Goal: Task Accomplishment & Management: Use online tool/utility

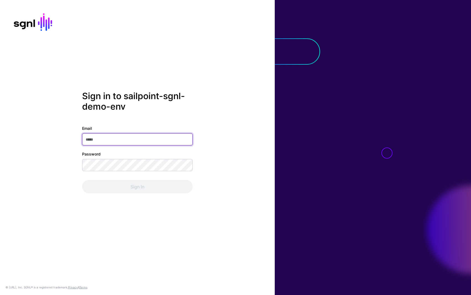
click at [104, 139] on input "Email" at bounding box center [137, 139] width 111 height 12
click at [0, 295] on com-1password-button at bounding box center [0, 295] width 0 height 0
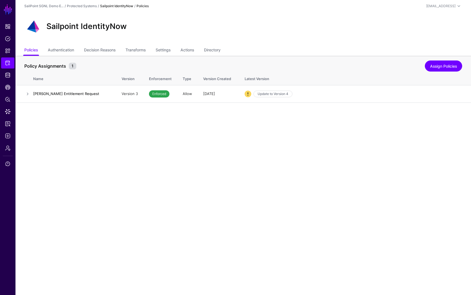
click at [175, 124] on main "SGNL Dashboard Policies Snippets Protected Systems Identity Data Fabric CAEP Hu…" at bounding box center [235, 147] width 471 height 295
click at [27, 94] on link at bounding box center [27, 94] width 7 height 7
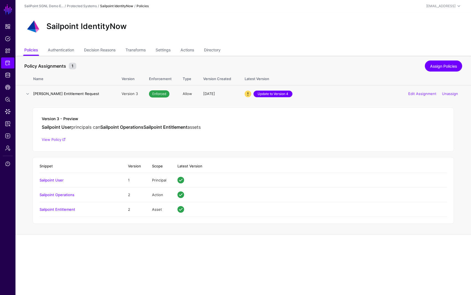
click at [274, 93] on link "Update to Version 4" at bounding box center [273, 94] width 39 height 7
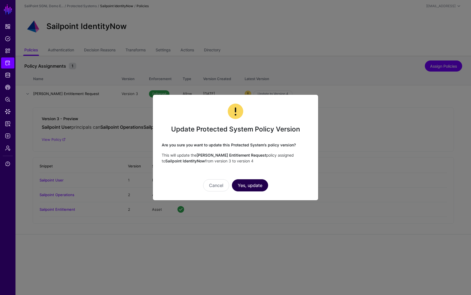
click at [253, 185] on button "Yes, update" at bounding box center [250, 185] width 36 height 12
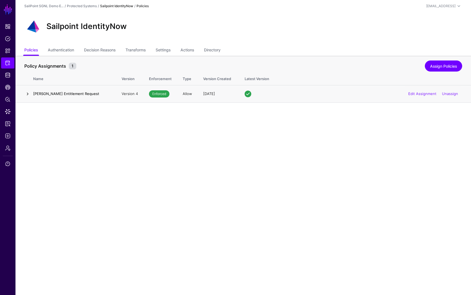
click at [27, 94] on link at bounding box center [27, 94] width 7 height 7
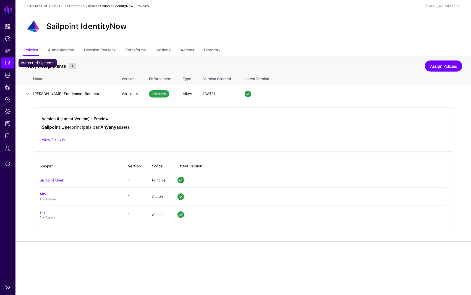
click at [6, 65] on span "Protected Systems" at bounding box center [8, 63] width 6 height 6
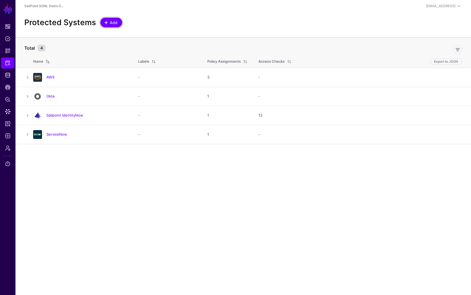
click at [112, 21] on span "Add" at bounding box center [113, 23] width 9 height 6
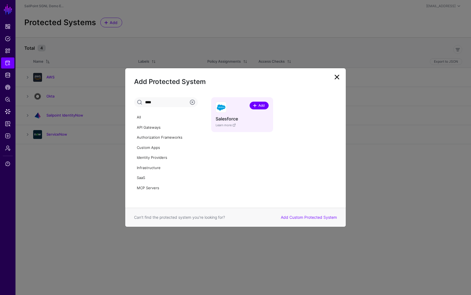
type input "****"
click at [255, 106] on span at bounding box center [255, 105] width 4 height 4
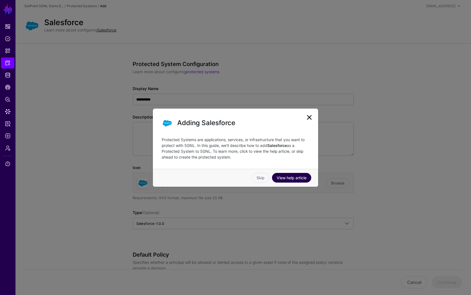
click at [287, 178] on link "View help article" at bounding box center [291, 178] width 39 height 10
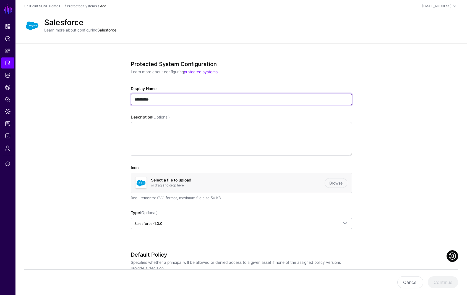
click at [184, 102] on input "**********" at bounding box center [241, 100] width 221 height 12
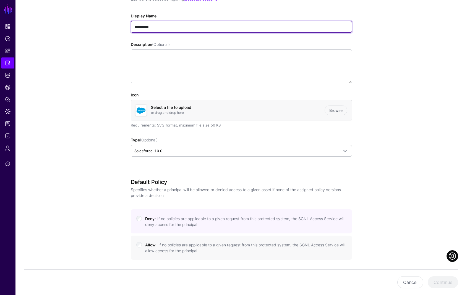
scroll to position [132, 0]
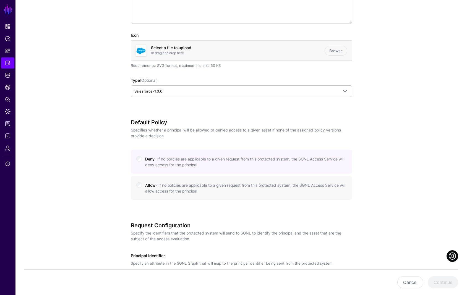
click at [173, 184] on small "- If no policies are applicable to a given request from this protected system, …" at bounding box center [245, 188] width 200 height 11
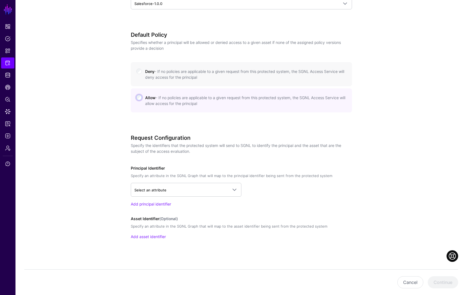
scroll to position [222, 0]
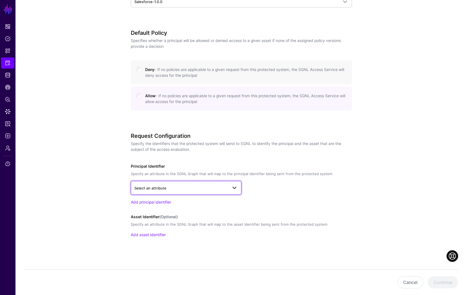
click at [185, 187] on span "Select an attribute" at bounding box center [180, 188] width 93 height 6
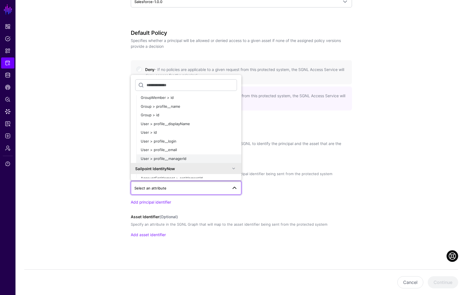
scroll to position [237, 0]
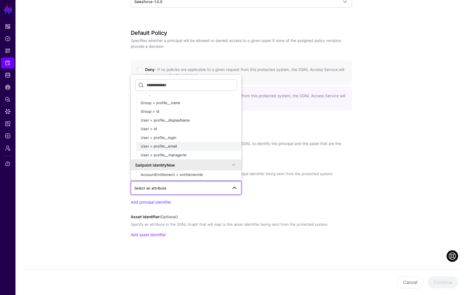
click at [174, 149] on div "User > profile__email" at bounding box center [189, 147] width 96 height 6
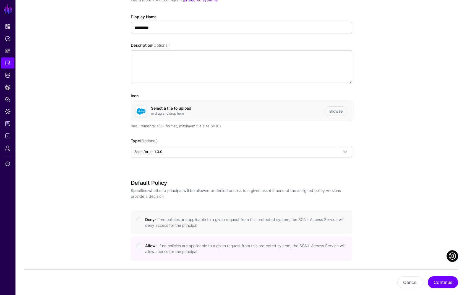
scroll to position [73, 0]
click at [431, 282] on button "Continue" at bounding box center [443, 283] width 30 height 12
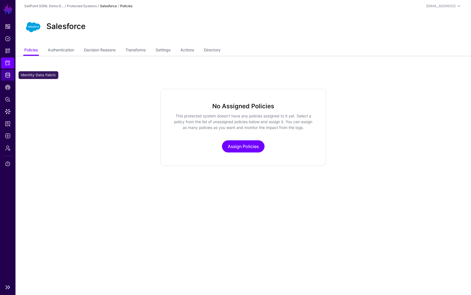
click at [7, 77] on span "Identity Data Fabric" at bounding box center [8, 75] width 6 height 6
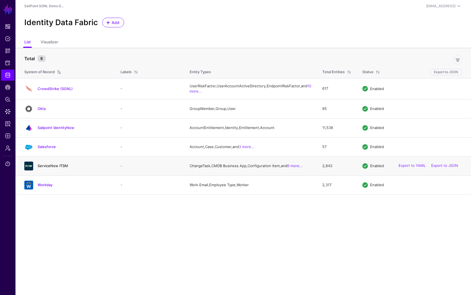
click at [50, 168] on link "ServiceNow ITSM" at bounding box center [53, 166] width 30 height 4
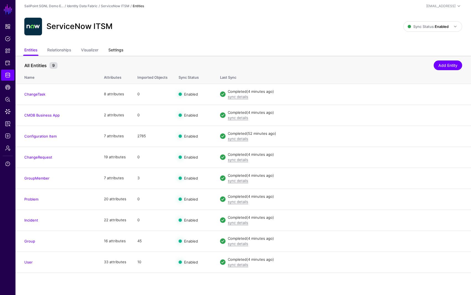
click at [120, 51] on link "Settings" at bounding box center [115, 50] width 15 height 11
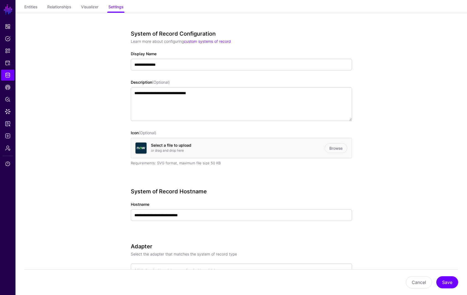
scroll to position [85, 0]
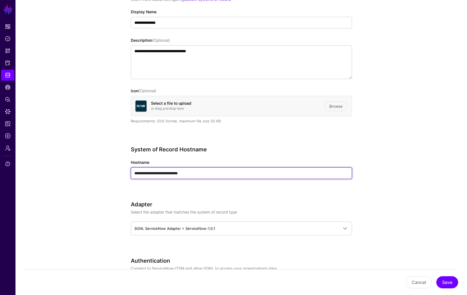
drag, startPoint x: 134, startPoint y: 175, endPoint x: 192, endPoint y: 177, distance: 57.5
click at [190, 177] on input "**********" at bounding box center [241, 174] width 221 height 12
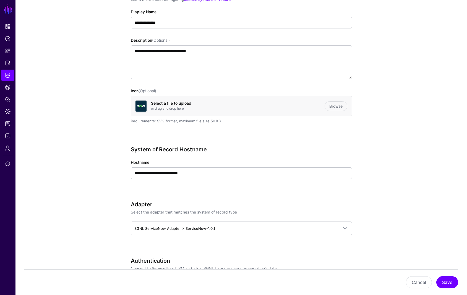
click at [274, 201] on h3 "Adapter" at bounding box center [241, 204] width 221 height 7
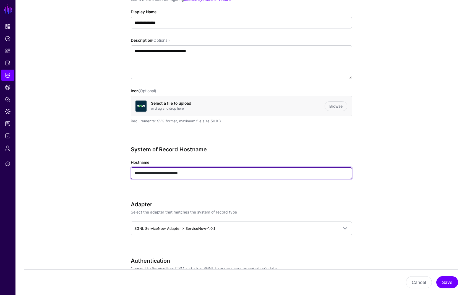
drag, startPoint x: 197, startPoint y: 176, endPoint x: 125, endPoint y: 175, distance: 71.9
click at [132, 172] on input "**********" at bounding box center [241, 174] width 221 height 12
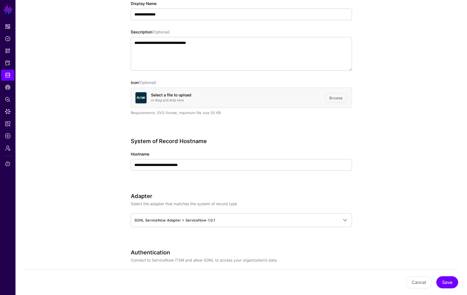
scroll to position [94, 0]
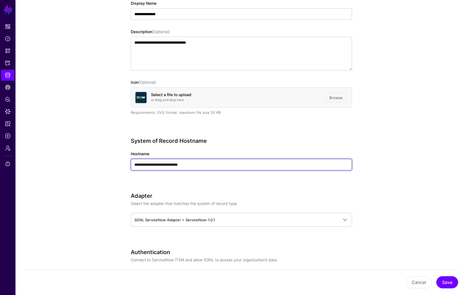
click at [153, 164] on input "**********" at bounding box center [241, 165] width 221 height 12
click at [152, 164] on input "**********" at bounding box center [241, 165] width 221 height 12
click at [153, 165] on input "**********" at bounding box center [241, 165] width 221 height 12
click at [152, 165] on input "**********" at bounding box center [241, 165] width 221 height 12
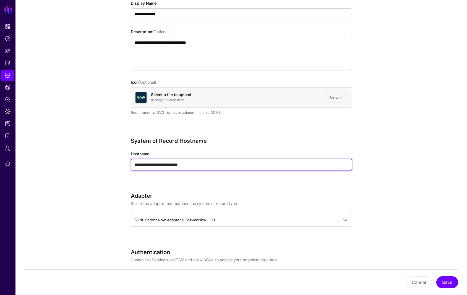
click at [153, 167] on input "**********" at bounding box center [241, 165] width 221 height 12
click at [160, 165] on input "**********" at bounding box center [241, 165] width 221 height 12
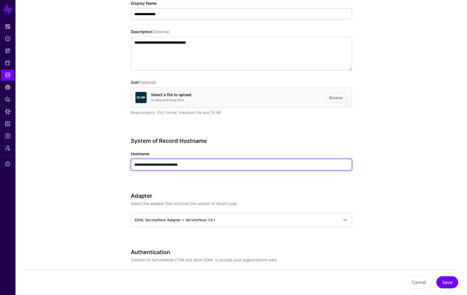
click at [162, 165] on input "**********" at bounding box center [241, 165] width 221 height 12
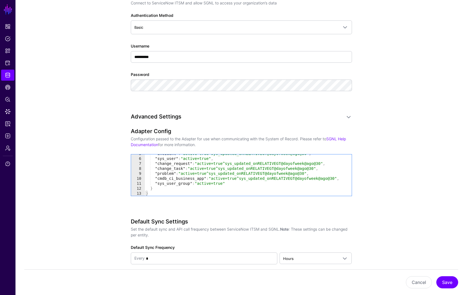
scroll to position [351, 0]
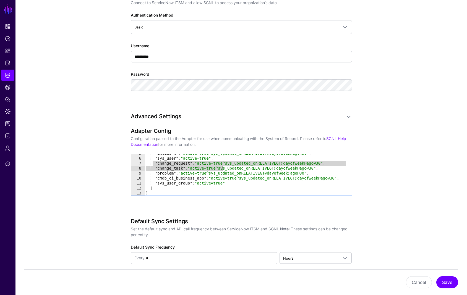
drag, startPoint x: 153, startPoint y: 163, endPoint x: 224, endPoint y: 167, distance: 70.6
click at [224, 167] on div ""incident" : "active=true^sys_updated_onRELATIVEGT@dayofweek@ago@30" , "sys_use…" at bounding box center [246, 176] width 203 height 51
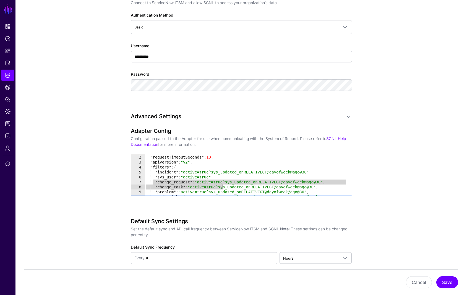
scroll to position [4, 0]
click at [219, 205] on div "**********" at bounding box center [241, 170] width 221 height 84
type textarea "**********"
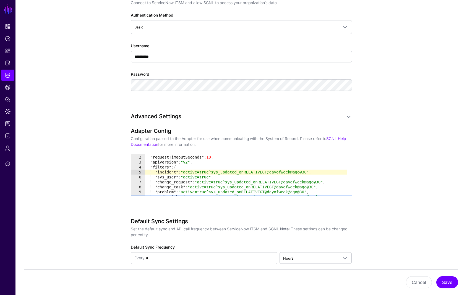
click at [194, 170] on div "{ "requestTimeoutSeconds" : 10 , "apiVersion" : "v2" , "filters" : { "incident"…" at bounding box center [246, 175] width 203 height 51
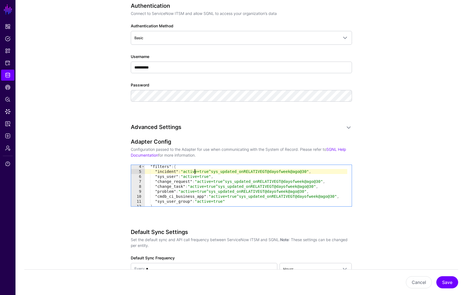
scroll to position [3, 0]
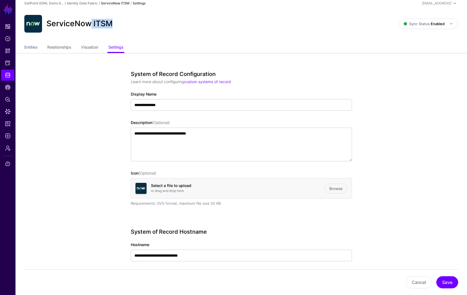
drag, startPoint x: 91, startPoint y: 22, endPoint x: 117, endPoint y: 23, distance: 25.5
click at [117, 23] on div "ServiceNow ITSM" at bounding box center [211, 24] width 379 height 18
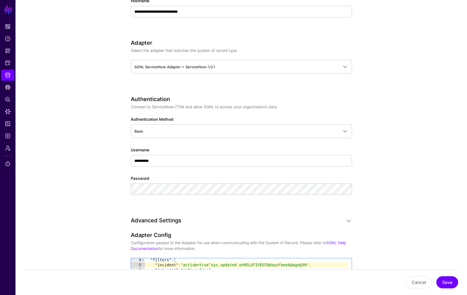
scroll to position [0, 0]
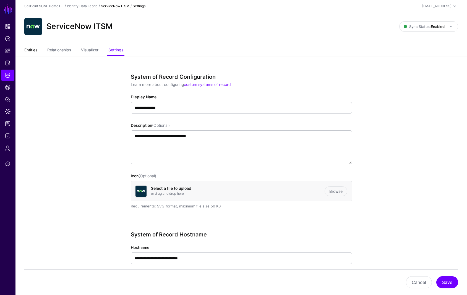
click at [27, 49] on link "Entities" at bounding box center [30, 50] width 13 height 11
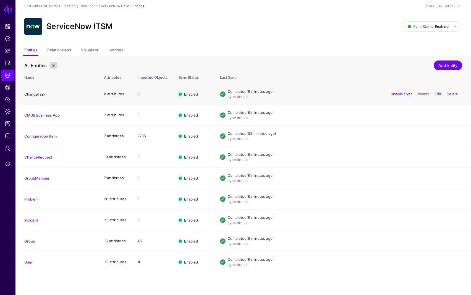
click at [37, 94] on link "ChangeTask" at bounding box center [34, 94] width 21 height 4
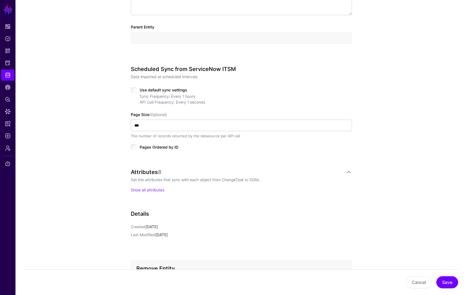
scroll to position [228, 0]
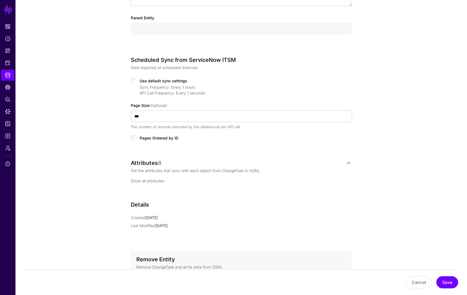
click at [155, 180] on link "Show all attributes" at bounding box center [147, 181] width 33 height 5
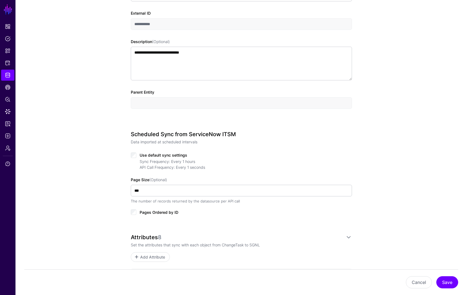
scroll to position [0, 0]
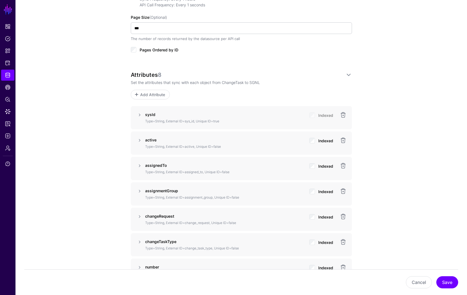
scroll to position [400, 0]
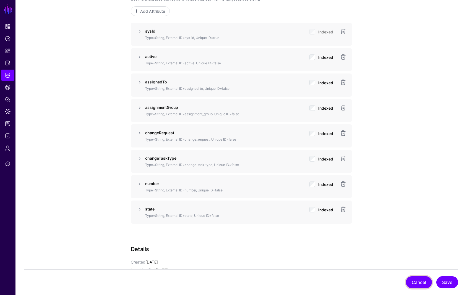
click at [419, 280] on button "Cancel" at bounding box center [419, 283] width 26 height 12
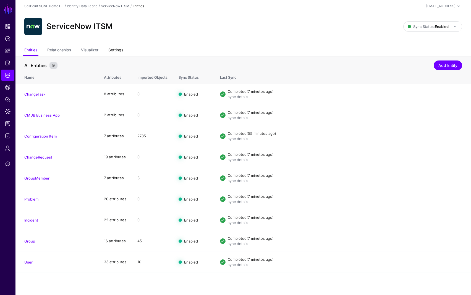
click at [119, 48] on link "Settings" at bounding box center [115, 50] width 15 height 11
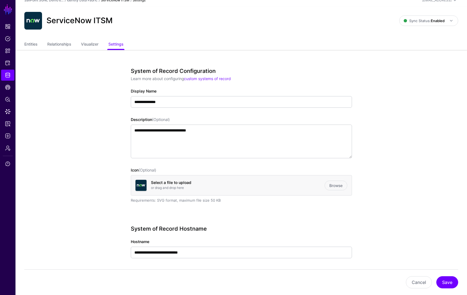
scroll to position [60, 0]
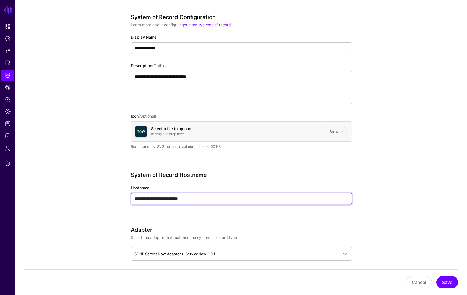
click at [163, 199] on input "**********" at bounding box center [241, 199] width 221 height 12
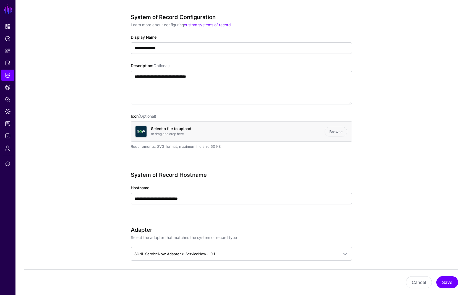
drag, startPoint x: 438, startPoint y: 184, endPoint x: 433, endPoint y: 184, distance: 5.3
click at [8, 136] on span "Logs" at bounding box center [8, 136] width 6 height 6
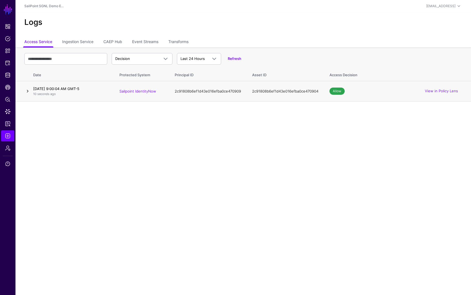
click at [27, 90] on link at bounding box center [27, 91] width 7 height 7
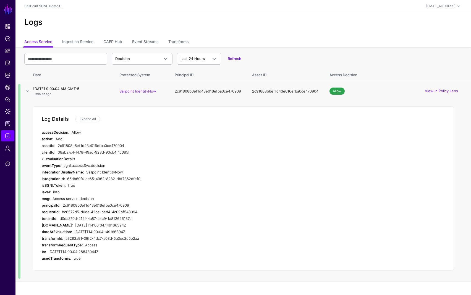
click at [281, 93] on td "2c91808b6ef1d43e016efba0ce470904" at bounding box center [285, 91] width 77 height 20
click at [285, 101] on td "Log Details Expand All accessDecision: Allow action: Add assetId: 2c91808b6ef1d…" at bounding box center [243, 191] width 456 height 180
click at [8, 112] on span "Data Lens" at bounding box center [8, 112] width 6 height 6
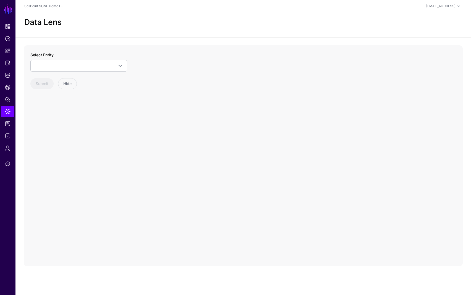
click at [78, 72] on div "Select Entity Salesforce Account Case Customer Group GroupMember User CrowdStri…" at bounding box center [78, 70] width 97 height 37
click at [75, 67] on span at bounding box center [79, 66] width 90 height 7
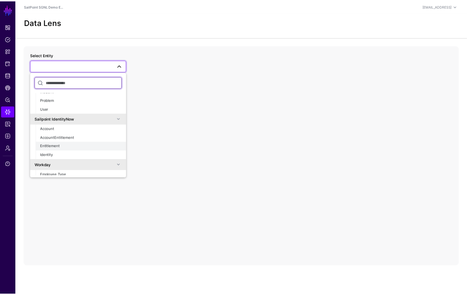
scroll to position [297, 0]
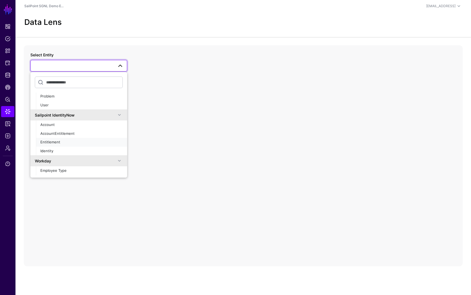
click at [72, 142] on div "Entitlement" at bounding box center [81, 143] width 82 height 6
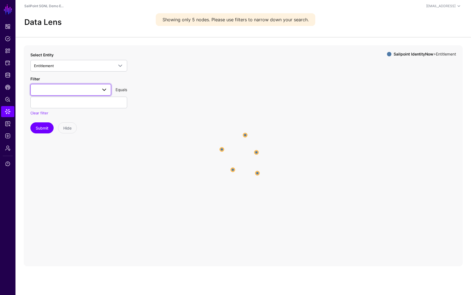
click at [105, 89] on span at bounding box center [104, 90] width 7 height 7
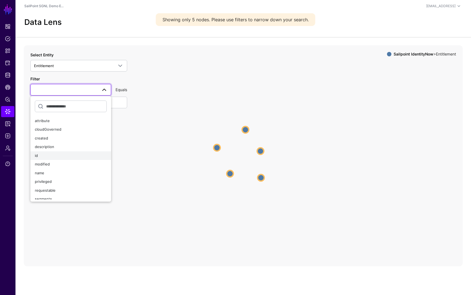
click at [44, 156] on div "id" at bounding box center [71, 156] width 72 height 6
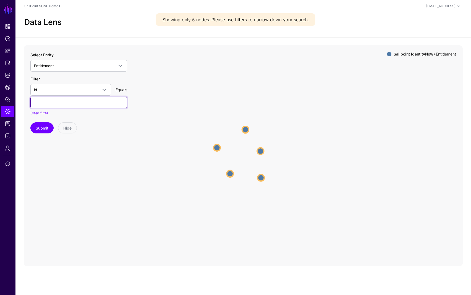
click at [93, 106] on input "text" at bounding box center [78, 103] width 97 height 12
paste input "**********"
type input "**********"
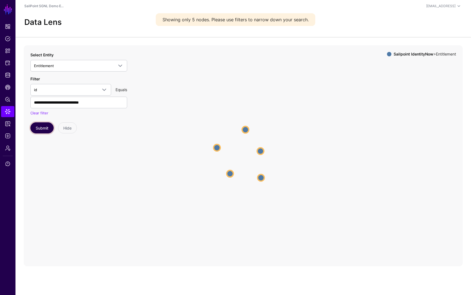
click at [42, 129] on button "Submit" at bounding box center [41, 128] width 23 height 11
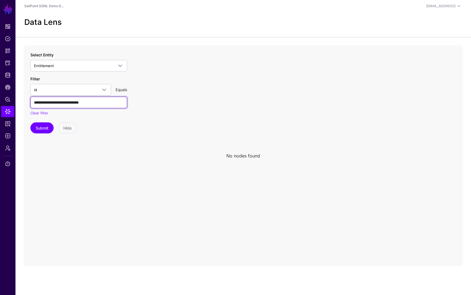
click at [108, 102] on input "**********" at bounding box center [78, 103] width 97 height 12
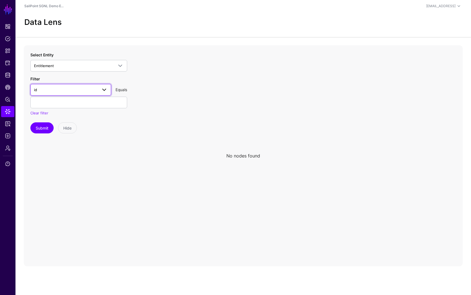
click at [93, 90] on span "id" at bounding box center [66, 90] width 64 height 6
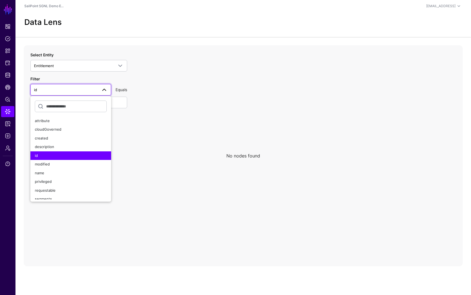
click at [93, 90] on span "id" at bounding box center [66, 90] width 64 height 6
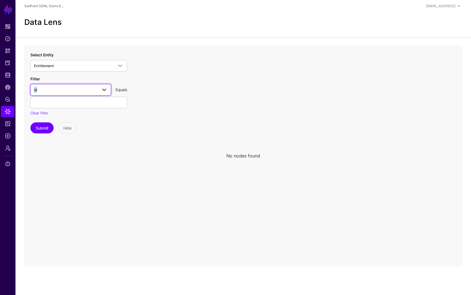
click at [93, 90] on span "id" at bounding box center [66, 90] width 64 height 6
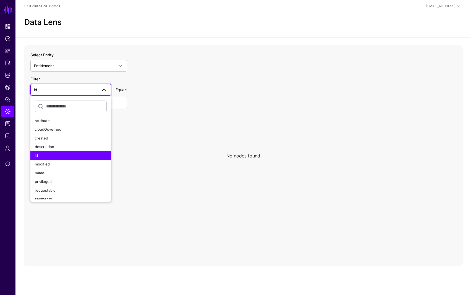
drag, startPoint x: 160, startPoint y: 108, endPoint x: 145, endPoint y: 115, distance: 16.8
click at [159, 108] on icon at bounding box center [243, 155] width 439 height 221
drag, startPoint x: 186, startPoint y: 126, endPoint x: 181, endPoint y: 125, distance: 4.8
click at [185, 125] on icon at bounding box center [243, 155] width 439 height 221
click at [155, 136] on icon at bounding box center [243, 155] width 439 height 221
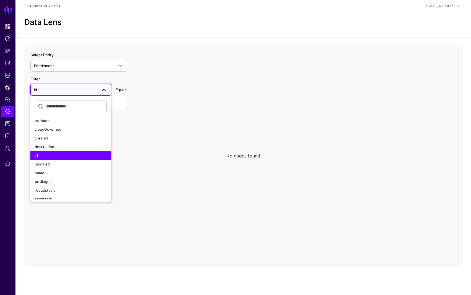
drag, startPoint x: 144, startPoint y: 191, endPoint x: 142, endPoint y: 194, distance: 3.6
click at [143, 191] on icon at bounding box center [243, 155] width 439 height 221
click at [103, 88] on span at bounding box center [104, 90] width 7 height 7
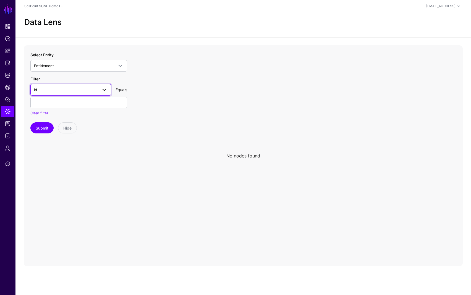
click at [103, 89] on span at bounding box center [104, 90] width 7 height 7
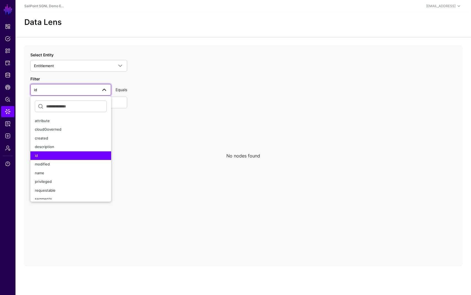
click at [124, 90] on div "Equals" at bounding box center [121, 90] width 16 height 6
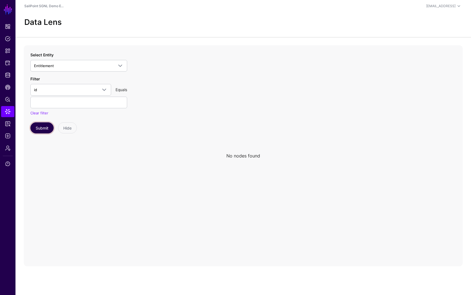
click at [43, 126] on button "Submit" at bounding box center [41, 128] width 23 height 11
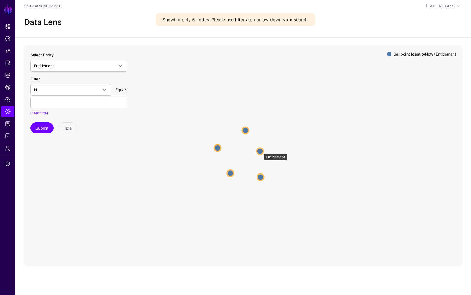
click at [261, 151] on circle at bounding box center [260, 151] width 7 height 7
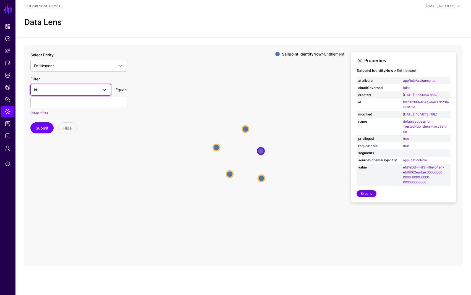
click at [57, 89] on span "id" at bounding box center [66, 90] width 64 height 6
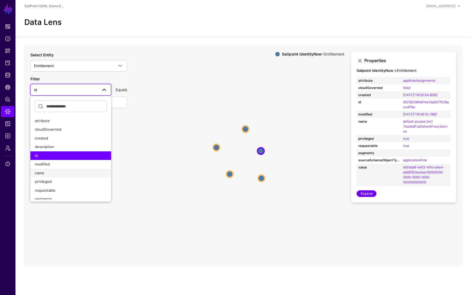
click at [51, 171] on div "name" at bounding box center [71, 174] width 72 height 6
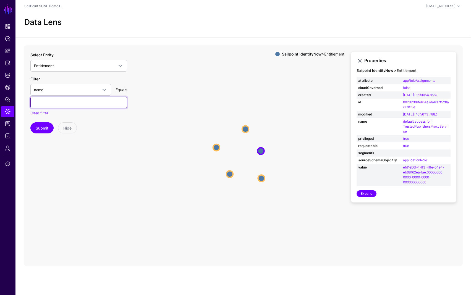
click at [58, 103] on input "text" at bounding box center [78, 103] width 97 height 12
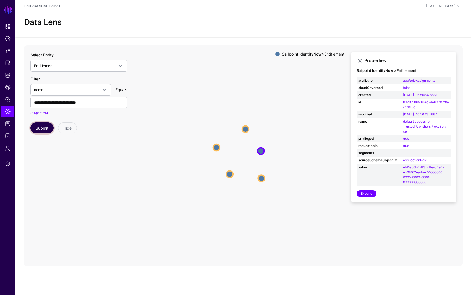
click at [38, 129] on button "Submit" at bounding box center [41, 128] width 23 height 11
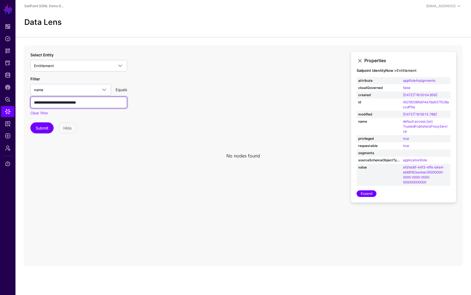
click at [70, 103] on input "**********" at bounding box center [78, 103] width 97 height 12
click at [46, 126] on button "Submit" at bounding box center [41, 128] width 23 height 11
click at [53, 101] on input "**********" at bounding box center [78, 103] width 97 height 12
click at [45, 127] on button "Submit" at bounding box center [41, 128] width 23 height 11
click at [36, 103] on input "**********" at bounding box center [78, 103] width 97 height 12
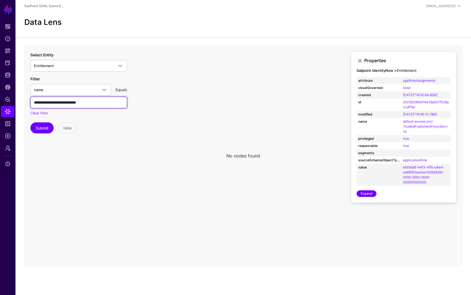
click at [56, 104] on input "**********" at bounding box center [78, 103] width 97 height 12
paste input "*"
type input "**********"
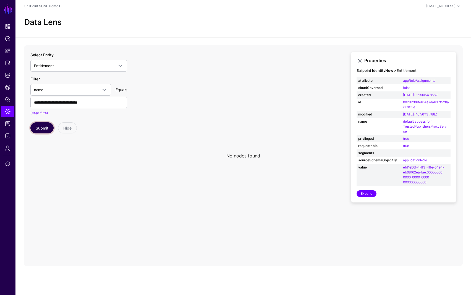
click at [45, 131] on button "Submit" at bounding box center [41, 128] width 23 height 11
click at [244, 157] on circle at bounding box center [245, 156] width 7 height 7
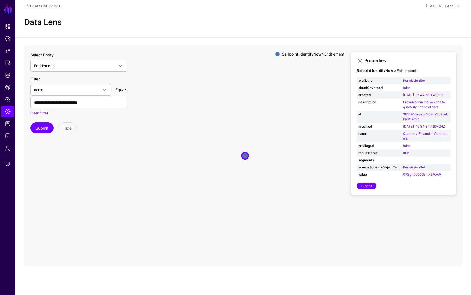
click at [314, 238] on icon "Entitlement Entitlement" at bounding box center [243, 155] width 439 height 221
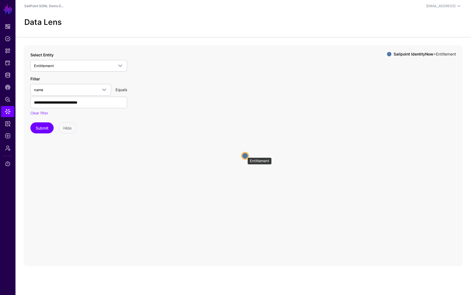
click at [245, 155] on circle at bounding box center [245, 156] width 7 height 7
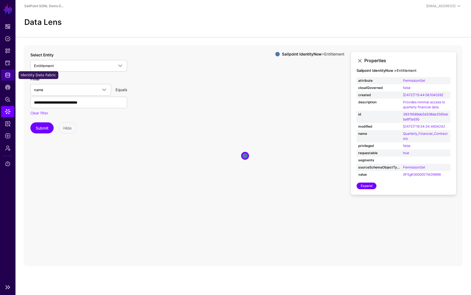
click at [6, 76] on span "Identity Data Fabric" at bounding box center [8, 75] width 6 height 6
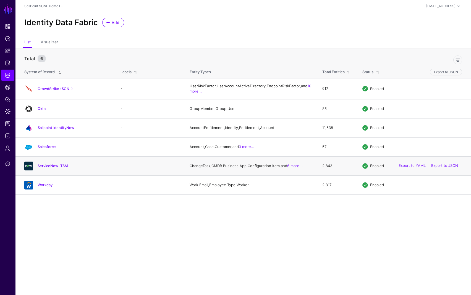
click at [363, 169] on div "Enabled Export to YAML Export to JSON" at bounding box center [413, 166] width 100 height 6
click at [50, 168] on link "ServiceNow ITSM" at bounding box center [53, 166] width 30 height 4
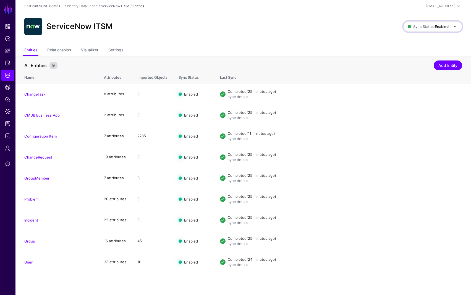
click at [434, 27] on span "Sync Status: Enabled" at bounding box center [428, 26] width 41 height 4
click at [423, 61] on span "Disabled Syncing inactive for all configured entities" at bounding box center [427, 66] width 62 height 18
click at [432, 27] on span "Sync Status: Disabled" at bounding box center [428, 26] width 42 height 4
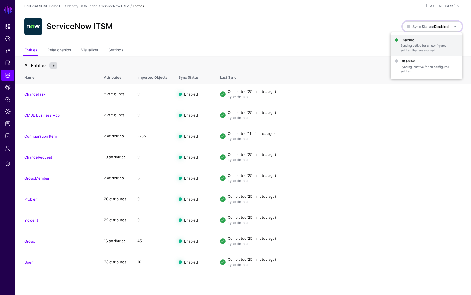
click at [419, 41] on span "Enabled Syncing active for all configured entities that are enabled" at bounding box center [426, 45] width 63 height 18
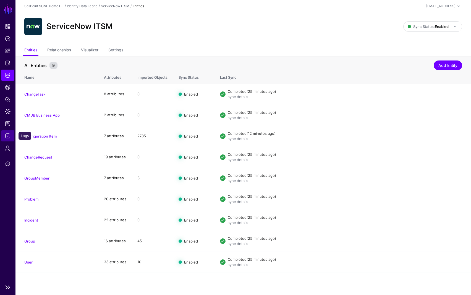
click at [4, 137] on link "Logs" at bounding box center [7, 136] width 13 height 11
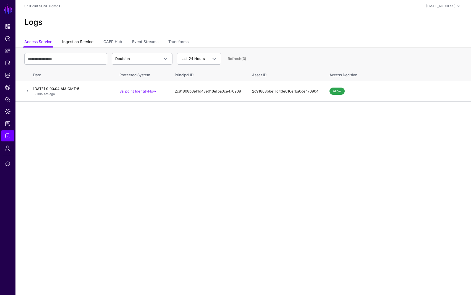
click at [83, 42] on link "Ingestion Service" at bounding box center [77, 42] width 31 height 11
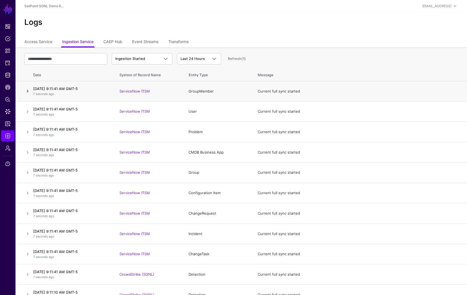
click at [28, 92] on link at bounding box center [27, 91] width 7 height 7
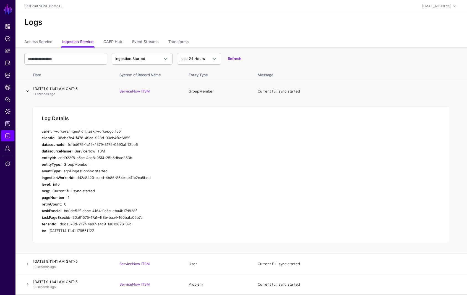
click at [27, 92] on link at bounding box center [27, 91] width 7 height 7
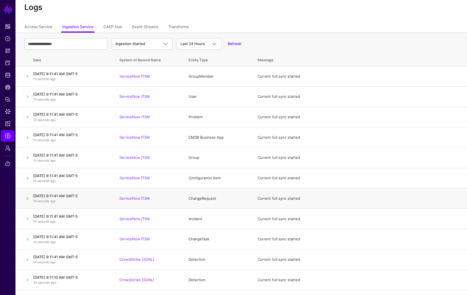
scroll to position [16, 0]
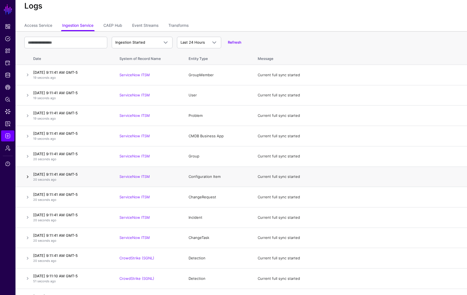
click at [29, 178] on link at bounding box center [27, 177] width 7 height 7
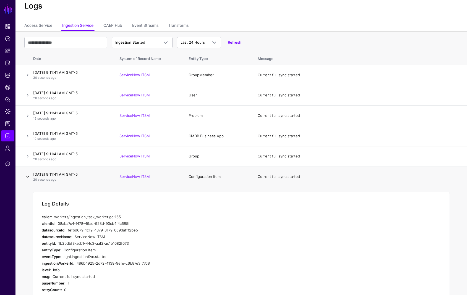
click at [28, 178] on link at bounding box center [27, 177] width 7 height 7
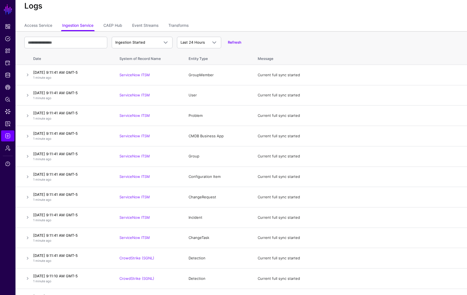
scroll to position [7, 0]
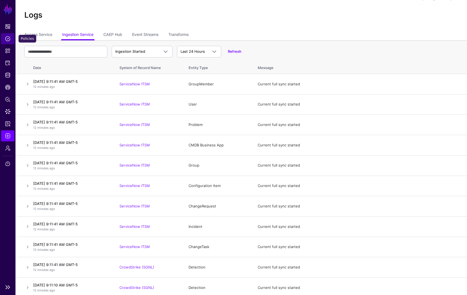
click at [10, 38] on span "Policies" at bounding box center [8, 39] width 6 height 6
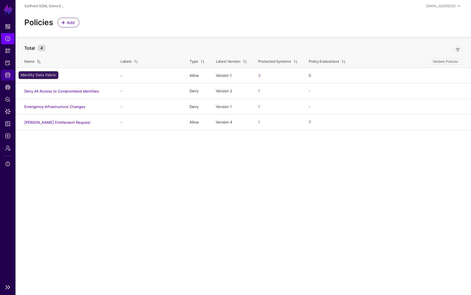
click at [7, 74] on span "Identity Data Fabric" at bounding box center [8, 75] width 6 height 6
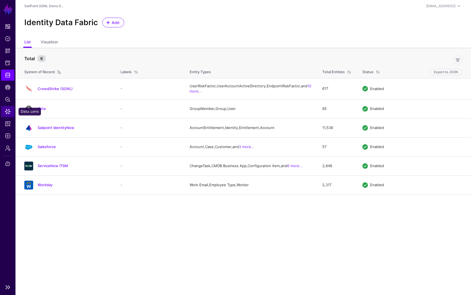
click at [7, 111] on span "Data Lens" at bounding box center [8, 112] width 6 height 6
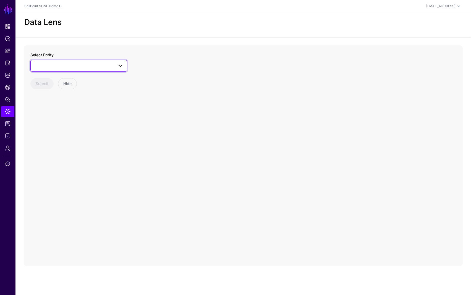
click at [106, 66] on span at bounding box center [79, 66] width 90 height 7
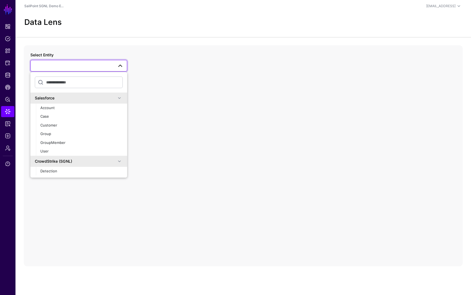
click at [130, 64] on div "Select Entity Salesforce Account Case Customer Group GroupMember User CrowdStri…" at bounding box center [243, 155] width 439 height 221
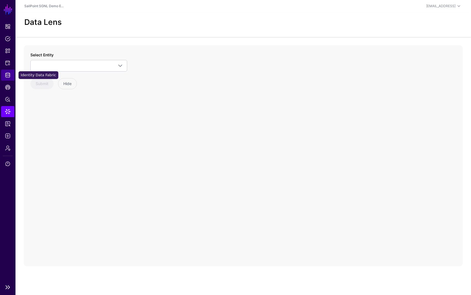
click at [6, 73] on span "Identity Data Fabric" at bounding box center [8, 75] width 6 height 6
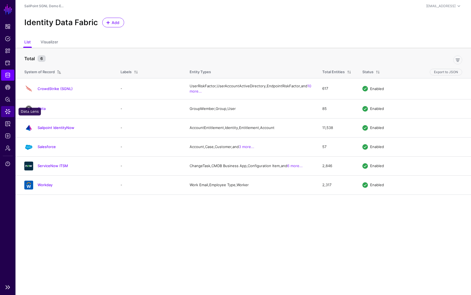
click at [6, 112] on span "Data Lens" at bounding box center [8, 112] width 6 height 6
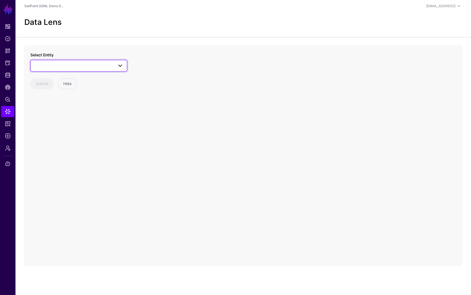
click at [61, 65] on span at bounding box center [79, 66] width 90 height 7
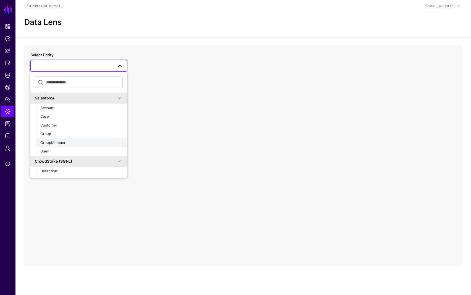
scroll to position [1, 0]
click at [50, 150] on div "User" at bounding box center [81, 151] width 82 height 6
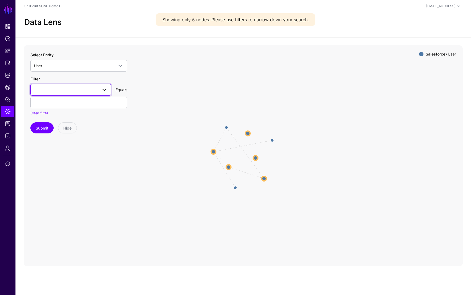
click at [80, 89] on span at bounding box center [71, 90] width 74 height 7
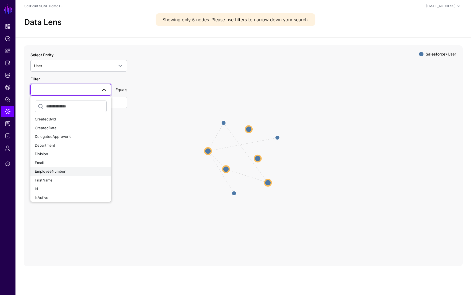
scroll to position [45, 0]
click at [50, 162] on div "Email" at bounding box center [71, 163] width 72 height 6
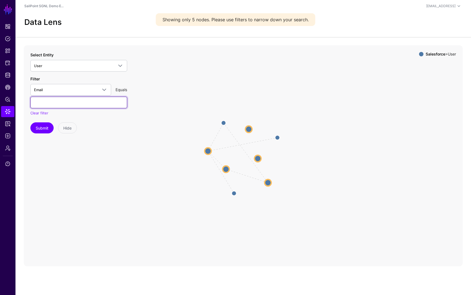
click at [77, 101] on input "text" at bounding box center [78, 103] width 97 height 12
type input "***"
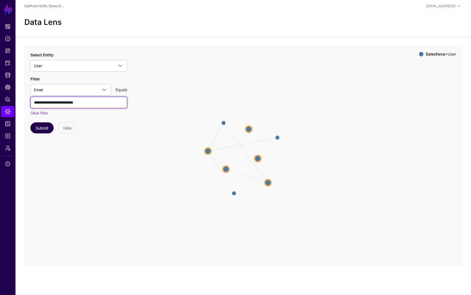
type input "**********"
click at [39, 128] on button "Submit" at bounding box center [41, 128] width 23 height 11
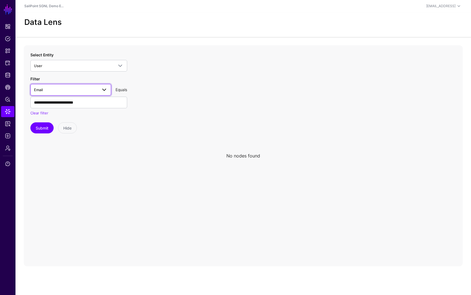
click at [71, 91] on span "Email" at bounding box center [66, 90] width 64 height 6
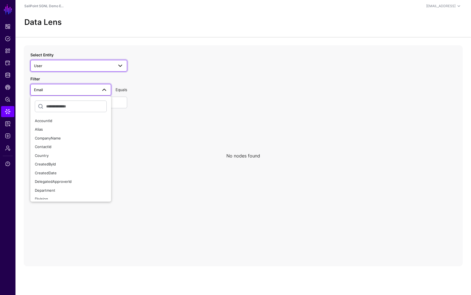
click at [108, 68] on span "User" at bounding box center [74, 66] width 80 height 6
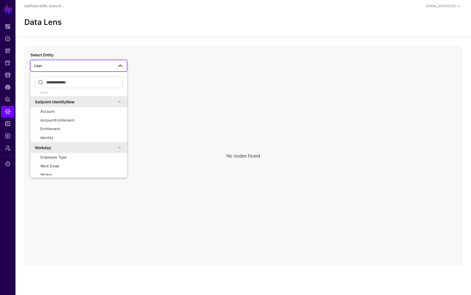
scroll to position [314, 0]
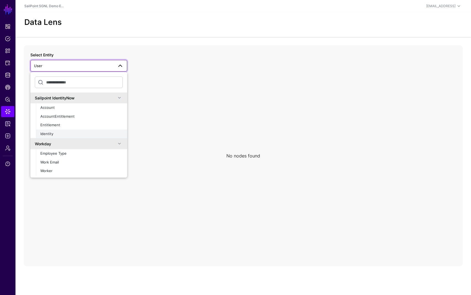
click at [48, 134] on span "Identity" at bounding box center [46, 134] width 13 height 4
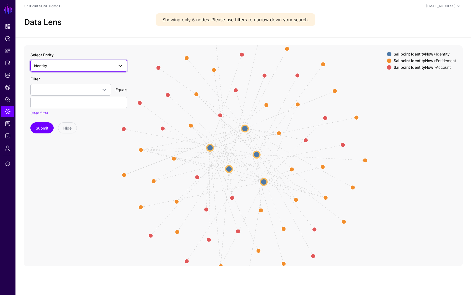
click at [103, 70] on link "Identity" at bounding box center [78, 66] width 97 height 12
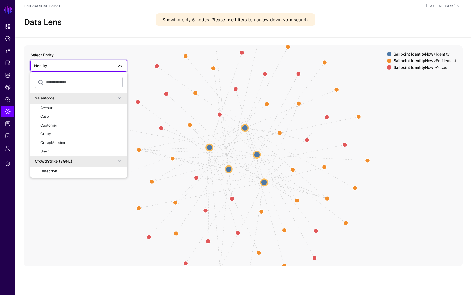
click at [116, 51] on icon "AccountIdentity AccountIdentity AccountIdentity AccountIdentity AccountIdentity…" at bounding box center [243, 155] width 439 height 221
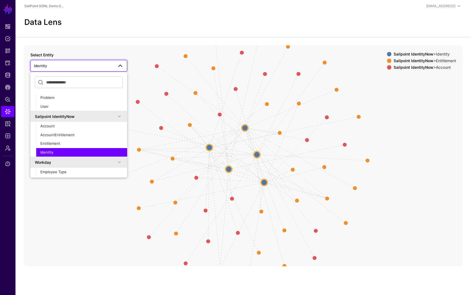
scroll to position [297, 0]
click at [122, 65] on span at bounding box center [120, 66] width 7 height 7
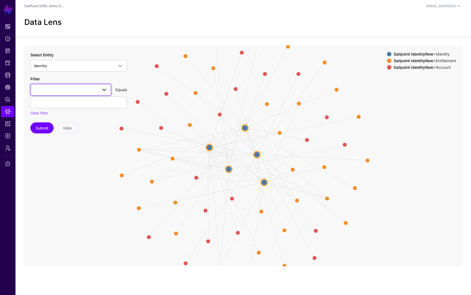
click at [95, 89] on span at bounding box center [71, 90] width 74 height 7
click at [58, 139] on div "emailAddress" at bounding box center [71, 139] width 72 height 6
click at [59, 105] on input "text" at bounding box center [78, 103] width 97 height 12
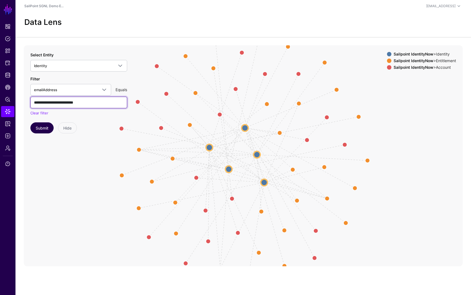
type input "**********"
click at [45, 130] on button "Submit" at bounding box center [41, 128] width 23 height 11
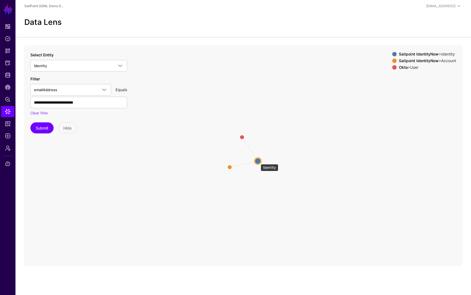
click at [258, 162] on circle at bounding box center [258, 161] width 7 height 7
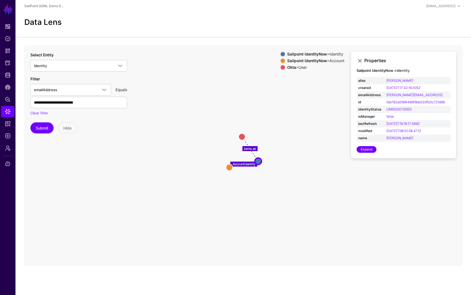
click at [241, 91] on icon "same_as AccountIdentity User User Account Account Identity Identity" at bounding box center [243, 155] width 439 height 221
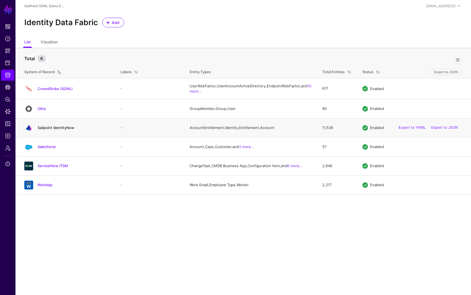
click at [59, 130] on link "Sailpoint IdentityNow" at bounding box center [56, 128] width 37 height 4
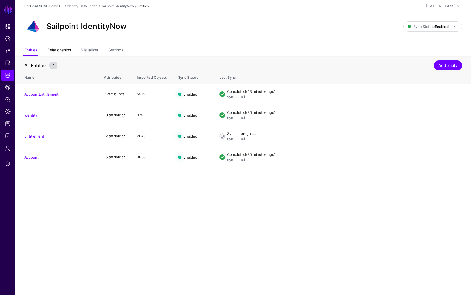
click at [67, 50] on link "Relationships" at bounding box center [59, 50] width 24 height 11
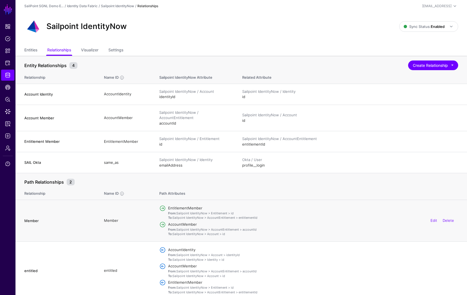
scroll to position [1, 0]
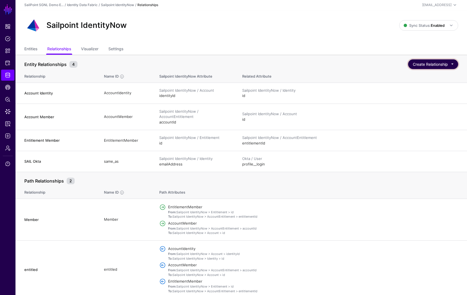
click at [435, 64] on button "Create Relationship" at bounding box center [433, 64] width 50 height 10
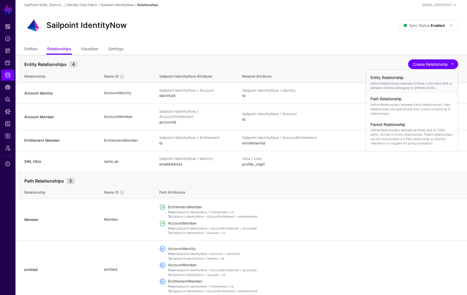
click at [410, 82] on p "Define Relationships between Entities in the same SoR or between Entities belon…" at bounding box center [412, 85] width 83 height 9
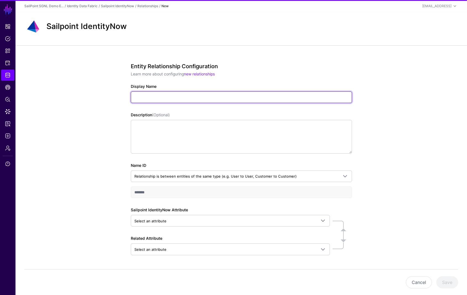
click at [227, 96] on input "Display Name" at bounding box center [241, 98] width 221 height 12
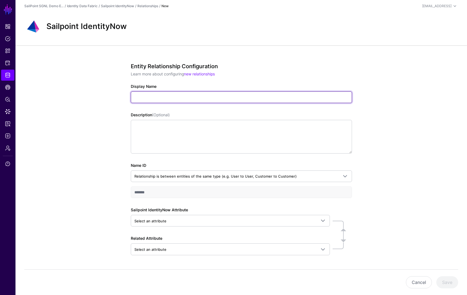
type input "*"
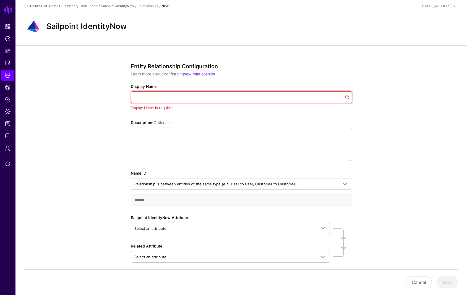
type input "*"
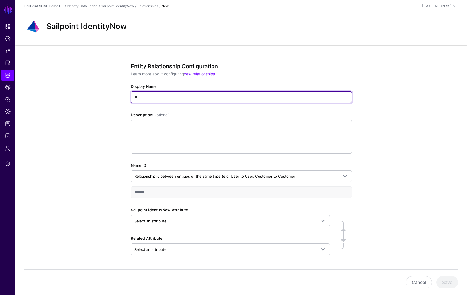
type input "*"
type input "***"
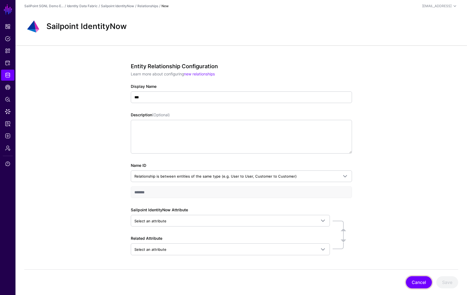
click at [422, 283] on button "Cancel" at bounding box center [419, 283] width 26 height 12
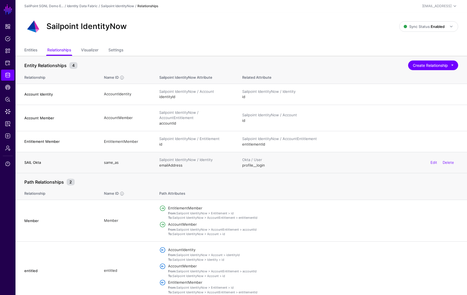
click at [42, 166] on td "SAIL Okta" at bounding box center [56, 162] width 83 height 21
click at [436, 163] on link "Edit" at bounding box center [434, 162] width 7 height 4
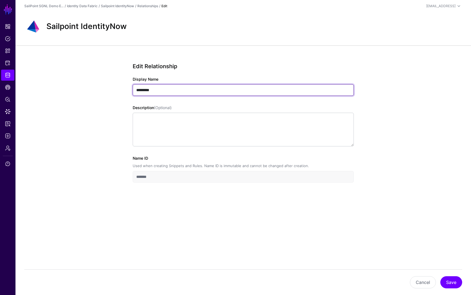
click at [213, 94] on input "*********" at bounding box center [243, 90] width 221 height 12
type input "**********"
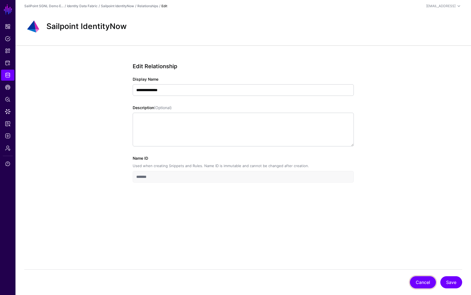
click at [420, 283] on button "Cancel" at bounding box center [423, 283] width 26 height 12
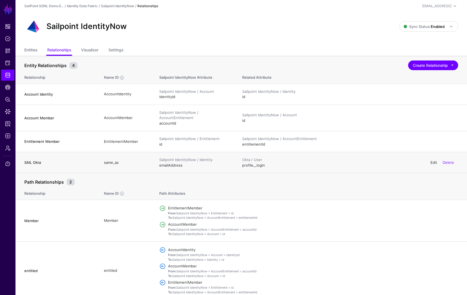
click at [433, 163] on link "Edit" at bounding box center [434, 162] width 7 height 4
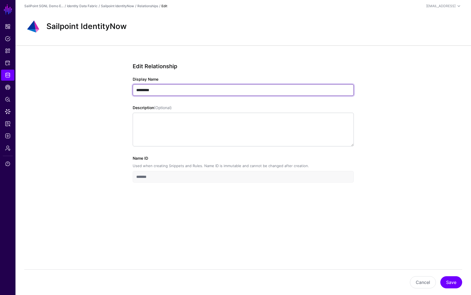
click at [183, 91] on input "*********" at bounding box center [243, 90] width 221 height 12
type input "**********"
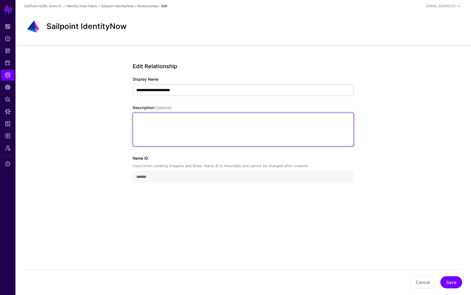
click at [158, 121] on textarea "Description (Optional)" at bounding box center [243, 130] width 221 height 34
type textarea "******"
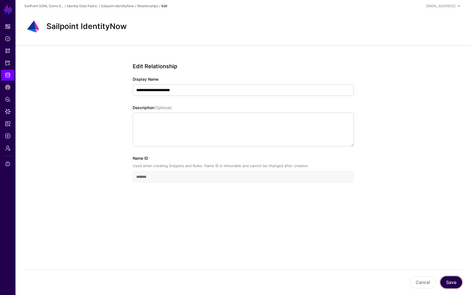
drag, startPoint x: 454, startPoint y: 284, endPoint x: 449, endPoint y: 282, distance: 5.3
click at [453, 283] on button "Save" at bounding box center [452, 283] width 22 height 12
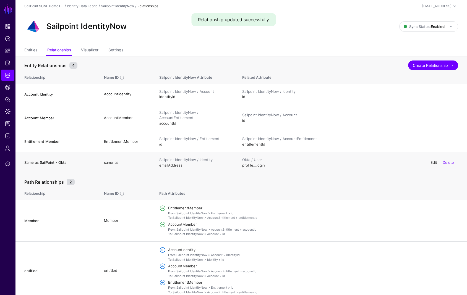
click at [431, 162] on link "Edit" at bounding box center [434, 162] width 7 height 4
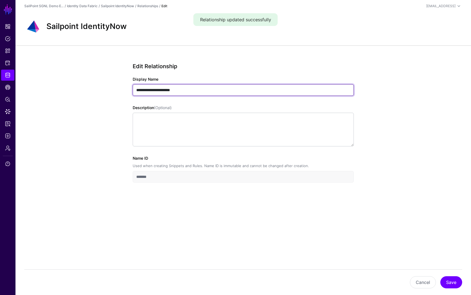
click at [201, 91] on input "**********" at bounding box center [243, 90] width 221 height 12
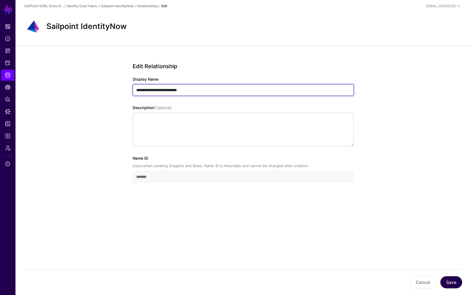
type input "**********"
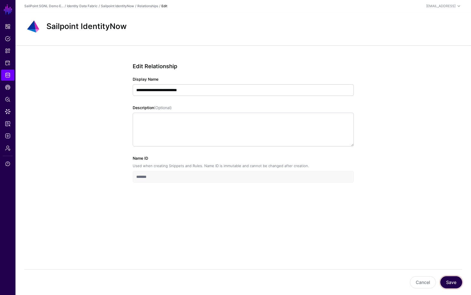
click at [448, 283] on button "Save" at bounding box center [452, 283] width 22 height 12
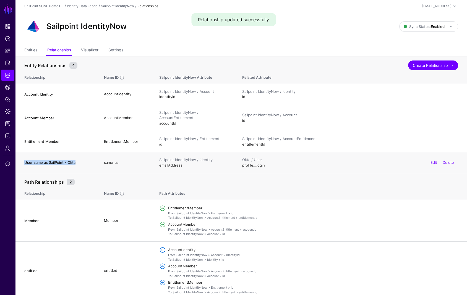
drag, startPoint x: 25, startPoint y: 162, endPoint x: 74, endPoint y: 164, distance: 49.5
click at [74, 164] on h4 "User same as SailPoint - Okta" at bounding box center [58, 162] width 69 height 5
copy h4 "User same as SailPoint - Okta"
click at [429, 68] on button "Create Relationship" at bounding box center [433, 66] width 50 height 10
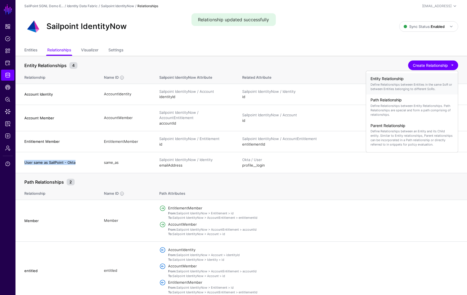
click at [413, 85] on p "Define Relationships between Entities in the same SoR or between Entities belon…" at bounding box center [412, 86] width 83 height 9
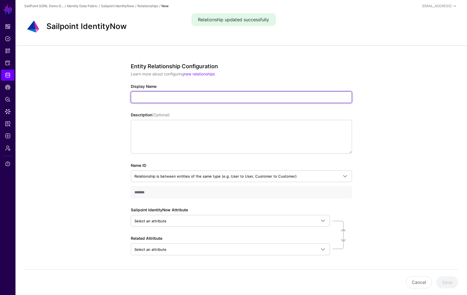
click at [164, 95] on input "Display Name" at bounding box center [241, 98] width 221 height 12
paste input "**********"
drag, startPoint x: 180, startPoint y: 96, endPoint x: 214, endPoint y: 100, distance: 33.9
click at [214, 100] on input "**********" at bounding box center [241, 98] width 221 height 12
type input "**********"
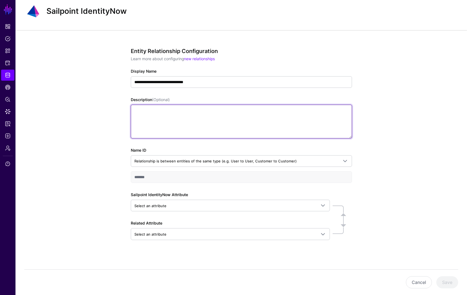
scroll to position [18, 0]
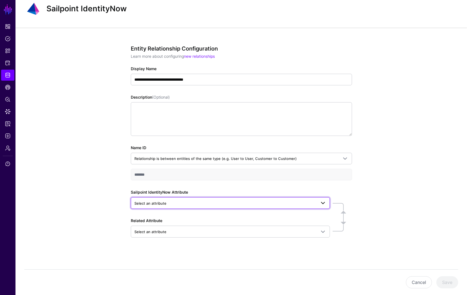
click at [181, 200] on span "Select an attribute" at bounding box center [230, 203] width 192 height 7
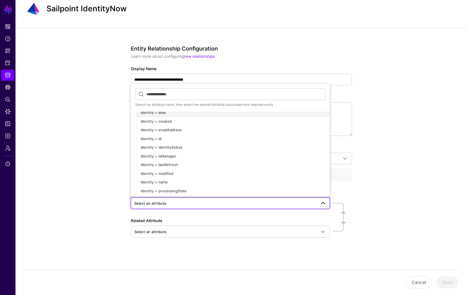
scroll to position [277, 0]
click at [169, 128] on span "Identity > emailAddress" at bounding box center [161, 129] width 41 height 4
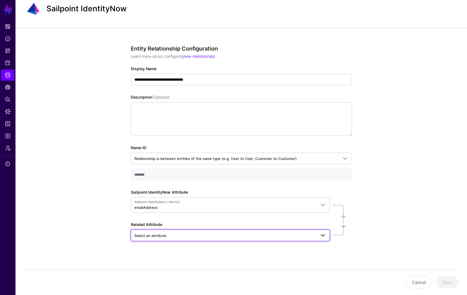
click at [185, 237] on span "Select an attribute" at bounding box center [225, 236] width 182 height 6
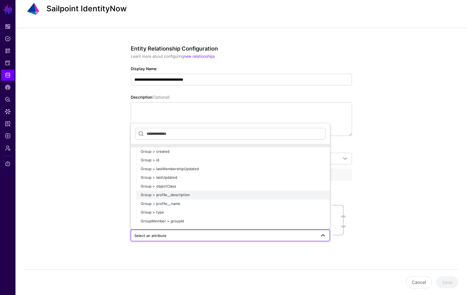
scroll to position [1597, 0]
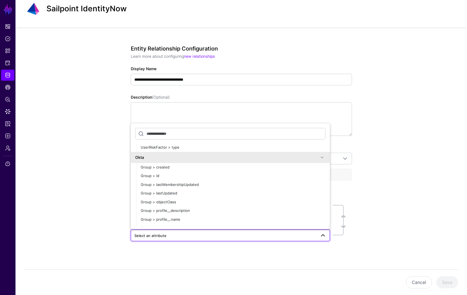
click at [319, 157] on span at bounding box center [322, 157] width 7 height 7
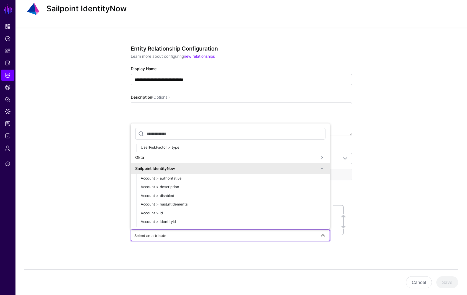
click at [319, 169] on span at bounding box center [322, 168] width 7 height 7
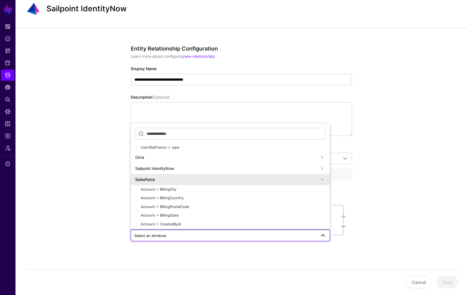
click at [319, 180] on span at bounding box center [322, 179] width 7 height 7
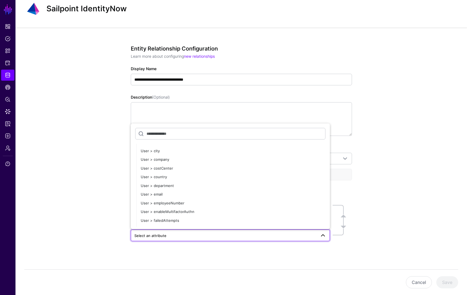
scroll to position [2566, 0]
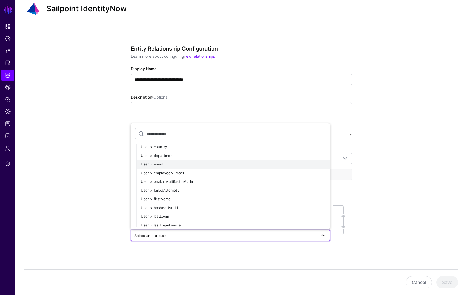
click at [157, 165] on span "User > email" at bounding box center [152, 164] width 22 height 4
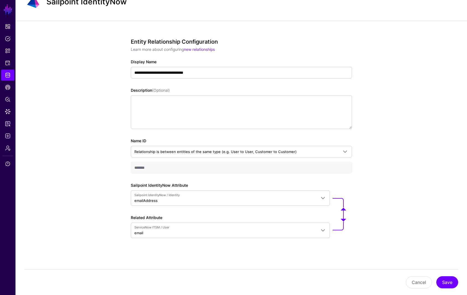
scroll to position [25, 0]
click at [444, 283] on button "Save" at bounding box center [447, 283] width 22 height 12
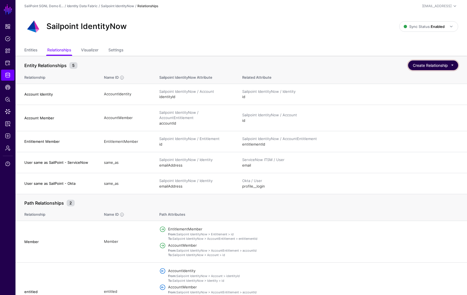
click at [431, 64] on button "Create Relationship" at bounding box center [433, 66] width 50 height 10
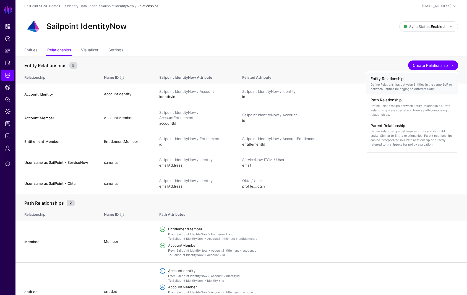
click at [405, 85] on p "Define Relationships between Entities in the same SoR or between Entities belon…" at bounding box center [412, 86] width 83 height 9
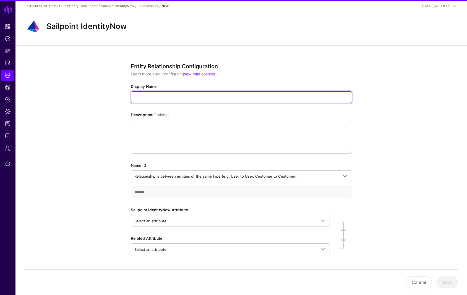
click at [209, 101] on input "Display Name" at bounding box center [241, 98] width 221 height 12
paste input "**********"
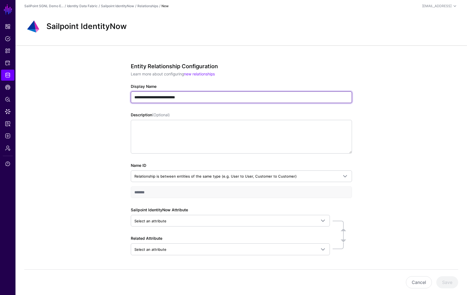
drag, startPoint x: 179, startPoint y: 97, endPoint x: 207, endPoint y: 97, distance: 28.2
click at [207, 97] on input "**********" at bounding box center [241, 98] width 221 height 12
type input "**********"
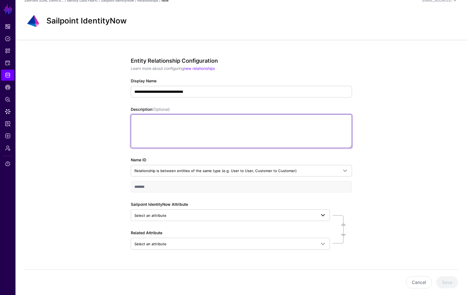
scroll to position [14, 0]
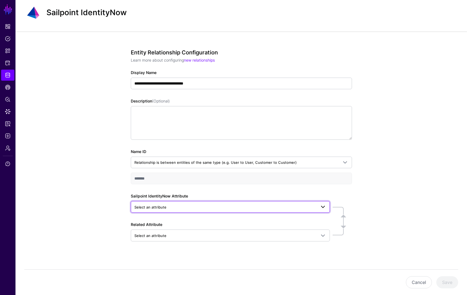
click at [236, 207] on span "Select an attribute" at bounding box center [225, 207] width 182 height 6
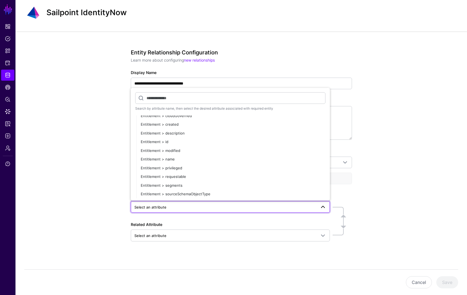
scroll to position [277, 0]
click at [163, 131] on span "Identity > emailAddress" at bounding box center [161, 133] width 41 height 4
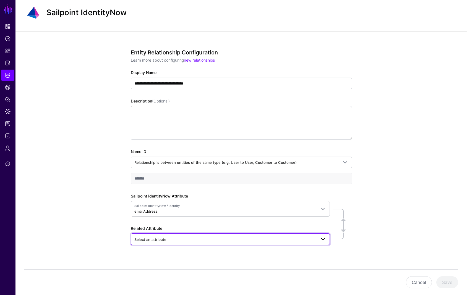
click at [177, 238] on span "Select an attribute" at bounding box center [225, 240] width 182 height 6
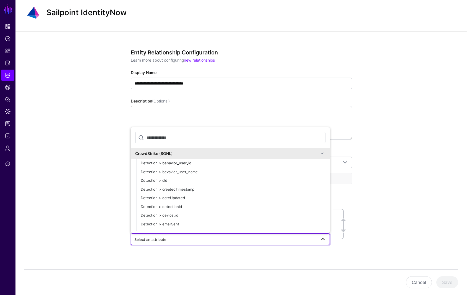
click at [319, 155] on span at bounding box center [322, 153] width 7 height 7
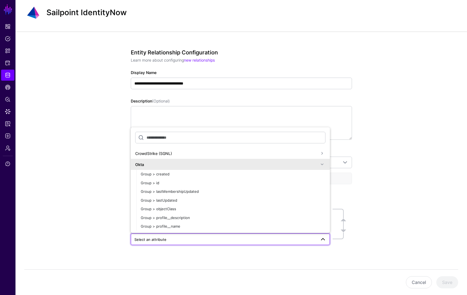
click at [319, 164] on span at bounding box center [322, 164] width 7 height 7
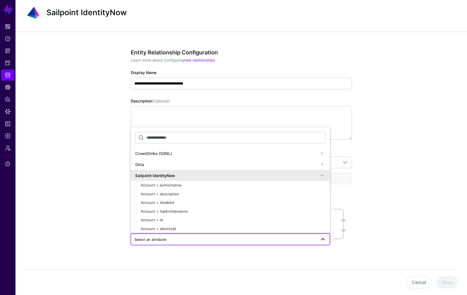
click at [319, 177] on span at bounding box center [322, 175] width 7 height 7
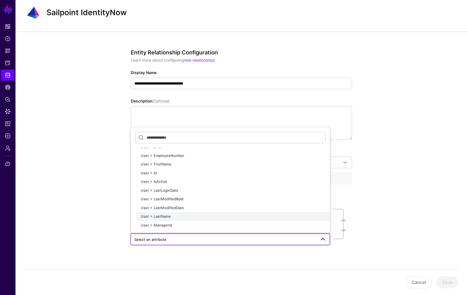
scroll to position [708, 0]
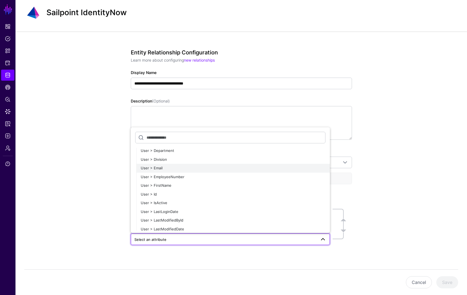
click at [168, 167] on div "User > Email" at bounding box center [233, 169] width 185 height 6
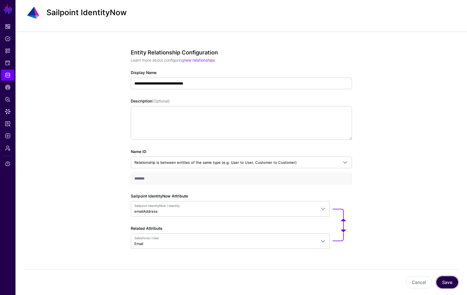
click at [442, 281] on button "Save" at bounding box center [447, 283] width 22 height 12
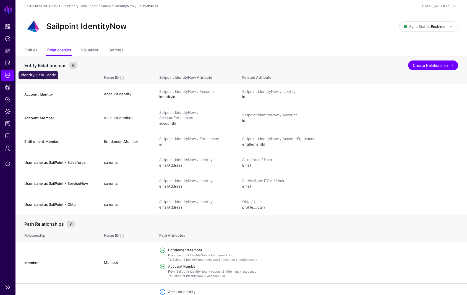
click at [7, 73] on span "Identity Data Fabric" at bounding box center [8, 75] width 6 height 6
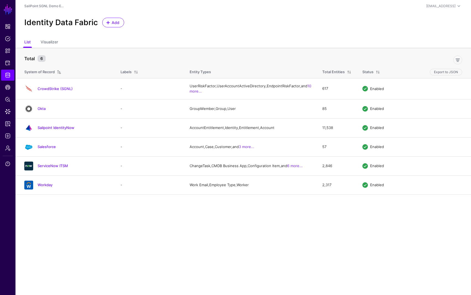
click at [52, 130] on link "Sailpoint IdentityNow" at bounding box center [56, 128] width 37 height 4
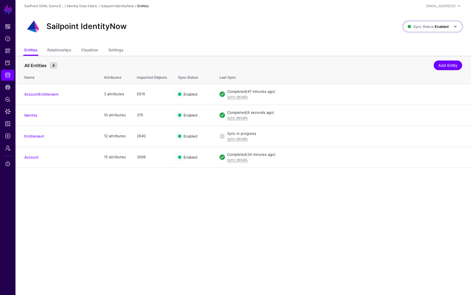
click at [431, 28] on span "Sync Status: Enabled" at bounding box center [428, 26] width 41 height 4
click at [345, 22] on div "Sailpoint IdentityNow" at bounding box center [214, 27] width 384 height 18
click at [31, 116] on link "Identity" at bounding box center [30, 115] width 13 height 4
click at [9, 111] on span "Data Lens" at bounding box center [8, 112] width 6 height 6
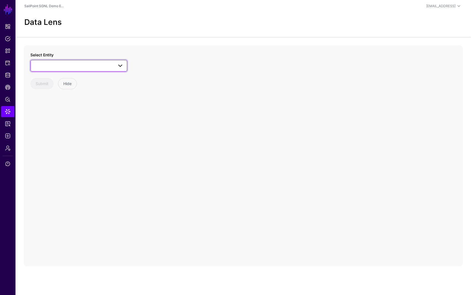
click at [73, 66] on span at bounding box center [79, 66] width 90 height 7
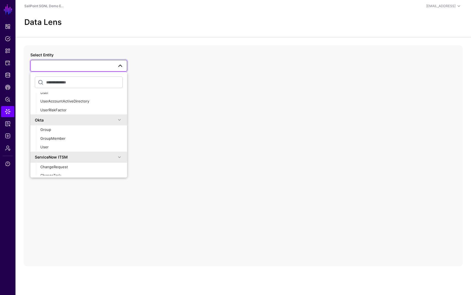
scroll to position [175, 0]
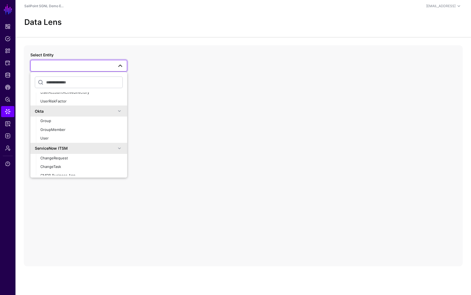
click at [117, 149] on span at bounding box center [119, 148] width 7 height 7
click at [116, 109] on span at bounding box center [119, 111] width 7 height 7
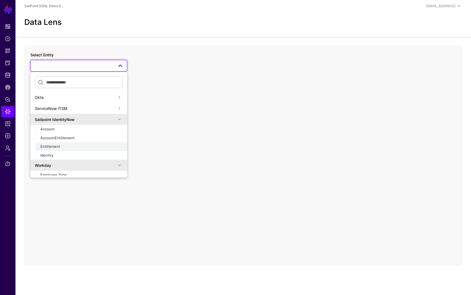
scroll to position [189, 0]
click at [59, 155] on div "Identity" at bounding box center [81, 155] width 82 height 6
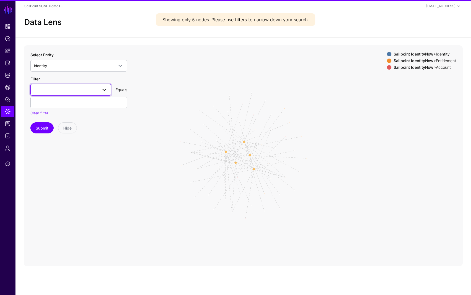
click at [80, 91] on span at bounding box center [71, 90] width 74 height 7
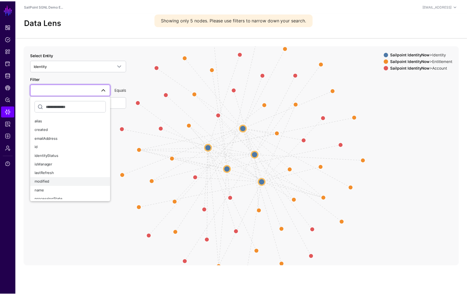
scroll to position [4, 0]
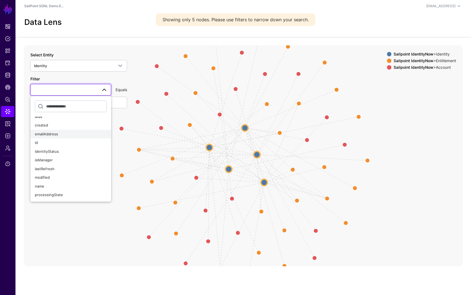
click at [48, 134] on span "emailAddress" at bounding box center [46, 134] width 23 height 4
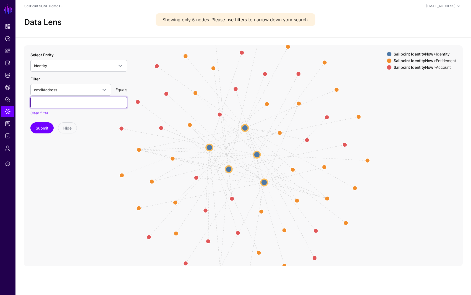
click at [53, 102] on input "text" at bounding box center [78, 103] width 97 height 12
type input "***"
type input "**********"
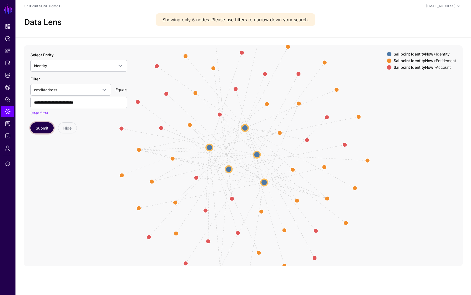
click at [42, 129] on button "Submit" at bounding box center [41, 128] width 23 height 11
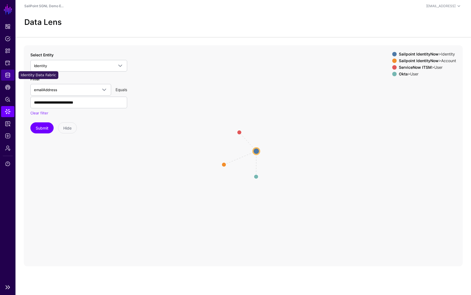
click at [7, 76] on span "Identity Data Fabric" at bounding box center [8, 75] width 6 height 6
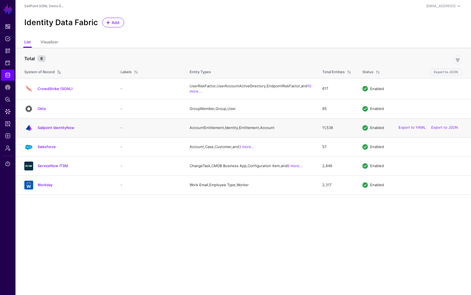
click at [49, 130] on h4 "Sailpoint IdentityNow" at bounding box center [74, 127] width 72 height 5
click at [49, 130] on link "Sailpoint IdentityNow" at bounding box center [56, 128] width 37 height 4
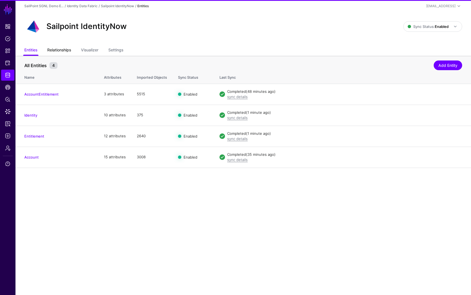
click at [56, 49] on link "Relationships" at bounding box center [59, 50] width 24 height 11
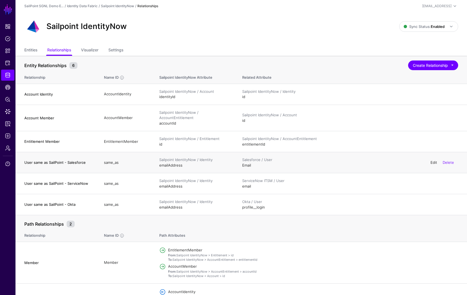
click at [434, 163] on link "Edit" at bounding box center [434, 162] width 7 height 4
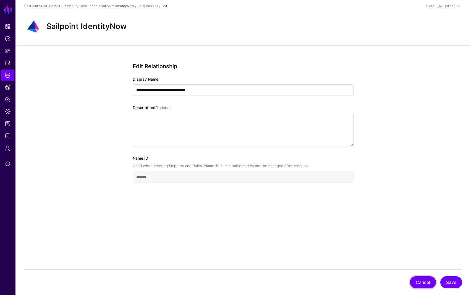
click at [422, 286] on button "Cancel" at bounding box center [423, 283] width 26 height 12
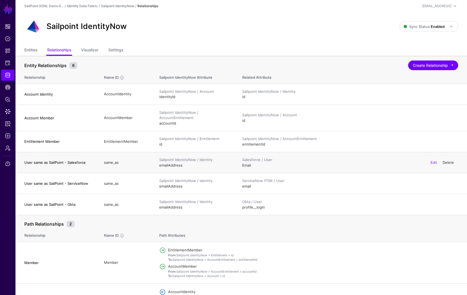
click at [448, 163] on link "Delete" at bounding box center [448, 162] width 11 height 4
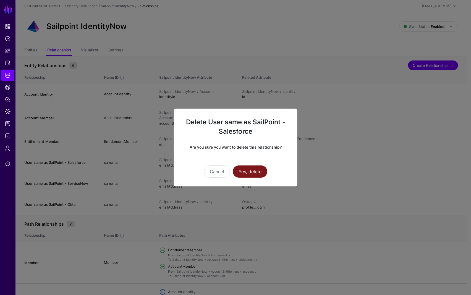
click at [258, 170] on button "Yes, delete" at bounding box center [250, 172] width 35 height 12
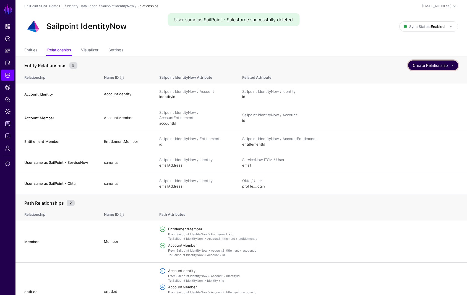
click at [423, 66] on button "Create Relationship" at bounding box center [433, 66] width 50 height 10
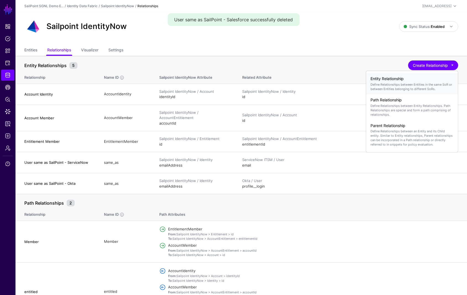
click at [406, 83] on p "Define Relationships between Entities in the same SoR or between Entities belon…" at bounding box center [412, 86] width 83 height 9
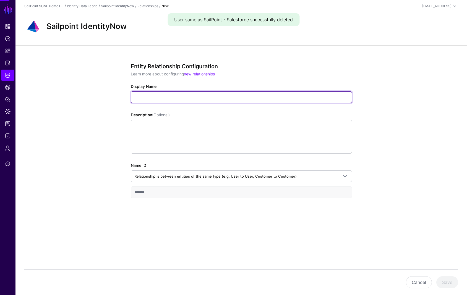
click at [173, 96] on input "Display Name" at bounding box center [241, 98] width 221 height 12
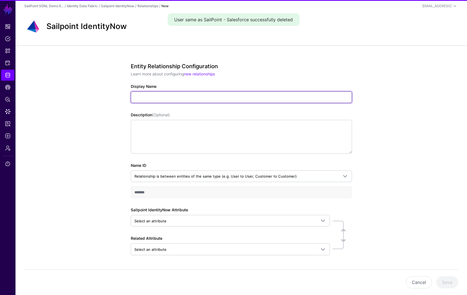
paste input "**********"
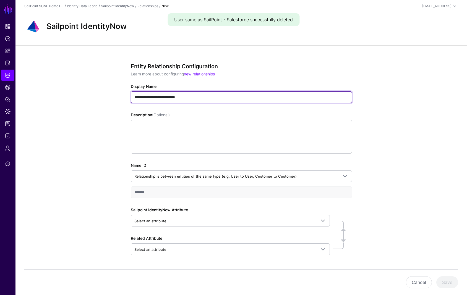
drag, startPoint x: 180, startPoint y: 97, endPoint x: 256, endPoint y: 101, distance: 75.3
click at [256, 101] on input "**********" at bounding box center [241, 98] width 221 height 12
type input "**********"
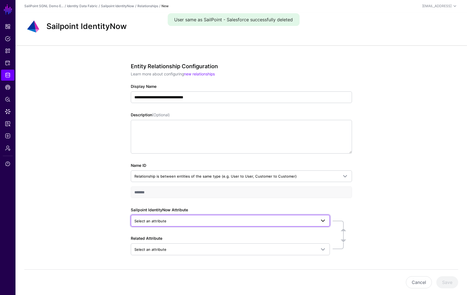
click at [219, 220] on span "Select an attribute" at bounding box center [225, 221] width 182 height 6
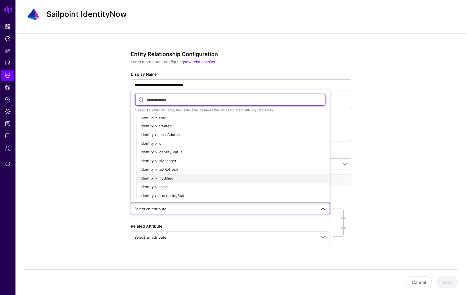
scroll to position [13, 0]
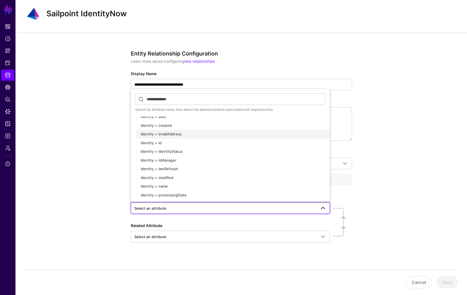
click at [163, 133] on span "Identity > emailAddress" at bounding box center [161, 134] width 41 height 4
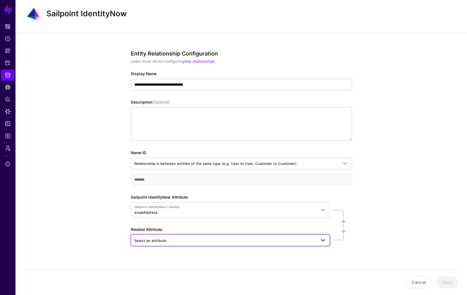
click at [179, 240] on span "Select an attribute" at bounding box center [225, 241] width 182 height 6
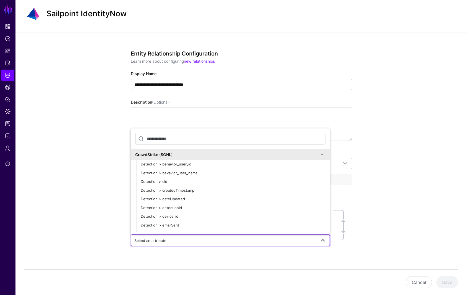
click at [319, 153] on span at bounding box center [322, 154] width 7 height 7
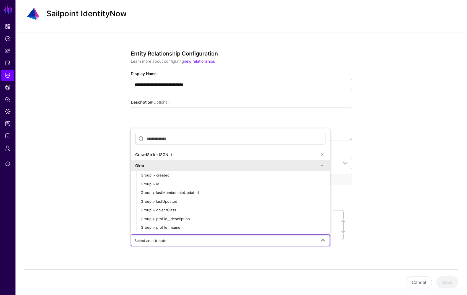
click at [319, 164] on span at bounding box center [322, 165] width 7 height 7
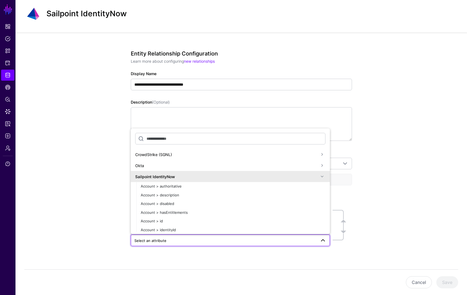
click at [319, 177] on span at bounding box center [322, 176] width 7 height 7
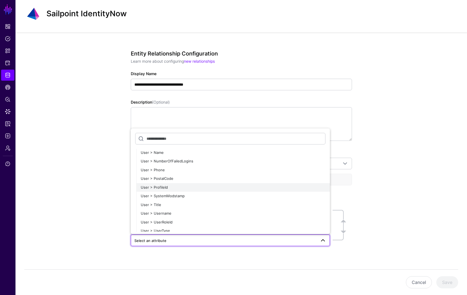
scroll to position [827, 0]
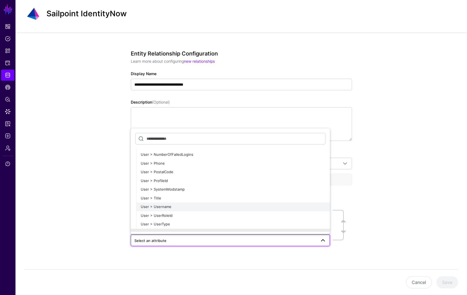
click at [165, 208] on span "User > Username" at bounding box center [156, 207] width 31 height 4
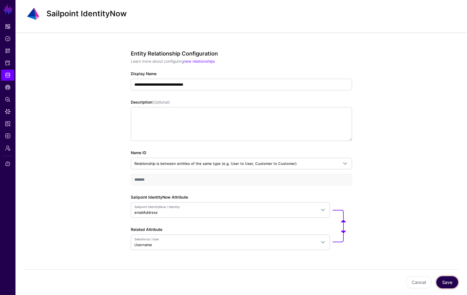
click at [448, 285] on button "Save" at bounding box center [447, 283] width 22 height 12
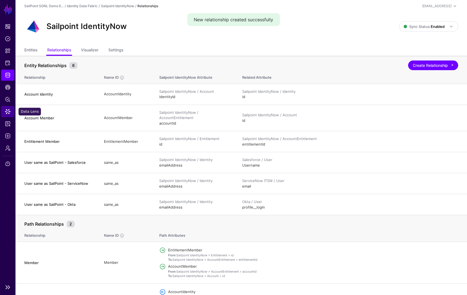
click at [8, 112] on span "Data Lens" at bounding box center [8, 112] width 6 height 6
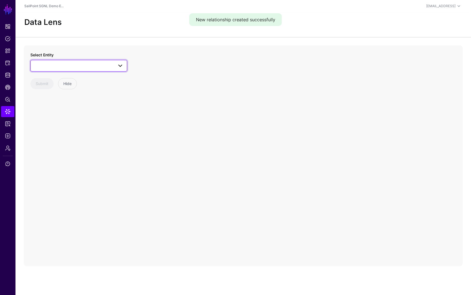
click at [107, 65] on span at bounding box center [79, 66] width 90 height 7
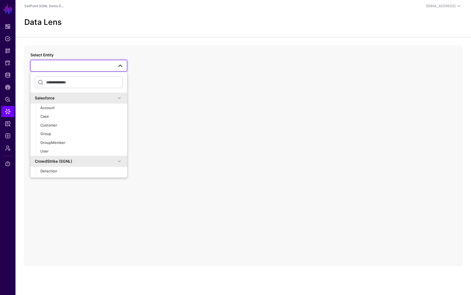
click at [116, 98] on span at bounding box center [119, 98] width 7 height 7
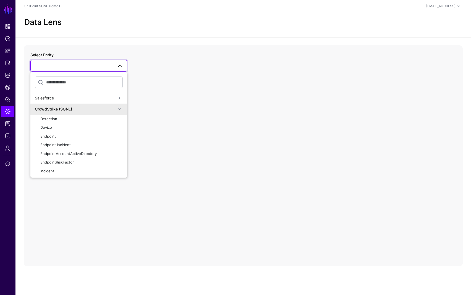
click at [116, 108] on span at bounding box center [119, 109] width 7 height 7
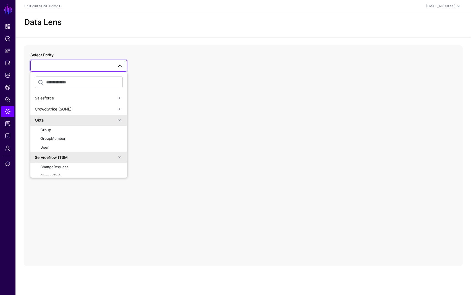
click at [116, 121] on span at bounding box center [119, 120] width 7 height 7
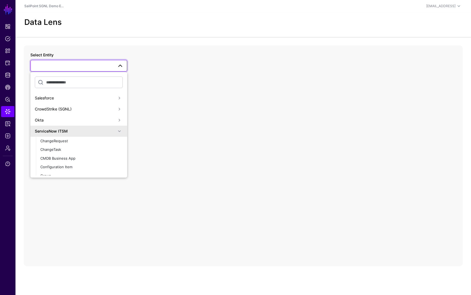
click at [116, 132] on span at bounding box center [119, 131] width 7 height 7
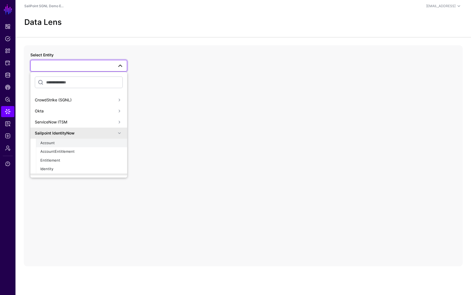
scroll to position [17, 0]
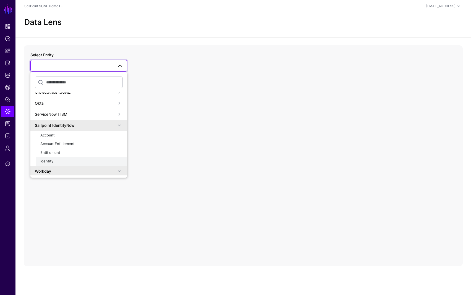
click at [48, 160] on span "Identity" at bounding box center [46, 161] width 13 height 4
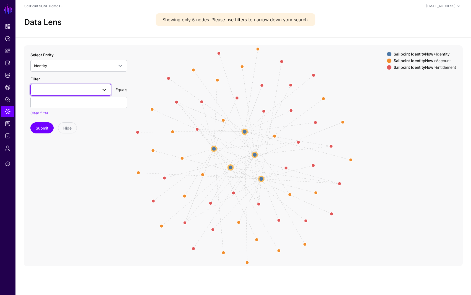
click at [93, 91] on span at bounding box center [71, 90] width 74 height 7
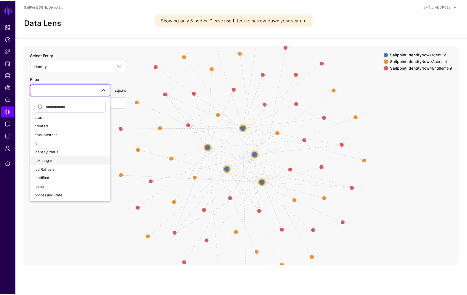
scroll to position [4, 0]
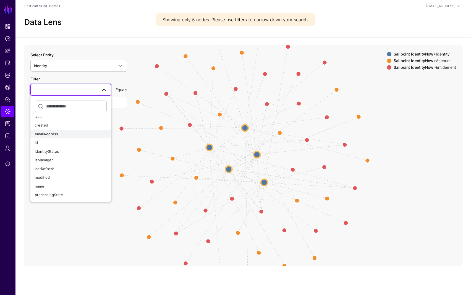
click at [56, 133] on span "emailAddress" at bounding box center [46, 134] width 23 height 4
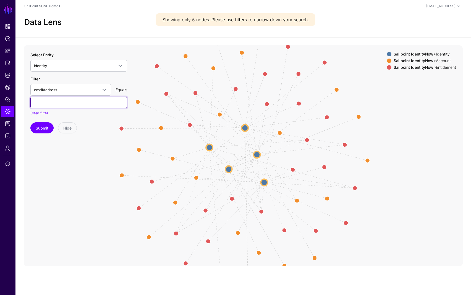
click at [66, 105] on input "text" at bounding box center [78, 103] width 97 height 12
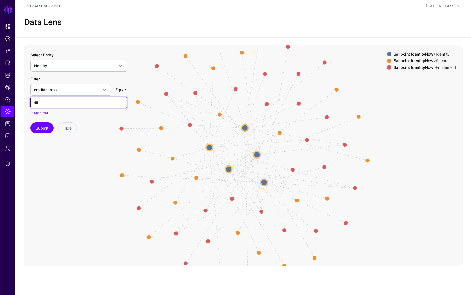
type input "***"
type input "**********"
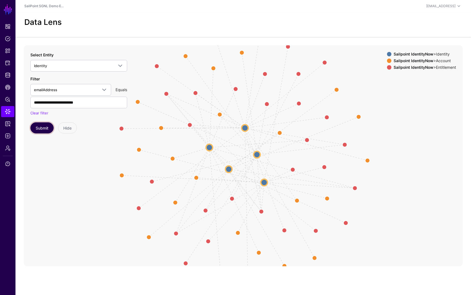
click at [41, 129] on button "Submit" at bounding box center [41, 128] width 23 height 11
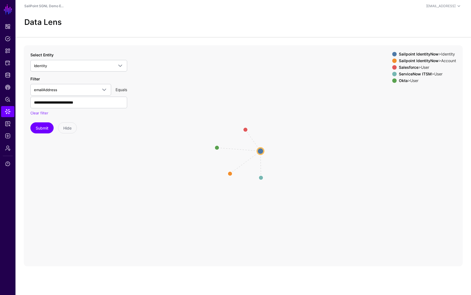
click at [418, 73] on strong "ServiceNow ITSM" at bounding box center [415, 74] width 33 height 5
click at [394, 75] on div at bounding box center [394, 74] width 7 height 4
click at [262, 179] on circle at bounding box center [261, 177] width 9 height 9
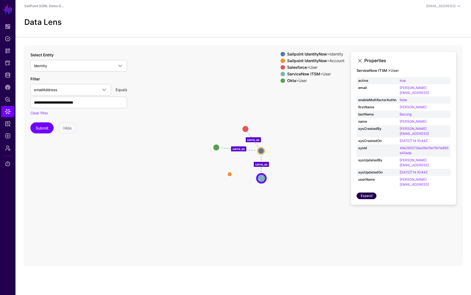
click at [362, 193] on link "Expand" at bounding box center [367, 196] width 20 height 7
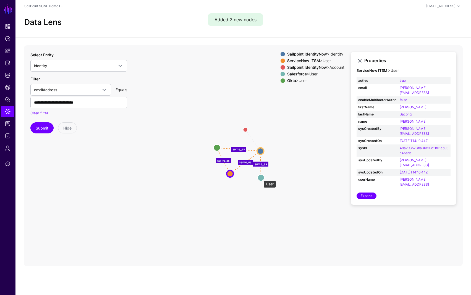
click at [261, 178] on circle at bounding box center [261, 178] width 7 height 7
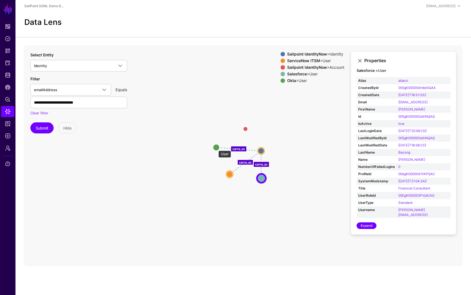
click at [216, 148] on circle at bounding box center [216, 147] width 7 height 7
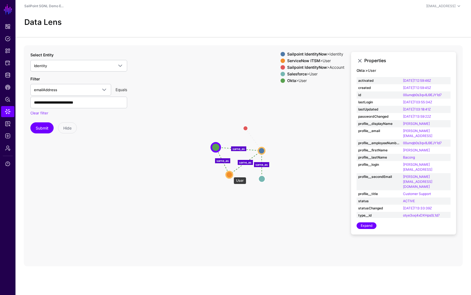
click at [231, 175] on circle at bounding box center [229, 174] width 7 height 7
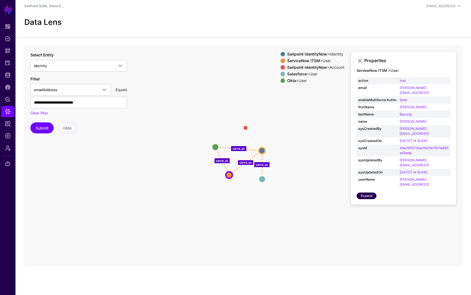
click at [371, 193] on link "Expand" at bounding box center [367, 196] width 20 height 7
click at [228, 176] on circle at bounding box center [229, 175] width 7 height 7
click at [361, 60] on link at bounding box center [360, 61] width 7 height 7
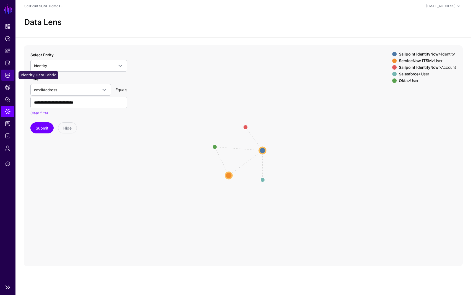
click at [7, 76] on span "Identity Data Fabric" at bounding box center [8, 75] width 6 height 6
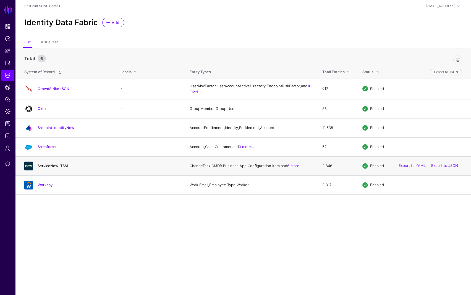
click at [47, 168] on link "ServiceNow ITSM" at bounding box center [53, 166] width 30 height 4
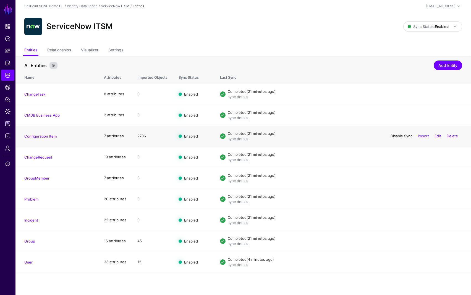
click at [396, 137] on link "Disable Sync" at bounding box center [402, 136] width 22 height 4
click at [397, 136] on link "Enable Sync" at bounding box center [402, 136] width 21 height 4
click at [396, 158] on link "Disable Sync" at bounding box center [402, 157] width 22 height 4
click at [43, 155] on link "ChangeRequest" at bounding box center [38, 157] width 28 height 4
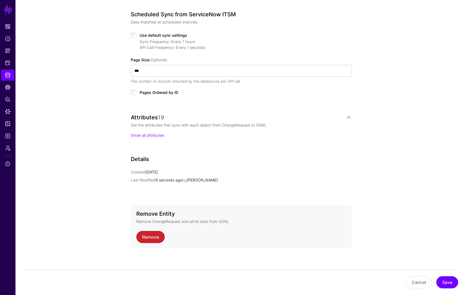
scroll to position [262, 0]
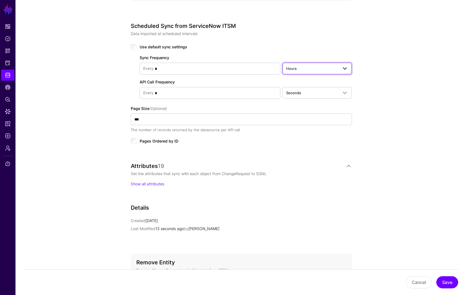
click at [296, 70] on span "Hours" at bounding box center [291, 68] width 11 height 4
click at [294, 91] on span "Minutes" at bounding box center [294, 90] width 14 height 4
click at [448, 285] on button "Save" at bounding box center [447, 283] width 22 height 12
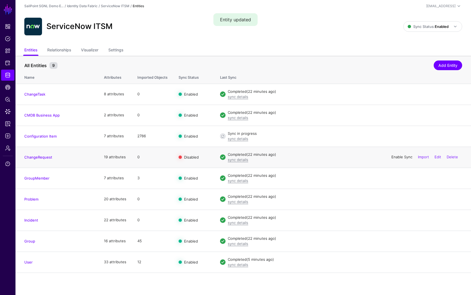
click at [397, 157] on link "Enable Sync" at bounding box center [402, 157] width 21 height 4
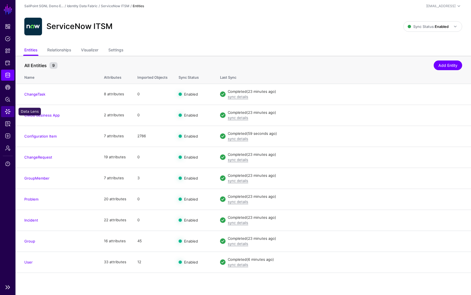
click at [8, 111] on span "Data Lens" at bounding box center [8, 112] width 6 height 6
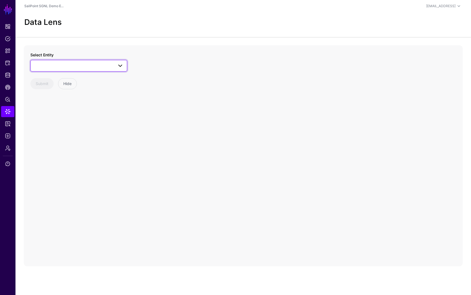
click at [60, 66] on span at bounding box center [79, 66] width 90 height 7
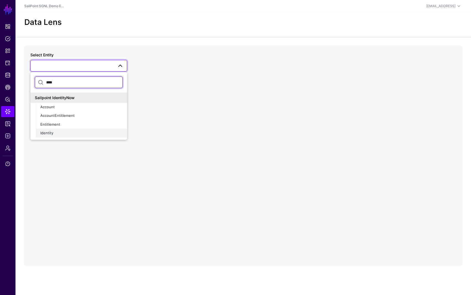
type input "****"
click at [44, 134] on span "Identity" at bounding box center [46, 133] width 13 height 4
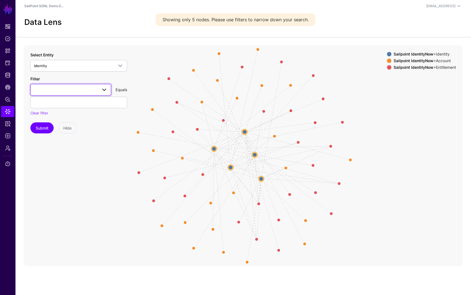
click at [105, 89] on span at bounding box center [104, 90] width 7 height 7
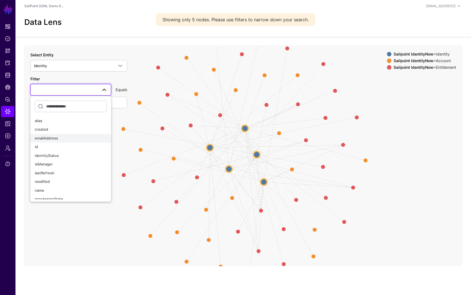
click at [60, 139] on div "emailAddress" at bounding box center [71, 139] width 72 height 6
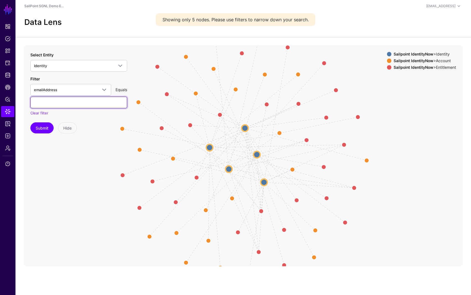
click at [67, 105] on input "text" at bounding box center [78, 103] width 97 height 12
type input "***"
type input "**********"
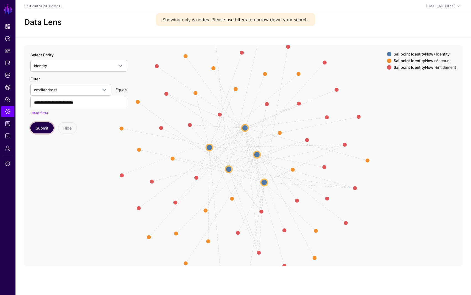
click at [49, 128] on button "Submit" at bounding box center [41, 128] width 23 height 11
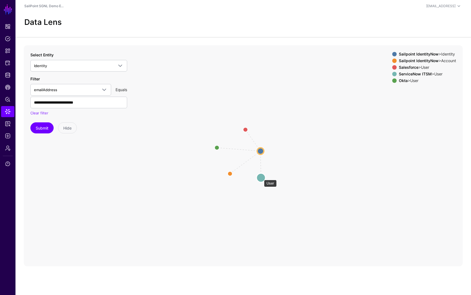
click at [261, 177] on circle at bounding box center [261, 177] width 9 height 9
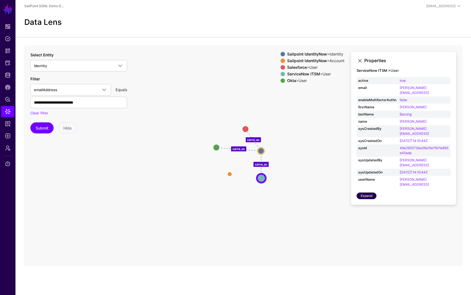
click at [362, 193] on link "Expand" at bounding box center [367, 196] width 20 height 7
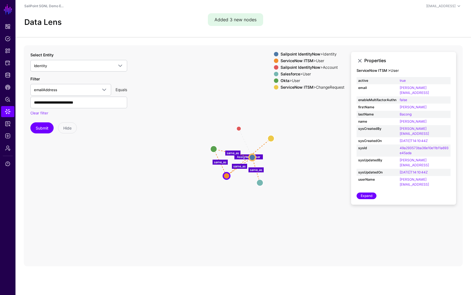
click at [333, 88] on div "ServiceNow ITSM > ChangeRequest" at bounding box center [313, 87] width 66 height 4
click at [271, 140] on circle at bounding box center [271, 138] width 7 height 7
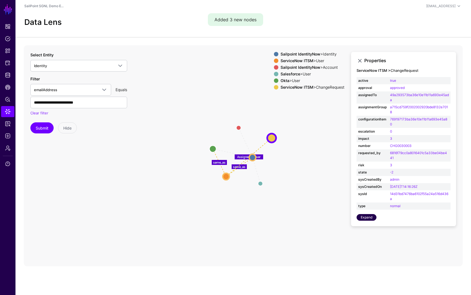
click at [369, 218] on link "Expand" at bounding box center [367, 217] width 20 height 7
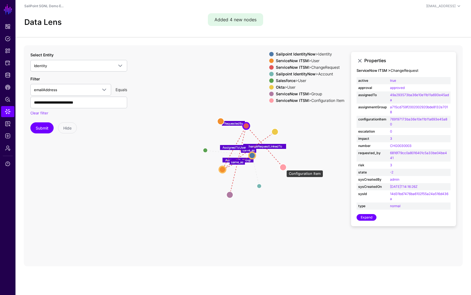
click at [284, 167] on circle at bounding box center [283, 167] width 7 height 7
click at [283, 167] on circle at bounding box center [284, 167] width 7 height 7
click at [284, 167] on circle at bounding box center [284, 167] width 7 height 7
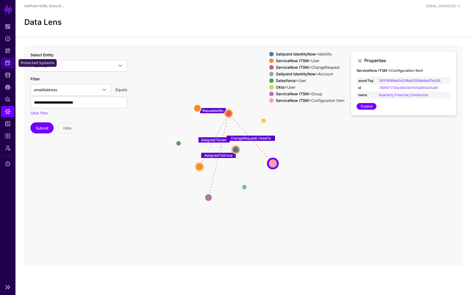
click at [7, 64] on span "Protected Systems" at bounding box center [8, 63] width 6 height 6
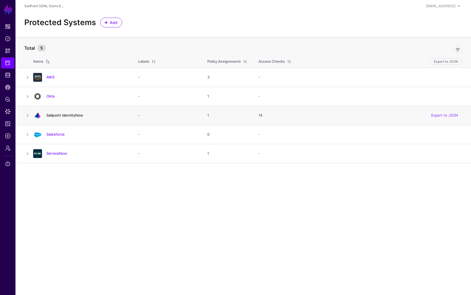
click at [65, 116] on link "Sailpoint IdentityNow" at bounding box center [64, 115] width 37 height 4
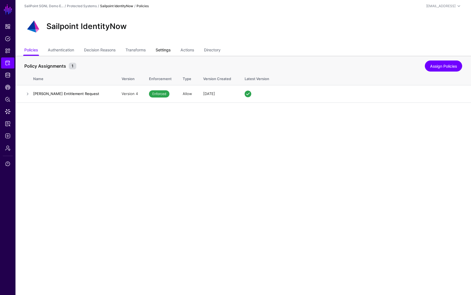
click at [170, 49] on link "Settings" at bounding box center [163, 50] width 15 height 11
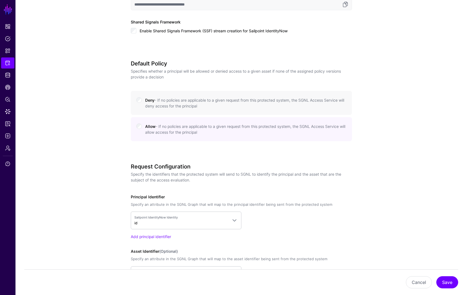
scroll to position [303, 0]
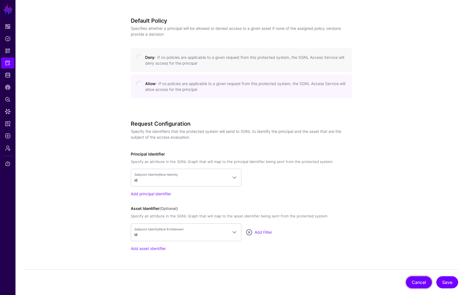
click at [413, 281] on button "Cancel" at bounding box center [419, 283] width 26 height 12
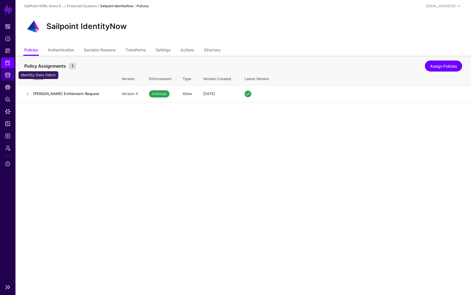
click at [8, 74] on span "Identity Data Fabric" at bounding box center [8, 75] width 6 height 6
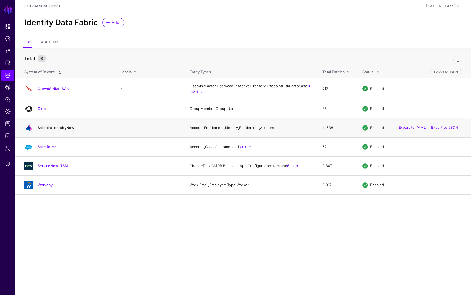
click at [46, 130] on link "Sailpoint IdentityNow" at bounding box center [56, 128] width 37 height 4
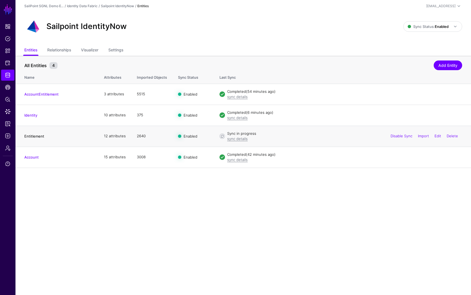
click at [37, 136] on link "Entitlement" at bounding box center [34, 136] width 20 height 4
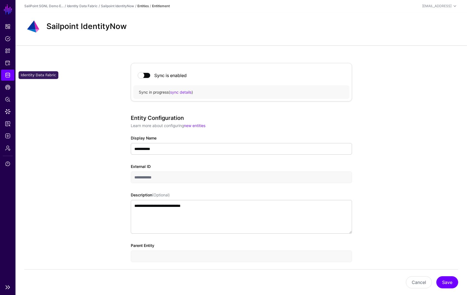
click at [8, 74] on span "Identity Data Fabric" at bounding box center [8, 75] width 6 height 6
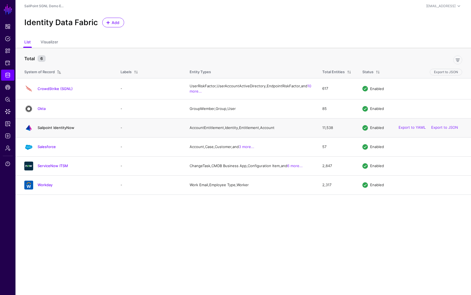
click at [48, 130] on link "Sailpoint IdentityNow" at bounding box center [56, 128] width 37 height 4
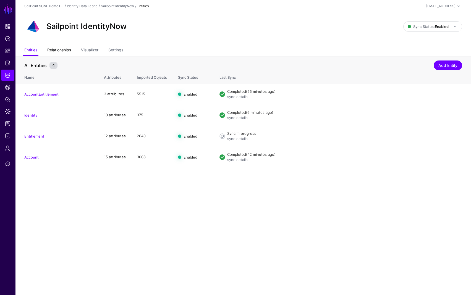
click at [64, 49] on link "Relationships" at bounding box center [59, 50] width 24 height 11
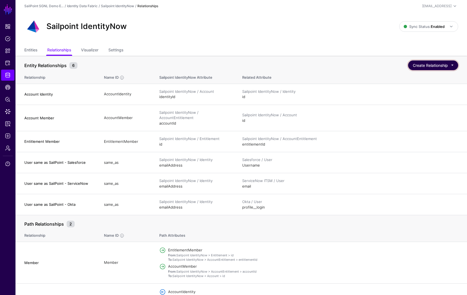
click at [446, 65] on button "Create Relationship" at bounding box center [433, 66] width 50 height 10
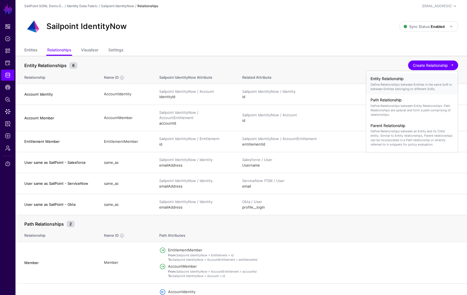
click at [396, 84] on p "Define Relationships between Entities in the same SoR or between Entities belon…" at bounding box center [412, 86] width 83 height 9
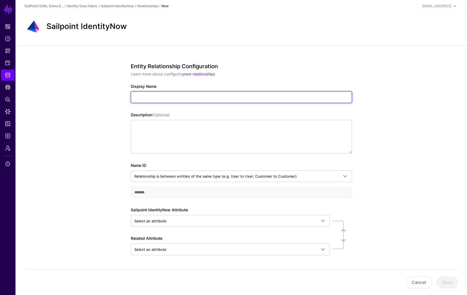
click at [154, 99] on input "Display Name" at bounding box center [241, 98] width 221 height 12
paste input "**********"
drag, startPoint x: 142, startPoint y: 97, endPoint x: 100, endPoint y: 99, distance: 41.8
click at [100, 99] on div "**********" at bounding box center [241, 179] width 452 height 268
drag, startPoint x: 192, startPoint y: 97, endPoint x: 210, endPoint y: 99, distance: 18.1
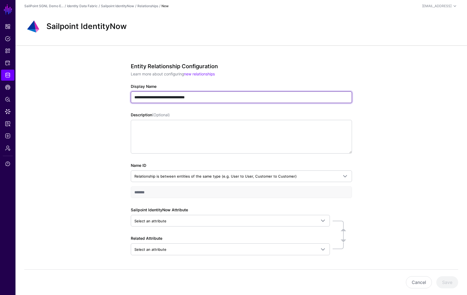
click at [211, 99] on input "**********" at bounding box center [241, 98] width 221 height 12
type input "**********"
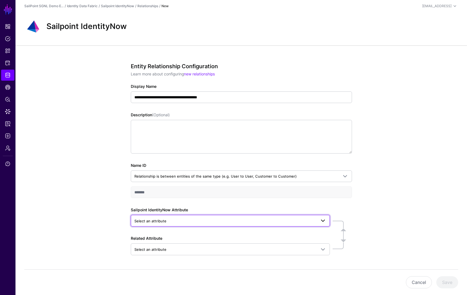
click at [219, 217] on link "Select an attribute" at bounding box center [230, 221] width 199 height 12
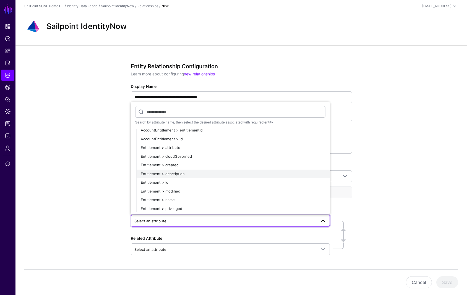
scroll to position [155, 0]
click at [168, 179] on div "Entitlement > id" at bounding box center [233, 182] width 185 height 6
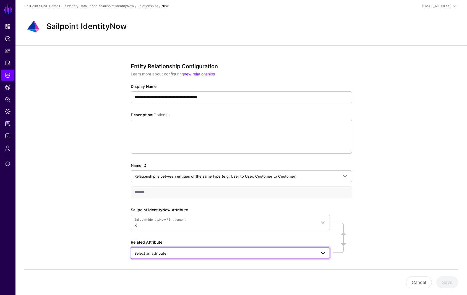
click at [225, 251] on span "Select an attribute" at bounding box center [225, 254] width 182 height 6
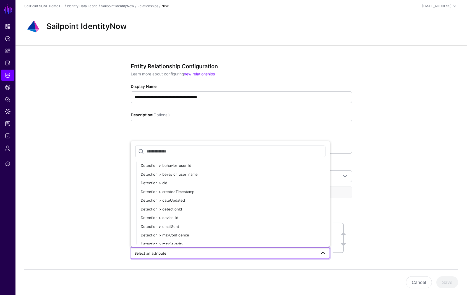
scroll to position [0, 0]
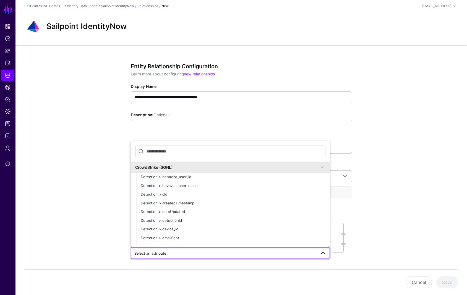
click at [319, 168] on span at bounding box center [322, 167] width 7 height 7
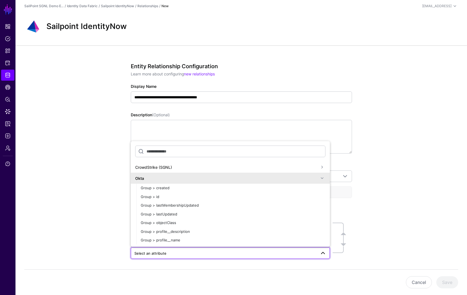
click at [319, 178] on span at bounding box center [322, 178] width 7 height 7
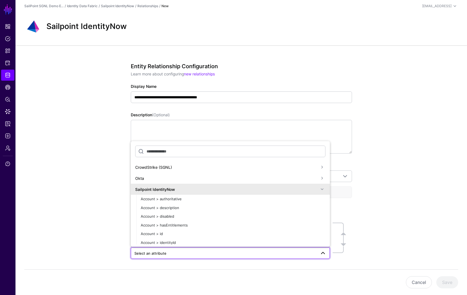
click at [319, 189] on span at bounding box center [322, 189] width 7 height 7
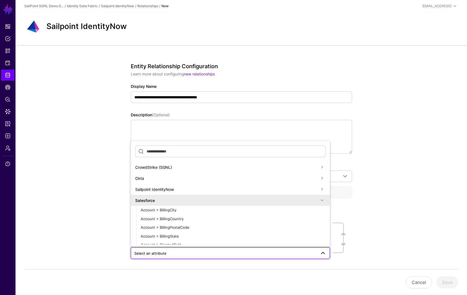
click at [319, 198] on span at bounding box center [322, 200] width 7 height 7
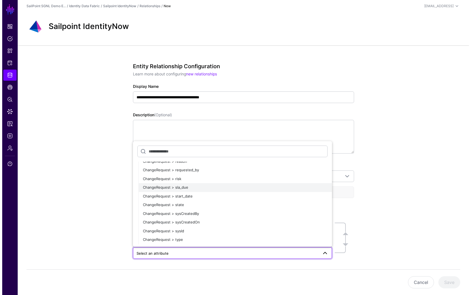
scroll to position [275, 0]
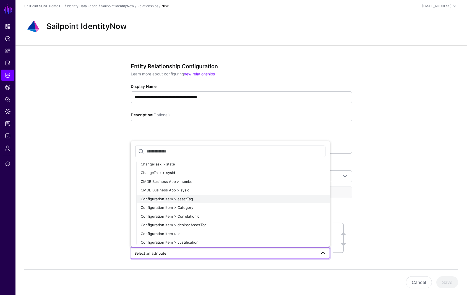
click at [163, 199] on span "Configuration Item > assetTag" at bounding box center [167, 199] width 52 height 4
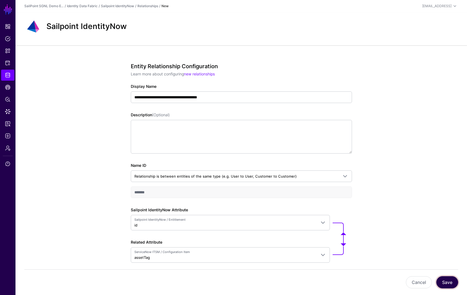
click at [447, 283] on button "Save" at bounding box center [447, 283] width 22 height 12
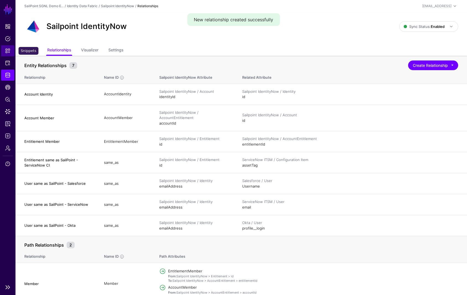
click at [7, 48] on link "Snippets" at bounding box center [7, 50] width 13 height 11
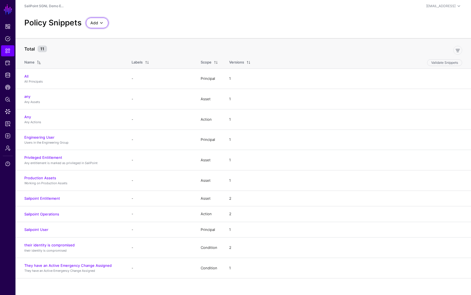
click at [103, 22] on span at bounding box center [101, 23] width 7 height 7
click at [128, 44] on span "Start from a Blank Snippet" at bounding box center [112, 44] width 45 height 4
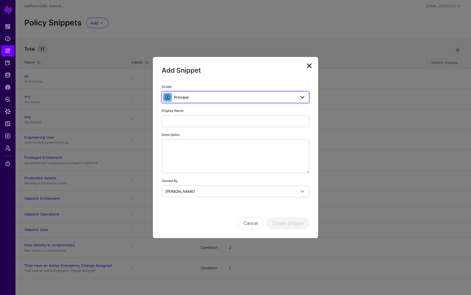
click at [189, 96] on span "Principal" at bounding box center [235, 97] width 122 height 6
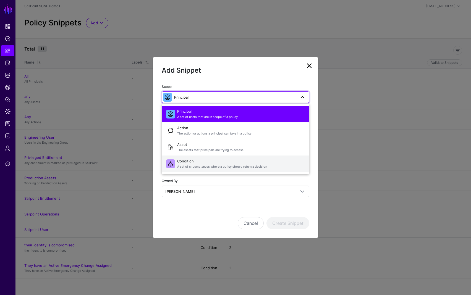
click at [207, 162] on span "Condition A set of circumstances where a policy should return a decision" at bounding box center [241, 163] width 128 height 13
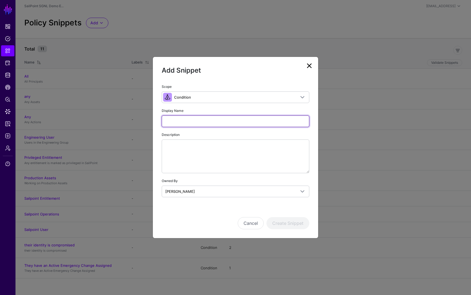
click at [205, 121] on input "Display Name" at bounding box center [236, 122] width 148 height 12
type input "*"
type input "**********"
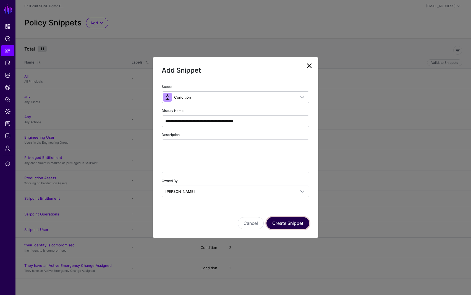
click at [292, 223] on button "Create Snippet" at bounding box center [288, 223] width 43 height 12
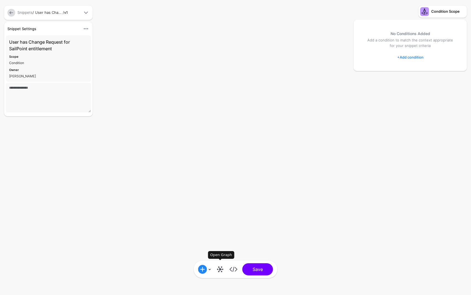
click at [219, 270] on link at bounding box center [220, 269] width 9 height 9
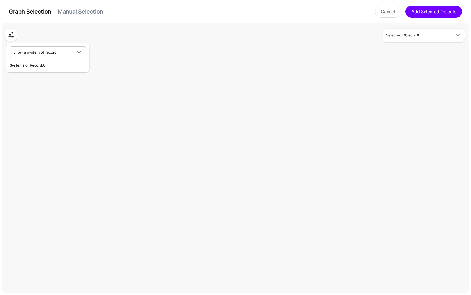
click at [77, 11] on link "Manual Selection" at bounding box center [80, 11] width 45 height 7
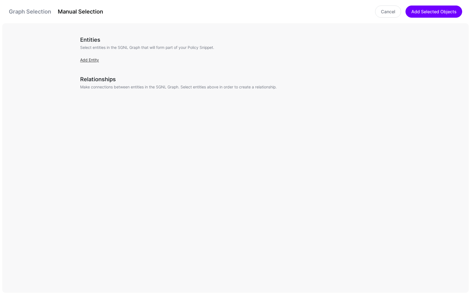
click at [89, 59] on link "Add Entity" at bounding box center [89, 60] width 19 height 5
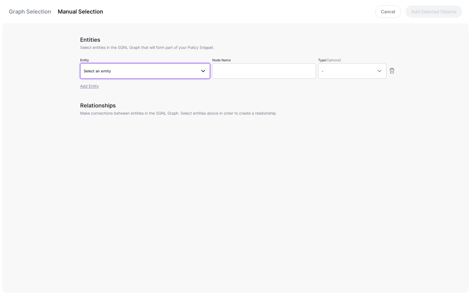
click at [109, 69] on span "Select an entity" at bounding box center [97, 71] width 27 height 4
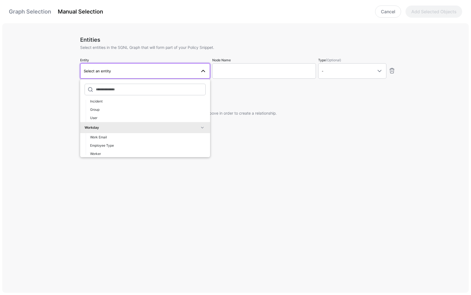
scroll to position [326, 0]
click at [104, 114] on div "User" at bounding box center [148, 115] width 116 height 5
type input "**********"
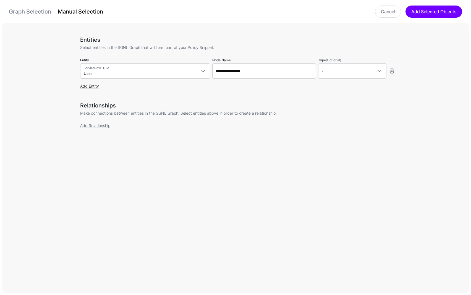
click at [88, 87] on link "Add Entity" at bounding box center [89, 86] width 19 height 5
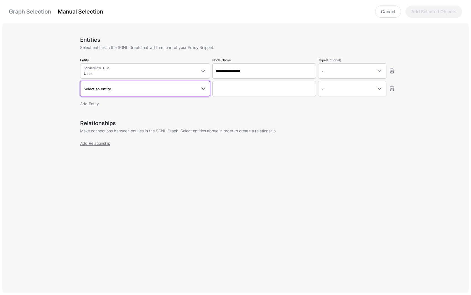
click at [116, 93] on link "Select an entity" at bounding box center [145, 88] width 130 height 15
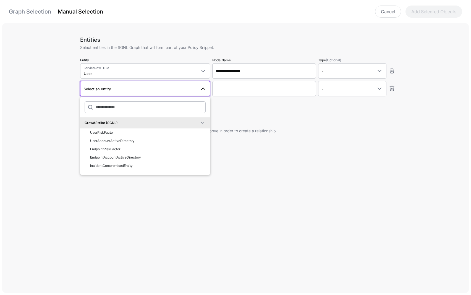
click at [199, 123] on span at bounding box center [202, 123] width 7 height 7
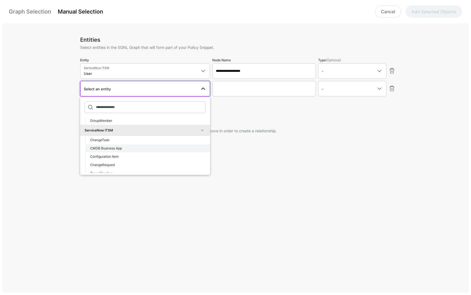
scroll to position [145, 0]
click at [106, 164] on span "ChangeRequest" at bounding box center [102, 165] width 25 height 4
type input "**********"
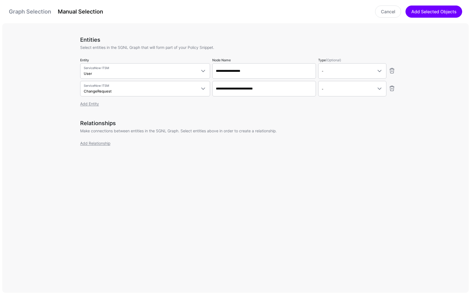
click at [89, 106] on div "Add Entity" at bounding box center [237, 104] width 315 height 6
click at [90, 105] on link "Add Entity" at bounding box center [89, 103] width 19 height 5
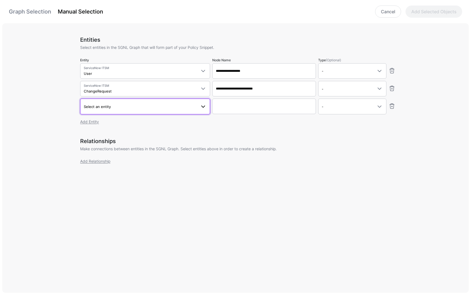
click at [133, 109] on span "Select an entity" at bounding box center [140, 107] width 113 height 6
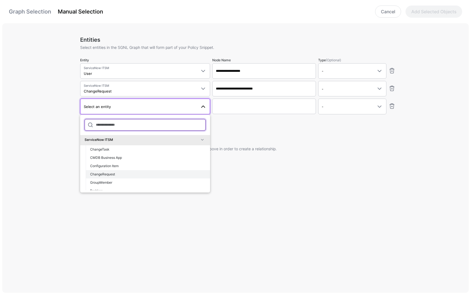
scroll to position [261, 0]
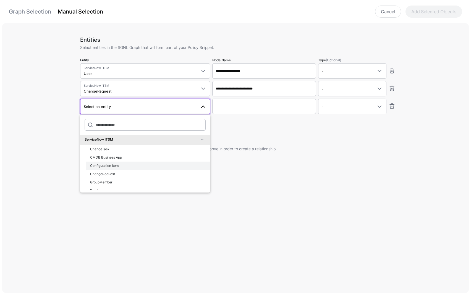
click at [108, 166] on span "Configuration Item" at bounding box center [104, 166] width 28 height 4
type input "**********"
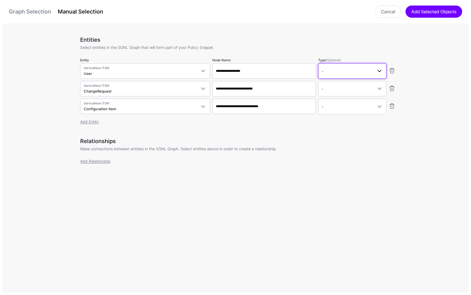
click at [380, 70] on span at bounding box center [379, 71] width 7 height 7
click at [343, 94] on div "Principal" at bounding box center [352, 94] width 59 height 5
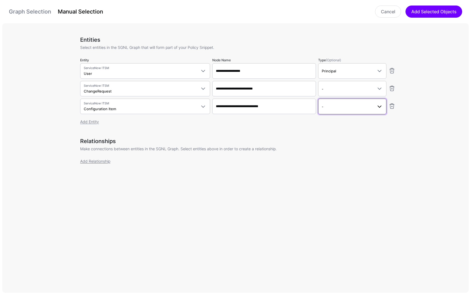
click at [382, 109] on span at bounding box center [379, 106] width 7 height 7
click at [340, 145] on div "Asset" at bounding box center [352, 146] width 59 height 5
click at [93, 161] on link "Add Relationship" at bounding box center [95, 161] width 30 height 5
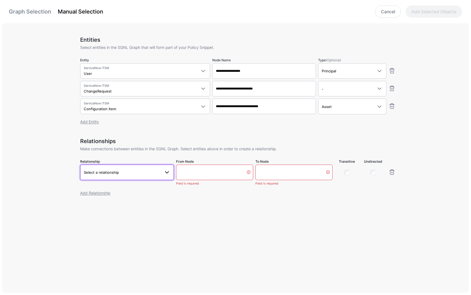
click at [110, 170] on span "Select a relationship" at bounding box center [101, 172] width 35 height 4
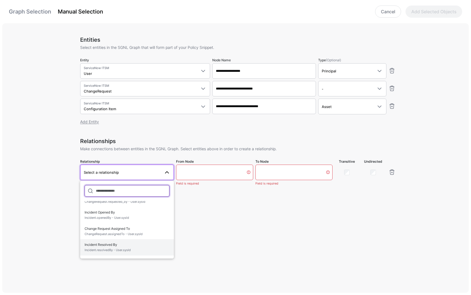
scroll to position [64, 0]
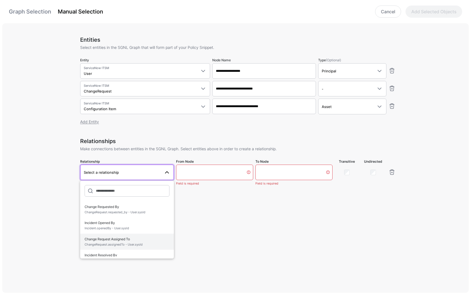
click at [110, 241] on span "Change Request Assigned To ChangeRequest.assignedTo - User.sysId" at bounding box center [127, 242] width 85 height 13
type input "**********"
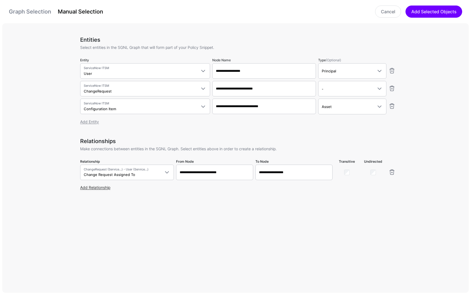
click at [96, 187] on link "Add Relationship" at bounding box center [95, 187] width 30 height 5
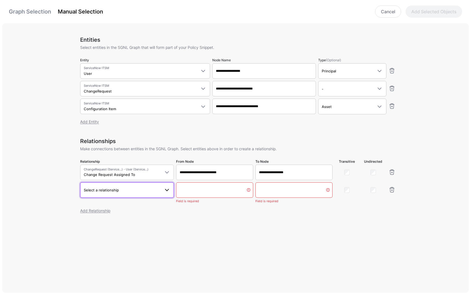
click at [111, 190] on span "Select a relationship" at bounding box center [101, 190] width 35 height 4
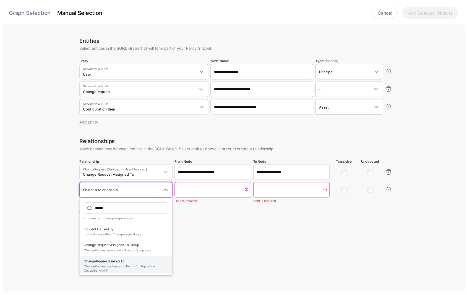
scroll to position [61, 0]
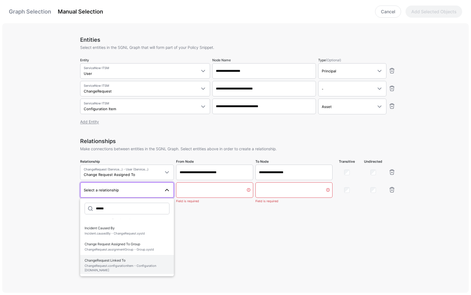
type input "******"
click at [137, 266] on span "ChangeRequest.configurationItem - Configuration Item.id" at bounding box center [127, 268] width 85 height 9
type input "**********"
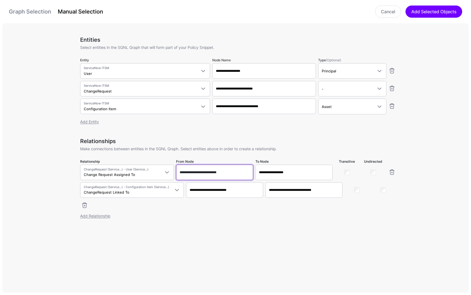
click at [249, 172] on input "**********" at bounding box center [214, 172] width 77 height 15
click at [293, 176] on input "**********" at bounding box center [294, 172] width 77 height 15
click at [238, 176] on input "**********" at bounding box center [214, 172] width 77 height 15
drag, startPoint x: 243, startPoint y: 188, endPoint x: 256, endPoint y: 188, distance: 12.7
click at [243, 188] on input "**********" at bounding box center [224, 190] width 77 height 15
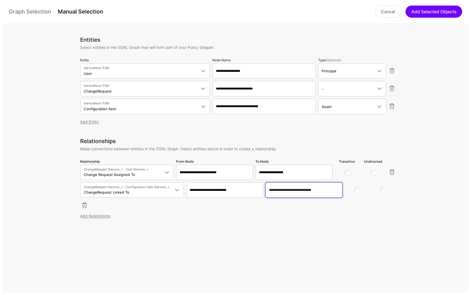
click at [290, 188] on input "**********" at bounding box center [303, 190] width 77 height 15
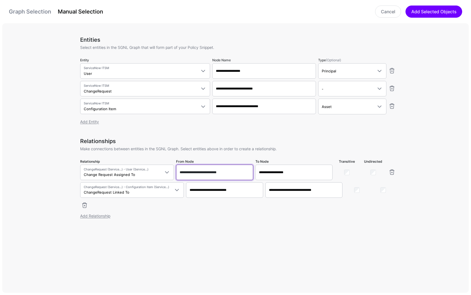
click at [204, 173] on input "**********" at bounding box center [214, 172] width 77 height 15
click at [299, 175] on input "**********" at bounding box center [294, 172] width 77 height 15
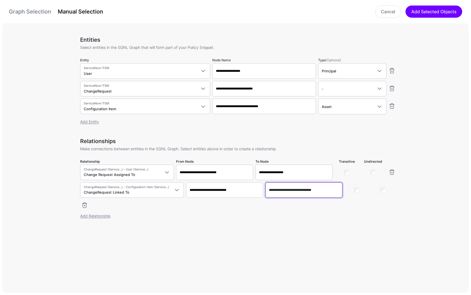
click at [298, 188] on input "**********" at bounding box center [303, 190] width 77 height 15
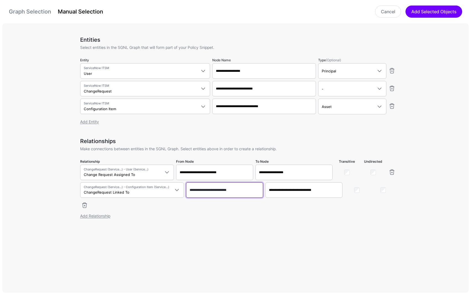
click at [241, 187] on input "**********" at bounding box center [224, 190] width 77 height 15
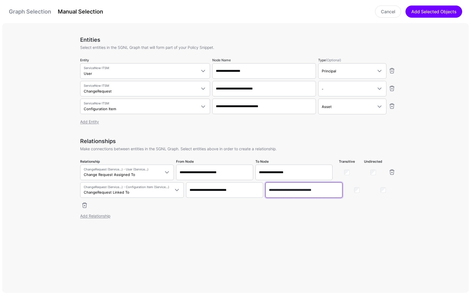
click at [298, 195] on input "**********" at bounding box center [303, 190] width 77 height 15
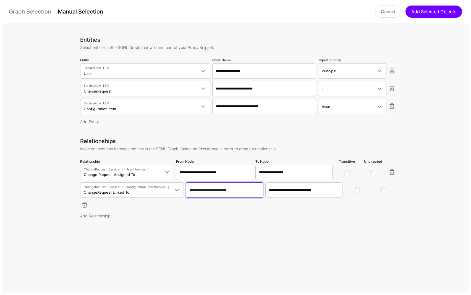
click at [234, 196] on input "**********" at bounding box center [224, 190] width 77 height 15
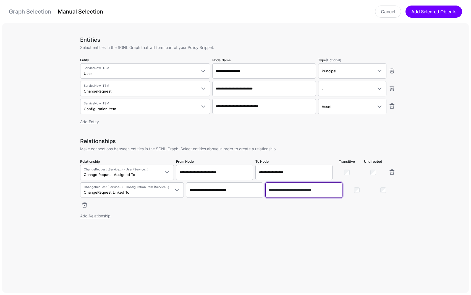
click at [283, 194] on input "**********" at bounding box center [303, 190] width 77 height 15
click at [288, 218] on div "Add Relationship" at bounding box center [237, 216] width 315 height 6
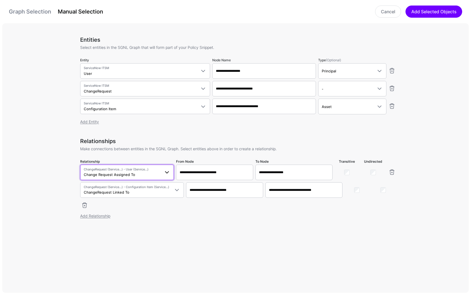
click at [143, 173] on span "ChangeRequest (Service...) - User (Service...) Change Request Assigned To" at bounding box center [122, 172] width 77 height 11
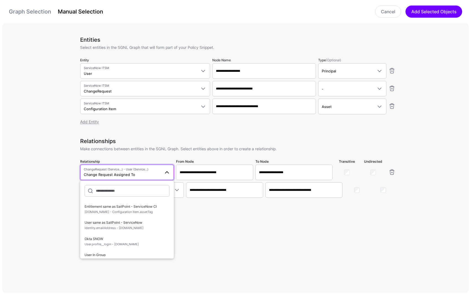
click at [53, 192] on div "**********" at bounding box center [237, 159] width 471 height 272
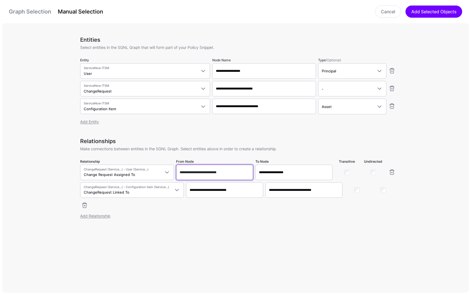
click at [196, 172] on input "**********" at bounding box center [214, 172] width 77 height 15
click at [238, 91] on input "**********" at bounding box center [264, 88] width 104 height 15
click at [213, 167] on input "**********" at bounding box center [214, 172] width 77 height 15
drag, startPoint x: 234, startPoint y: 139, endPoint x: 230, endPoint y: 140, distance: 3.9
click at [234, 139] on h3 "Relationships" at bounding box center [237, 141] width 315 height 7
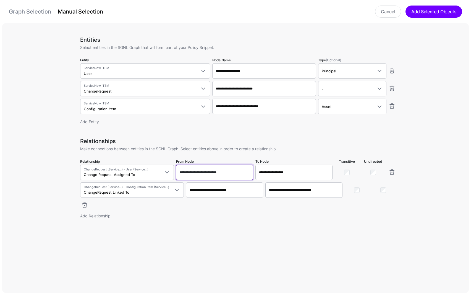
click at [212, 173] on input "**********" at bounding box center [214, 172] width 77 height 15
click at [225, 226] on div "**********" at bounding box center [237, 139] width 315 height 232
click at [239, 176] on input "**********" at bounding box center [214, 172] width 77 height 15
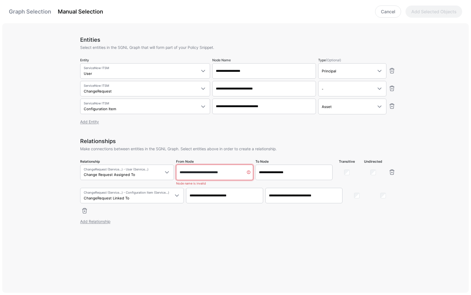
type input "**********"
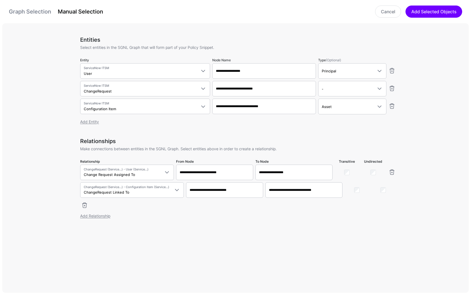
click at [262, 209] on div "Relationships Make connections between entities in the SGNL Graph. Select entit…" at bounding box center [237, 182] width 315 height 88
click at [431, 14] on button "Add Selected Objects" at bounding box center [434, 12] width 57 height 12
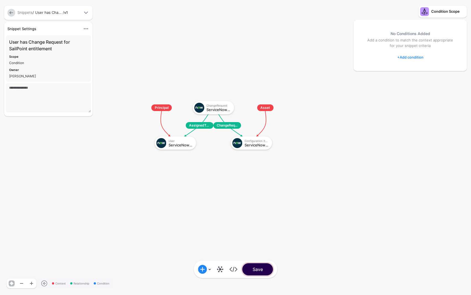
click at [262, 271] on button "Save" at bounding box center [258, 270] width 31 height 12
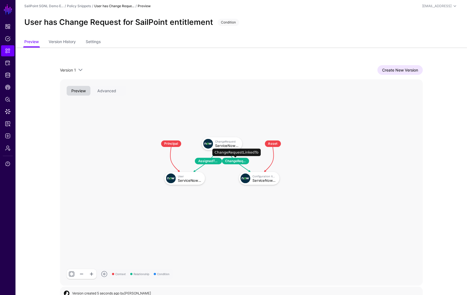
drag, startPoint x: 219, startPoint y: 147, endPoint x: 232, endPoint y: 157, distance: 16.2
click at [232, 158] on g "AssignedToUser ChangeRequestLinkedTo Principal User ServiceNowITSMUser ChangeRe…" at bounding box center [152, 131] width 35558 height 20245
click at [5, 36] on span "Policies" at bounding box center [8, 39] width 6 height 6
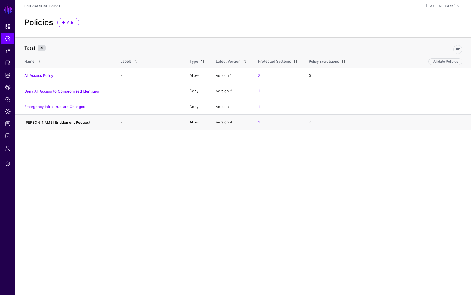
click at [61, 123] on link "[PERSON_NAME] Entitlement Request" at bounding box center [57, 122] width 66 height 4
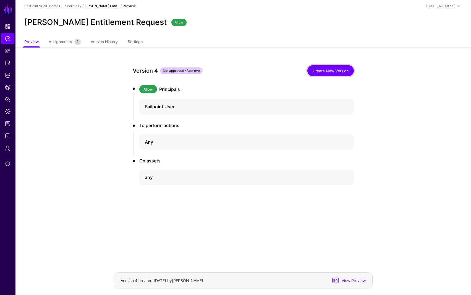
click at [332, 71] on link "Create New Version" at bounding box center [331, 70] width 46 height 11
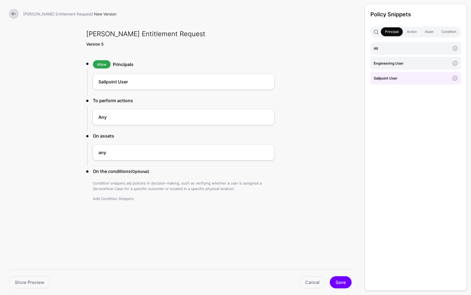
click at [122, 199] on link "Add Condition Snippets" at bounding box center [113, 199] width 41 height 4
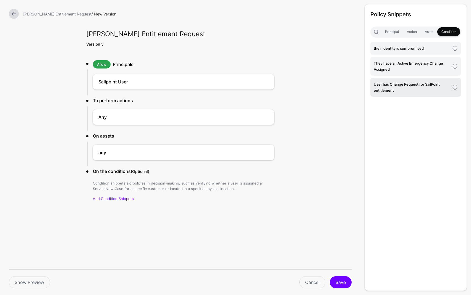
click at [414, 89] on h4 "User has Change Request for SailPoint entitlement" at bounding box center [412, 87] width 76 height 12
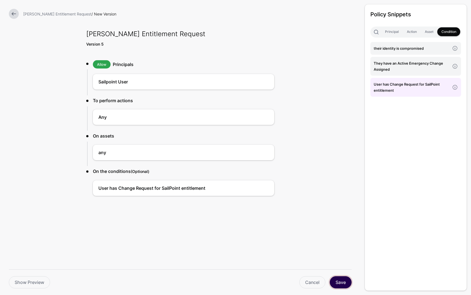
drag, startPoint x: 340, startPoint y: 282, endPoint x: 330, endPoint y: 234, distance: 48.5
click at [330, 235] on form "Valid Sailpoint Entitlement Request / New Version Valid Sailpoint Entitlement R…" at bounding box center [180, 124] width 361 height 249
click at [343, 287] on button "Save" at bounding box center [341, 283] width 22 height 12
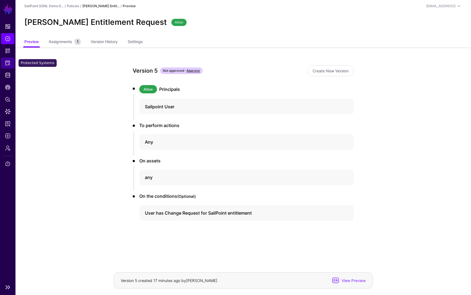
click at [7, 62] on span "Protected Systems" at bounding box center [8, 63] width 6 height 6
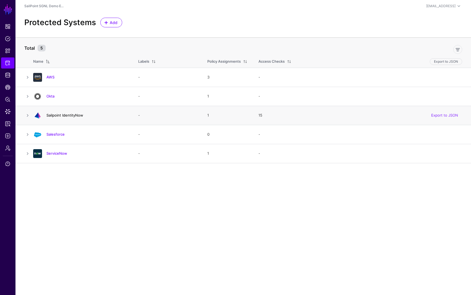
click at [62, 115] on link "Sailpoint IdentityNow" at bounding box center [64, 115] width 37 height 4
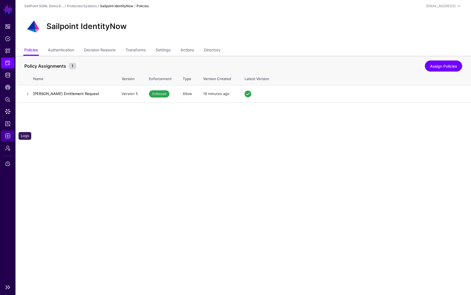
click at [8, 136] on span "Logs" at bounding box center [8, 136] width 6 height 6
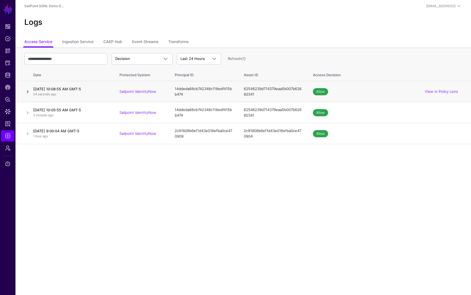
click at [28, 92] on link at bounding box center [27, 91] width 7 height 7
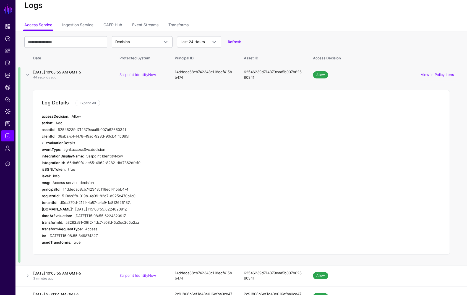
scroll to position [14, 0]
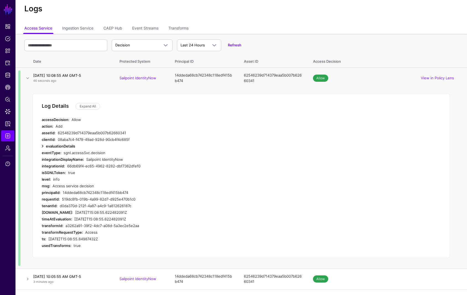
click at [43, 145] on link at bounding box center [42, 146] width 7 height 7
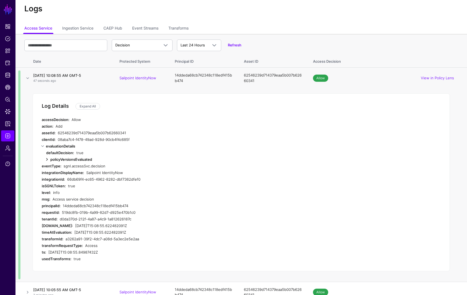
click at [47, 160] on link at bounding box center [47, 159] width 7 height 7
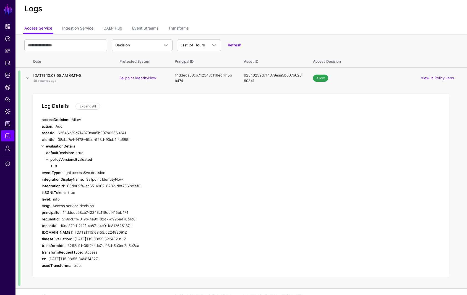
click at [51, 166] on link at bounding box center [51, 166] width 7 height 7
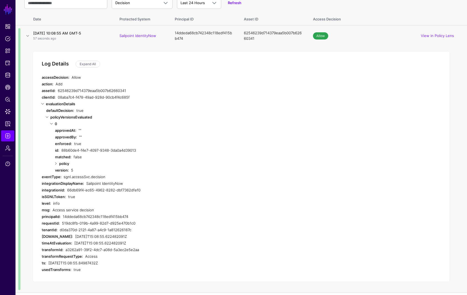
scroll to position [58, 0]
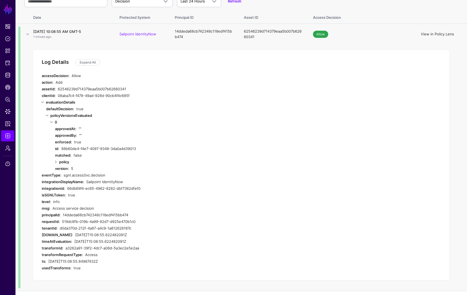
click at [423, 34] on link "View in Policy Lens" at bounding box center [437, 34] width 33 height 4
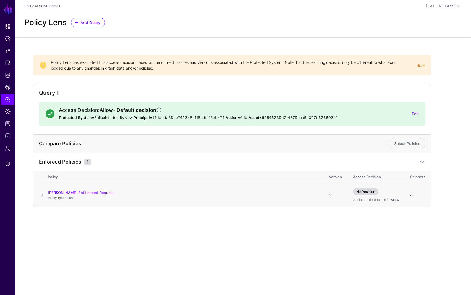
click at [44, 196] on span at bounding box center [42, 195] width 7 height 7
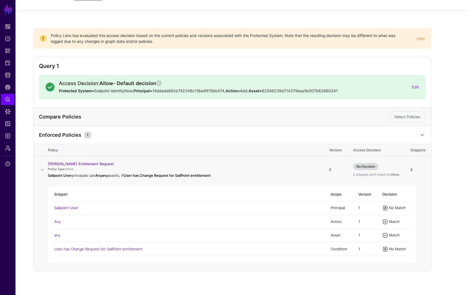
scroll to position [29, 0]
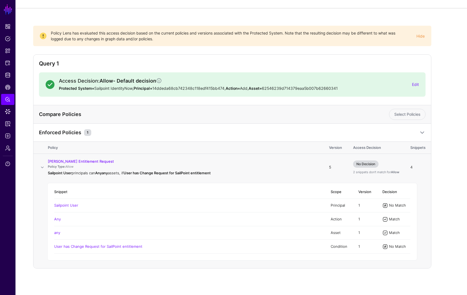
click at [387, 206] on span at bounding box center [385, 206] width 6 height 6
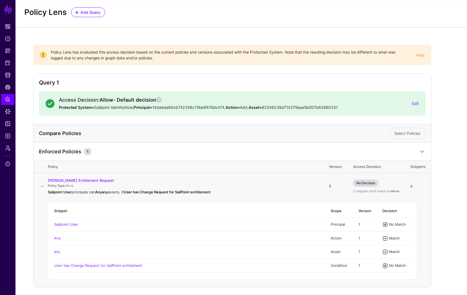
scroll to position [13, 0]
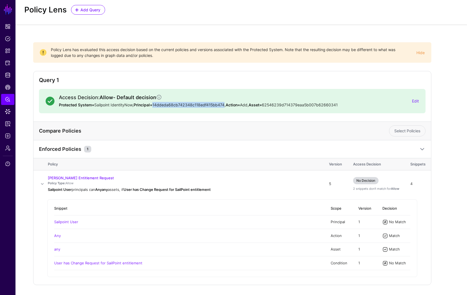
drag, startPoint x: 154, startPoint y: 104, endPoint x: 225, endPoint y: 105, distance: 71.1
click at [225, 105] on p "Protected System= Sailpoint IdentityNow, Principal= 14ddeda68cb742348c118edf415…" at bounding box center [233, 105] width 349 height 6
copy p "14ddeda68cb742348c118edf415bb474"
click at [11, 112] on link "Data Lens" at bounding box center [7, 111] width 13 height 11
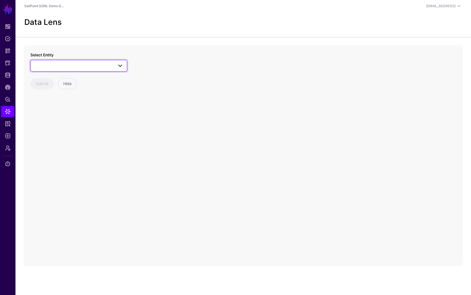
click at [50, 64] on span at bounding box center [79, 66] width 90 height 7
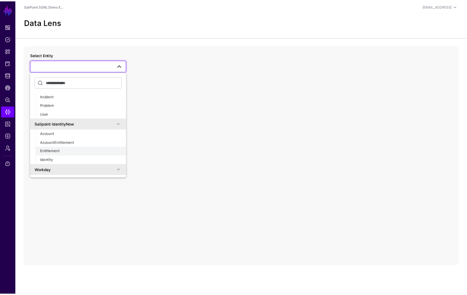
scroll to position [289, 0]
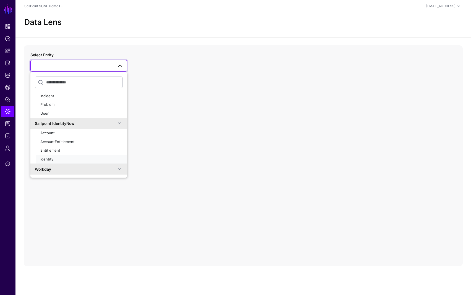
click at [43, 159] on span "Identity" at bounding box center [46, 159] width 13 height 4
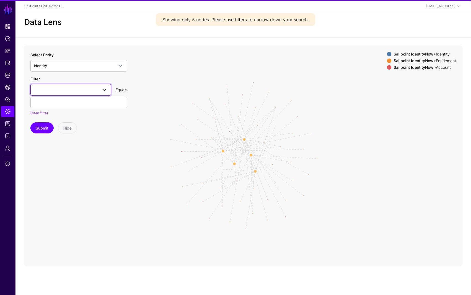
click at [99, 92] on span at bounding box center [103, 90] width 10 height 7
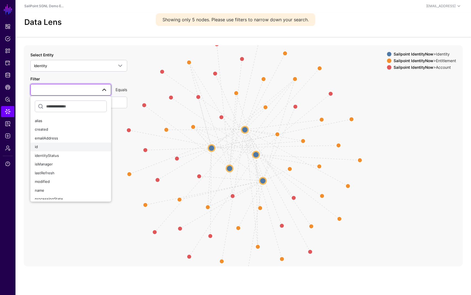
drag, startPoint x: 50, startPoint y: 146, endPoint x: 53, endPoint y: 136, distance: 11.0
click at [50, 146] on div "id" at bounding box center [71, 147] width 72 height 6
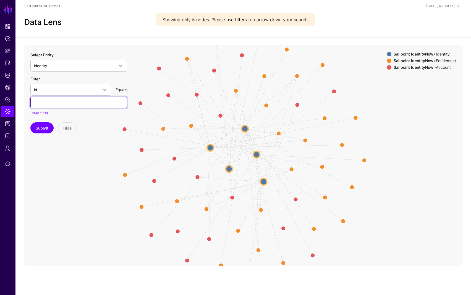
click at [58, 101] on input "text" at bounding box center [78, 103] width 97 height 12
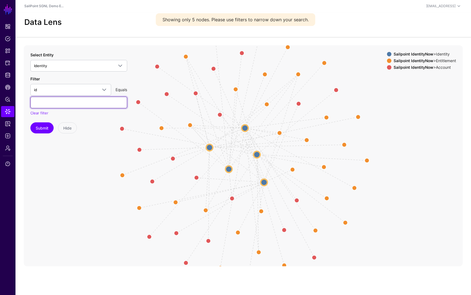
paste input "**********"
type input "**********"
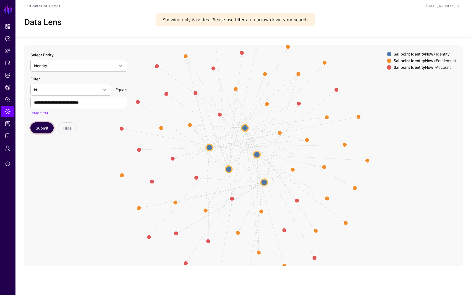
click at [43, 129] on button "Submit" at bounding box center [41, 128] width 23 height 11
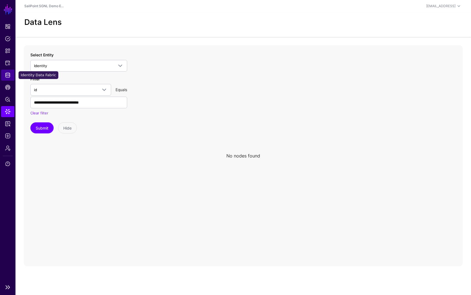
click at [7, 75] on span "Identity Data Fabric" at bounding box center [8, 75] width 6 height 6
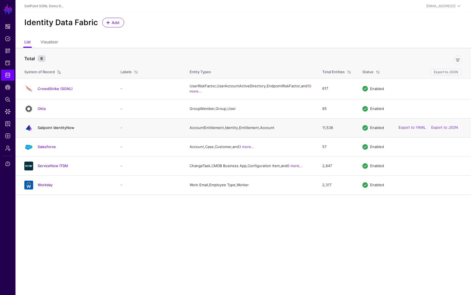
click at [51, 130] on link "Sailpoint IdentityNow" at bounding box center [56, 128] width 37 height 4
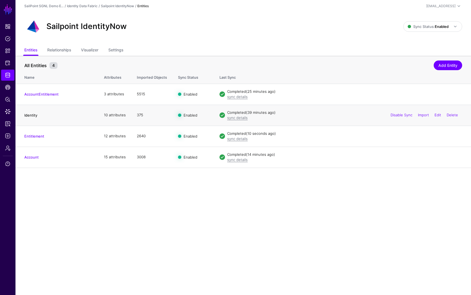
click at [31, 117] on link "Identity" at bounding box center [30, 115] width 13 height 4
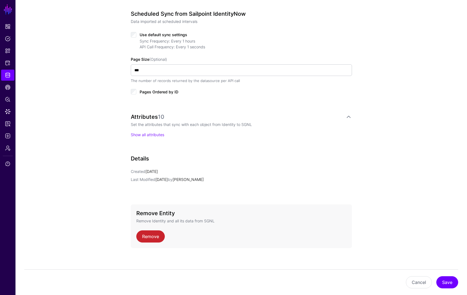
scroll to position [278, 0]
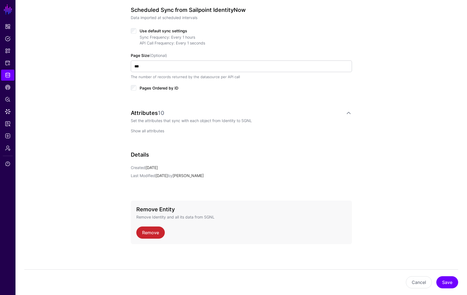
click at [147, 128] on p "Show all attributes" at bounding box center [241, 131] width 221 height 6
click at [150, 130] on link "Show all attributes" at bounding box center [147, 131] width 33 height 5
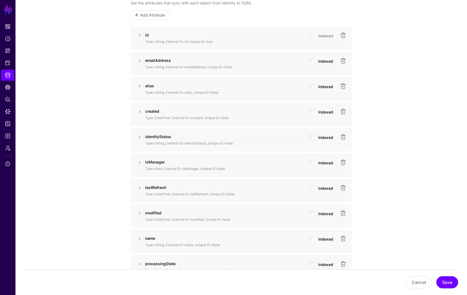
scroll to position [397, 0]
click at [418, 287] on button "Cancel" at bounding box center [419, 283] width 26 height 12
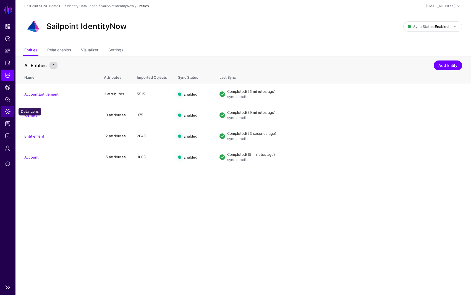
click at [9, 111] on span "Data Lens" at bounding box center [8, 112] width 6 height 6
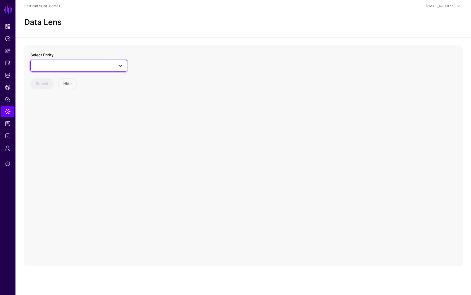
click at [66, 67] on span at bounding box center [79, 66] width 90 height 7
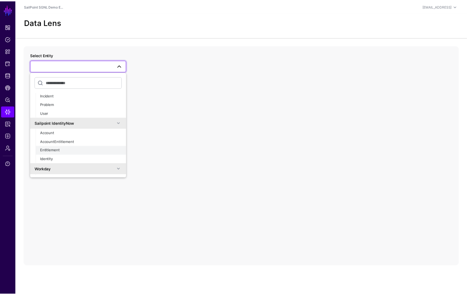
scroll to position [290, 0]
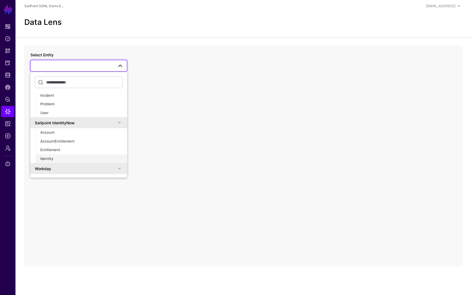
click at [60, 157] on div "Identity" at bounding box center [81, 159] width 82 height 6
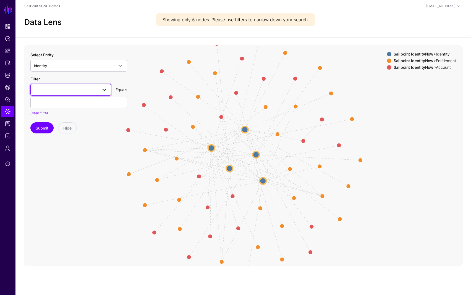
click at [102, 90] on span at bounding box center [104, 90] width 7 height 7
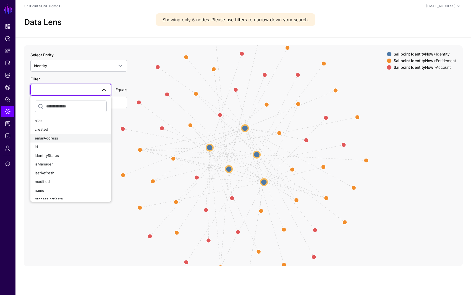
click at [58, 139] on span "emailAddress" at bounding box center [46, 138] width 23 height 4
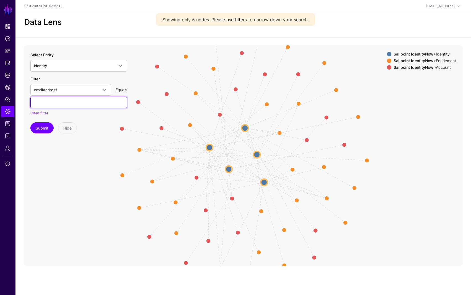
click at [67, 104] on input "text" at bounding box center [78, 103] width 97 height 12
type input "***"
type input "**********"
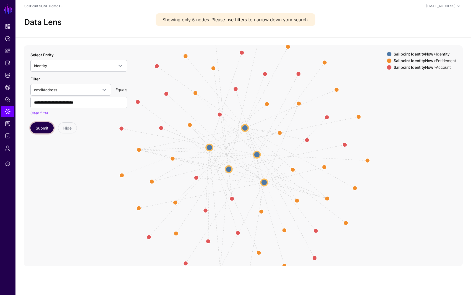
click at [39, 129] on button "Submit" at bounding box center [41, 128] width 23 height 11
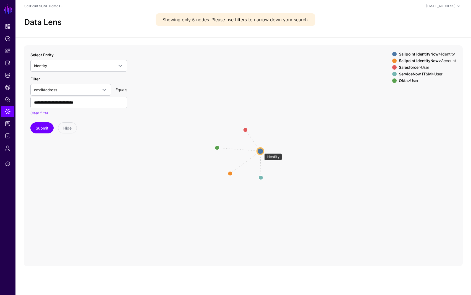
click at [260, 151] on circle at bounding box center [260, 151] width 7 height 7
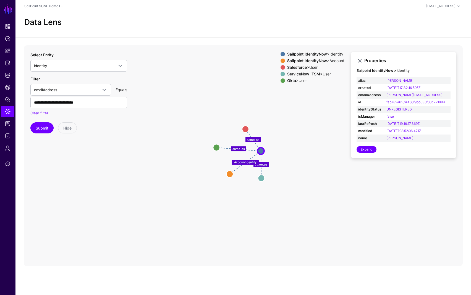
drag, startPoint x: 179, startPoint y: 93, endPoint x: 169, endPoint y: 96, distance: 10.6
click at [179, 93] on icon "same_as same_as same_as AccountIdentity User User User User User User Account A…" at bounding box center [243, 155] width 439 height 221
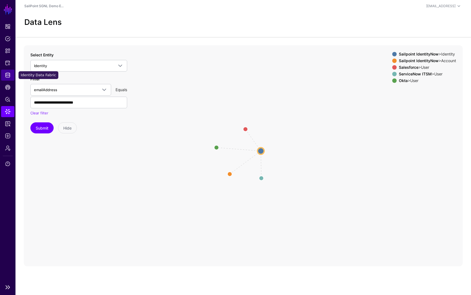
click at [8, 75] on span "Identity Data Fabric" at bounding box center [8, 75] width 6 height 6
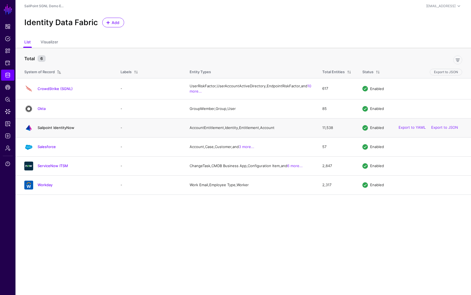
click at [61, 130] on link "Sailpoint IdentityNow" at bounding box center [56, 128] width 37 height 4
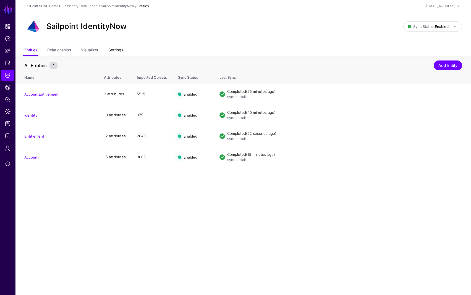
click at [121, 49] on link "Settings" at bounding box center [115, 50] width 15 height 11
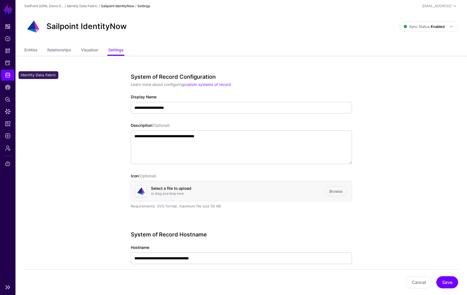
click at [7, 74] on span "Identity Data Fabric" at bounding box center [8, 75] width 6 height 6
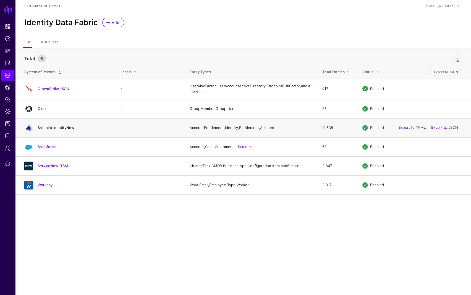
click at [66, 130] on link "Sailpoint IdentityNow" at bounding box center [56, 128] width 37 height 4
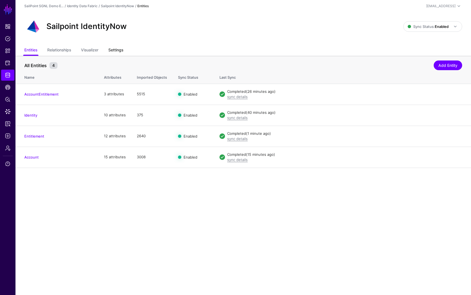
click at [123, 49] on link "Settings" at bounding box center [115, 50] width 15 height 11
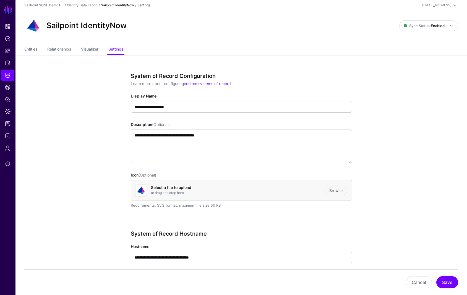
scroll to position [92, 0]
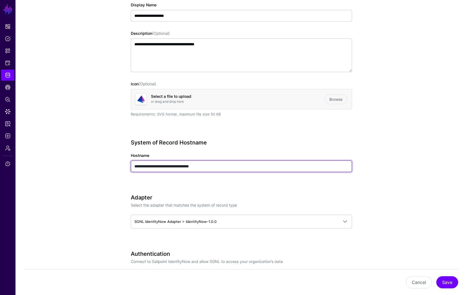
click at [182, 165] on input "**********" at bounding box center [241, 167] width 221 height 12
paste input "******"
type input "**********"
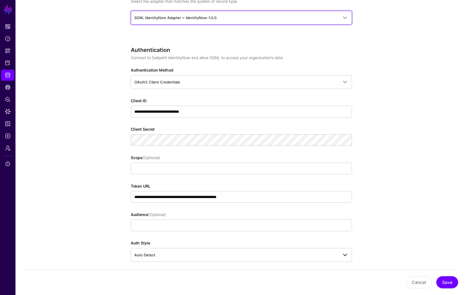
scroll to position [303, 0]
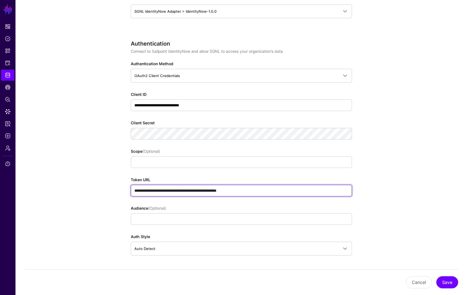
click at [152, 191] on input "**********" at bounding box center [241, 191] width 221 height 12
click at [268, 191] on input "**********" at bounding box center [241, 191] width 221 height 12
drag, startPoint x: 225, startPoint y: 191, endPoint x: 122, endPoint y: 191, distance: 103.2
click at [122, 191] on div "**********" at bounding box center [241, 192] width 257 height 879
paste input "text"
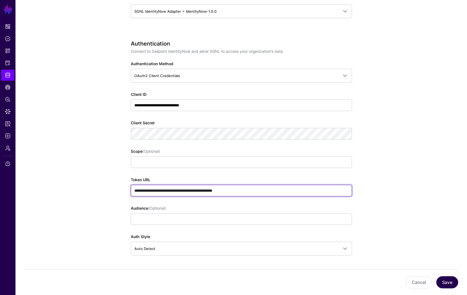
type input "**********"
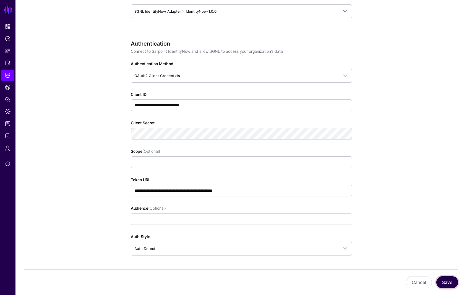
click at [448, 283] on button "Save" at bounding box center [447, 283] width 22 height 12
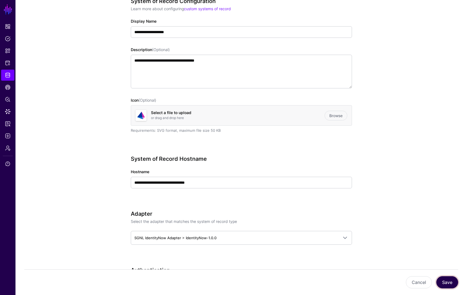
scroll to position [0, 0]
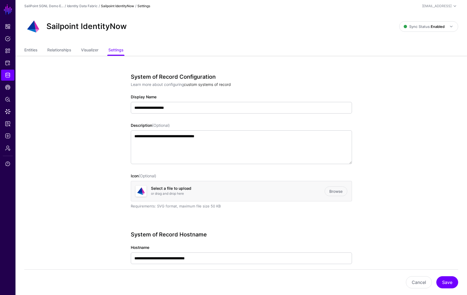
click at [216, 84] on link "custom systems of record" at bounding box center [207, 84] width 47 height 5
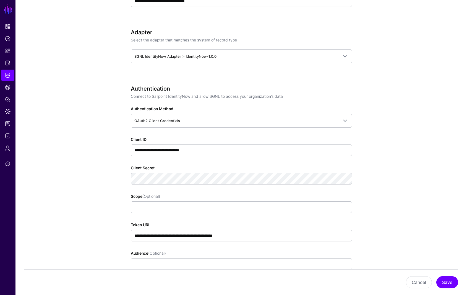
scroll to position [258, 0]
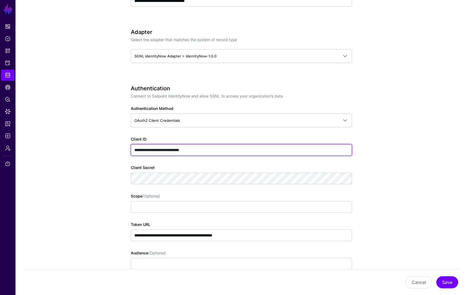
click at [197, 149] on input "**********" at bounding box center [241, 150] width 221 height 12
click at [196, 149] on input "**********" at bounding box center [241, 150] width 221 height 12
paste input "****"
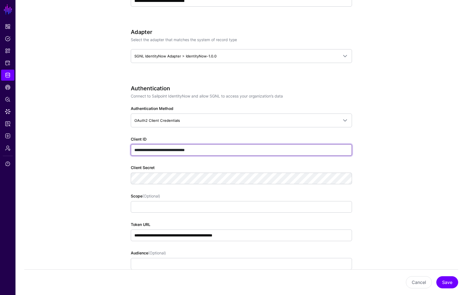
type input "**********"
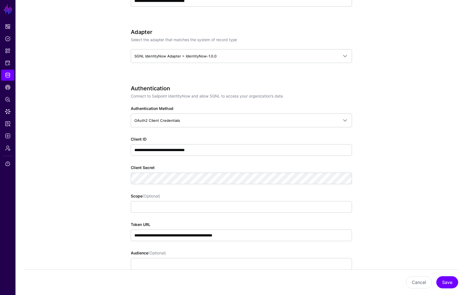
click at [101, 175] on app-datasources-details-form "**********" at bounding box center [241, 237] width 452 height 879
click at [62, 196] on app-datasources-details-form "**********" at bounding box center [241, 237] width 452 height 879
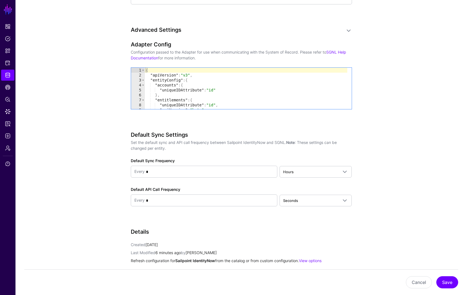
scroll to position [554, 0]
click at [445, 282] on button "Save" at bounding box center [447, 283] width 22 height 12
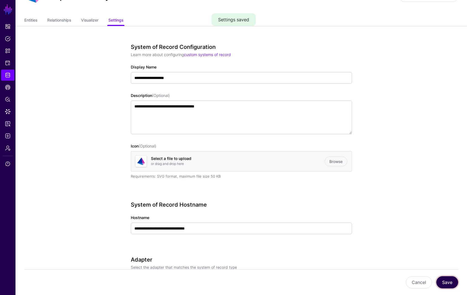
scroll to position [0, 0]
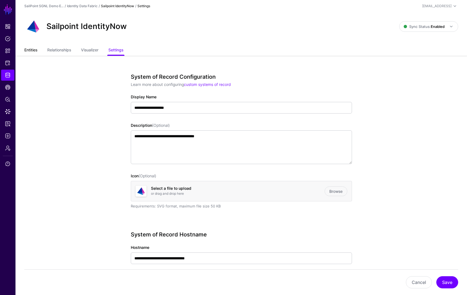
click at [28, 50] on link "Entities" at bounding box center [30, 50] width 13 height 11
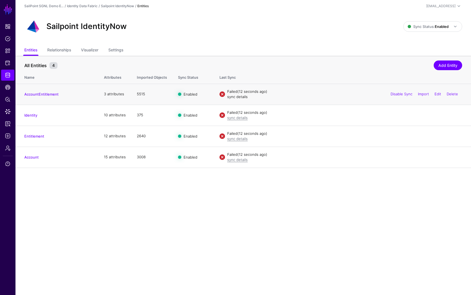
click at [239, 95] on link "sync details" at bounding box center [237, 97] width 20 height 4
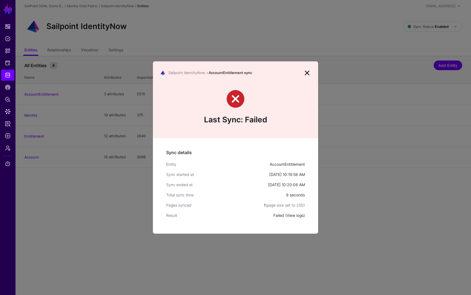
click at [293, 217] on link "View logs" at bounding box center [295, 215] width 17 height 5
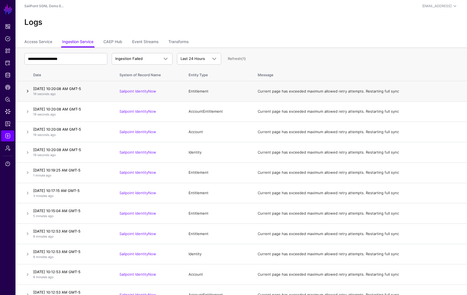
click at [26, 90] on link at bounding box center [27, 91] width 7 height 7
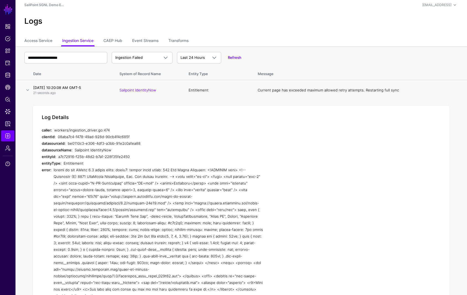
scroll to position [4, 0]
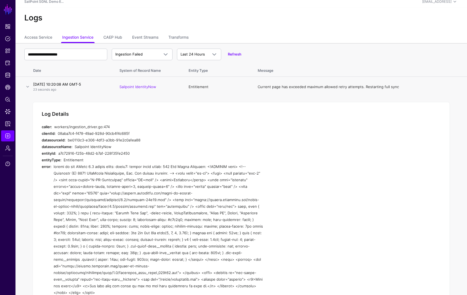
click at [148, 166] on div at bounding box center [158, 229] width 209 height 133
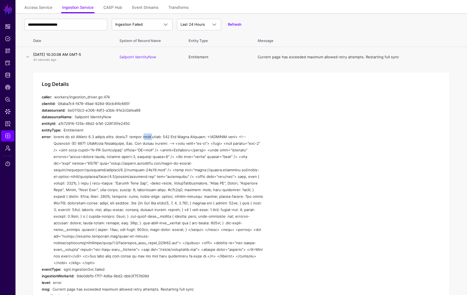
scroll to position [39, 0]
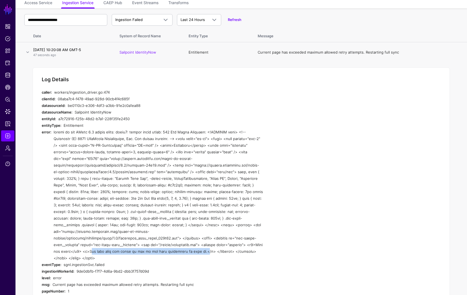
drag, startPoint x: 105, startPoint y: 244, endPoint x: 213, endPoint y: 249, distance: 108.2
click at [214, 246] on div at bounding box center [158, 195] width 209 height 133
click at [9, 73] on span "Identity Data Fabric" at bounding box center [8, 75] width 6 height 6
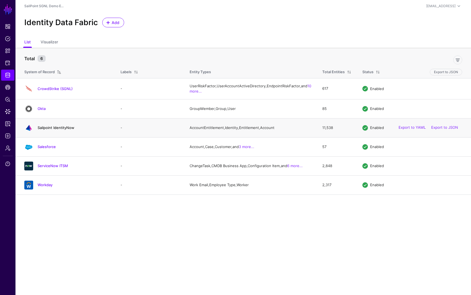
click at [53, 130] on link "Sailpoint IdentityNow" at bounding box center [56, 128] width 37 height 4
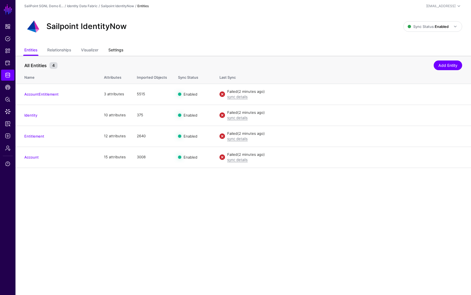
click at [121, 52] on link "Settings" at bounding box center [115, 50] width 15 height 11
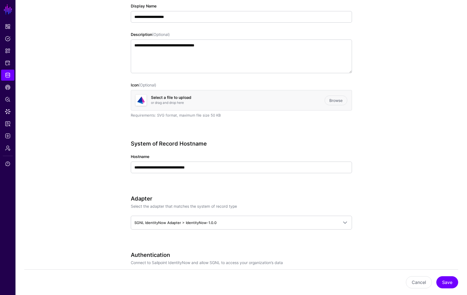
scroll to position [175, 0]
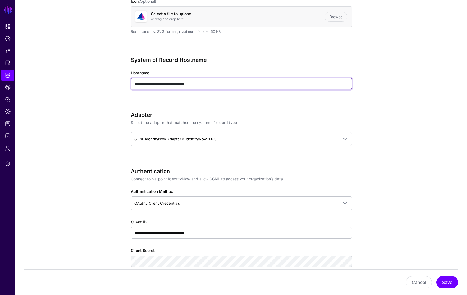
click at [224, 84] on input "**********" at bounding box center [241, 84] width 221 height 12
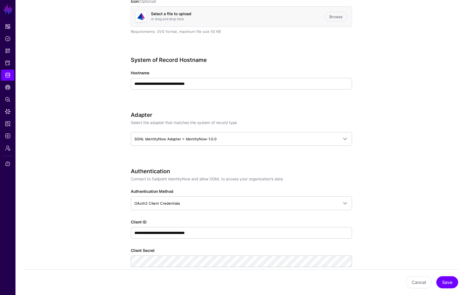
click at [236, 98] on div "**********" at bounding box center [241, 81] width 221 height 48
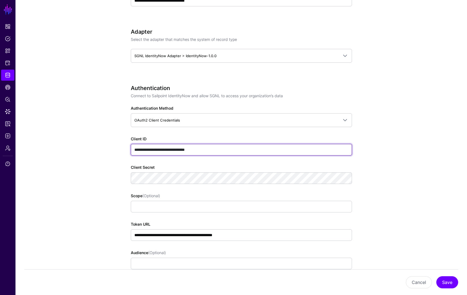
click at [243, 150] on input "**********" at bounding box center [241, 150] width 221 height 12
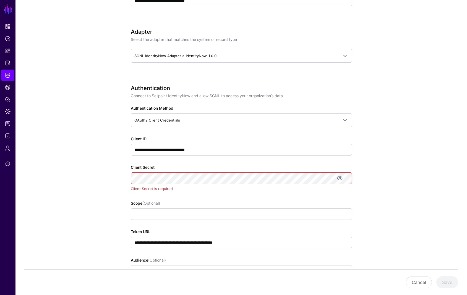
click at [425, 179] on app-datasources-details-form "**********" at bounding box center [241, 241] width 452 height 886
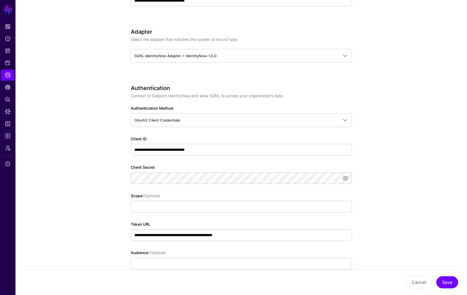
click at [80, 206] on app-datasources-details-form "**********" at bounding box center [241, 237] width 452 height 879
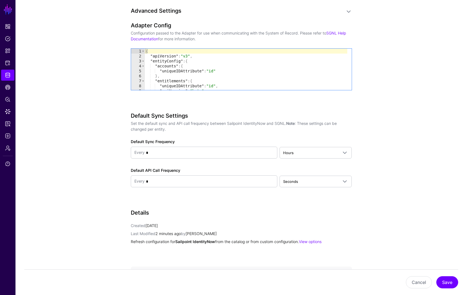
scroll to position [573, 0]
click at [451, 283] on button "Save" at bounding box center [447, 283] width 22 height 12
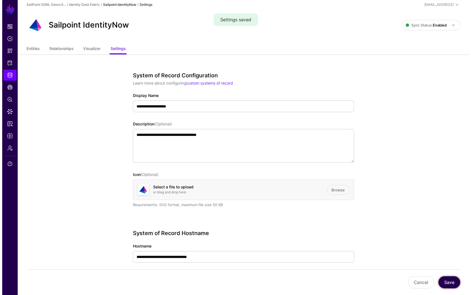
scroll to position [0, 0]
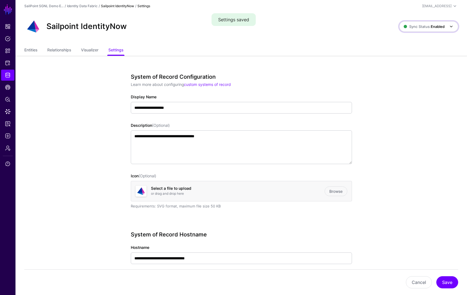
click at [434, 24] on span "Sync Status: Enabled" at bounding box center [424, 27] width 41 height 6
drag, startPoint x: 408, startPoint y: 67, endPoint x: 407, endPoint y: 92, distance: 25.5
click at [30, 51] on link "Entities" at bounding box center [30, 50] width 13 height 11
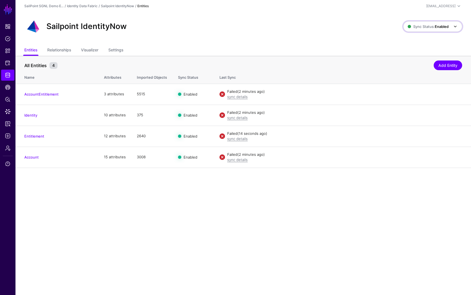
click at [446, 27] on strong "Enabled" at bounding box center [442, 26] width 14 height 4
click at [426, 59] on span "Disabled Syncing inactive for all configured entities" at bounding box center [427, 66] width 62 height 18
click at [446, 26] on strong "Disabled" at bounding box center [441, 26] width 15 height 4
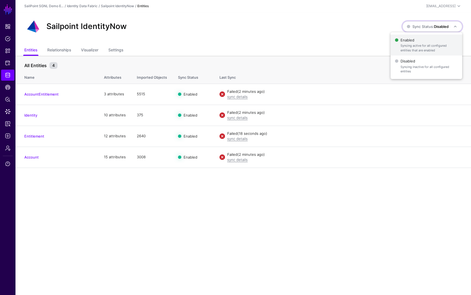
click at [429, 46] on span "Syncing active for all configured entities that are enabled" at bounding box center [429, 47] width 57 height 9
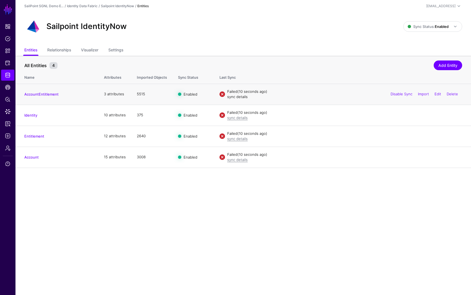
click at [238, 97] on link "sync details" at bounding box center [237, 97] width 20 height 4
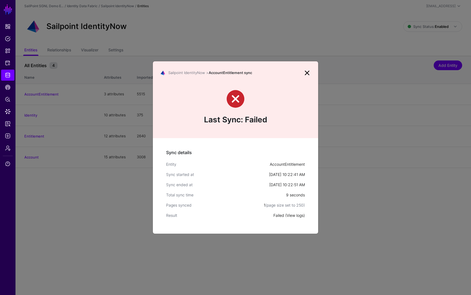
click at [299, 216] on link "View logs" at bounding box center [295, 215] width 17 height 5
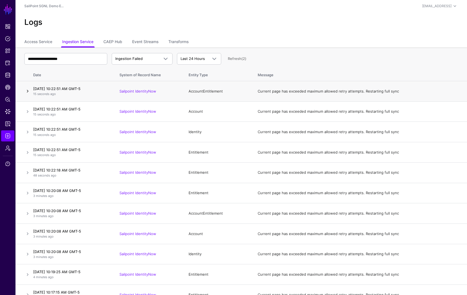
click at [27, 91] on link at bounding box center [27, 91] width 7 height 7
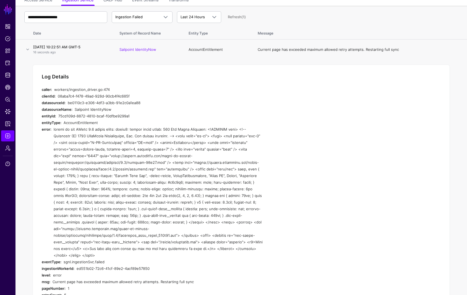
scroll to position [42, 0]
drag, startPoint x: 165, startPoint y: 129, endPoint x: 208, endPoint y: 130, distance: 43.4
click at [208, 130] on div at bounding box center [158, 192] width 209 height 133
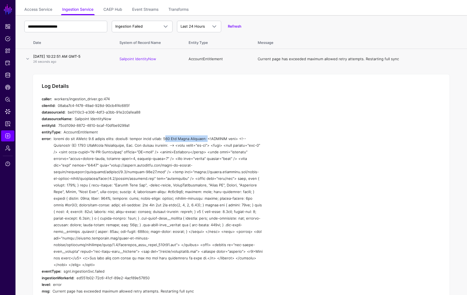
scroll to position [0, 0]
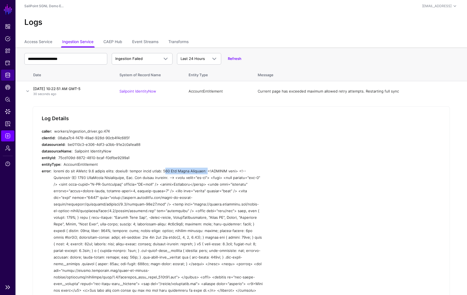
click at [7, 73] on span "Identity Data Fabric" at bounding box center [8, 75] width 6 height 6
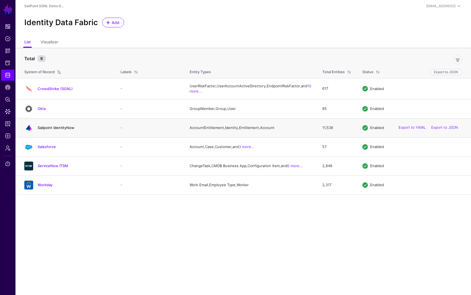
click at [59, 130] on link "Sailpoint IdentityNow" at bounding box center [56, 128] width 37 height 4
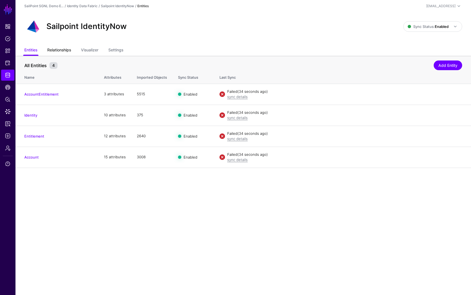
click at [61, 51] on link "Relationships" at bounding box center [59, 50] width 24 height 11
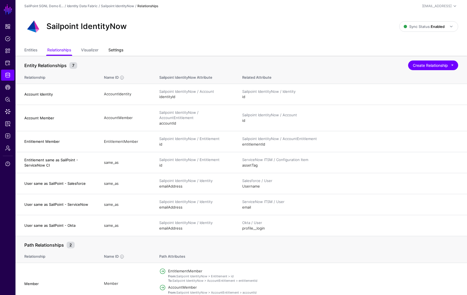
click at [118, 51] on link "Settings" at bounding box center [115, 50] width 15 height 11
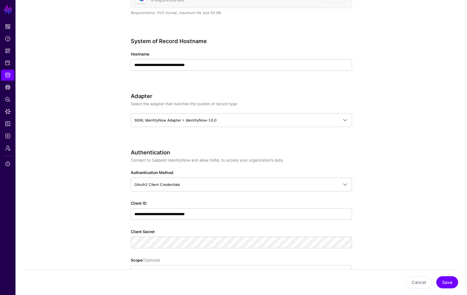
scroll to position [195, 0]
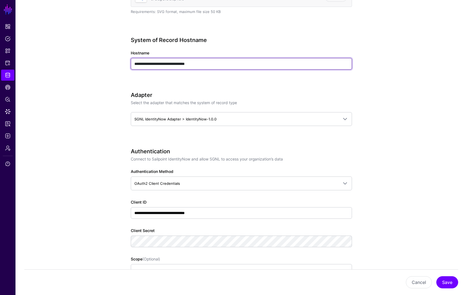
click at [165, 63] on input "**********" at bounding box center [241, 64] width 221 height 12
type input "**********"
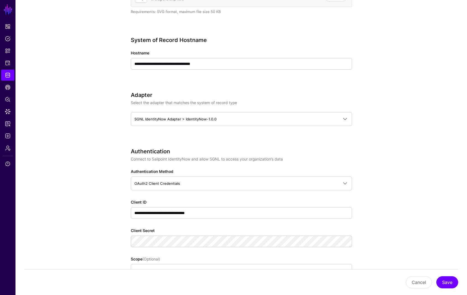
click at [227, 85] on div "**********" at bounding box center [241, 288] width 221 height 819
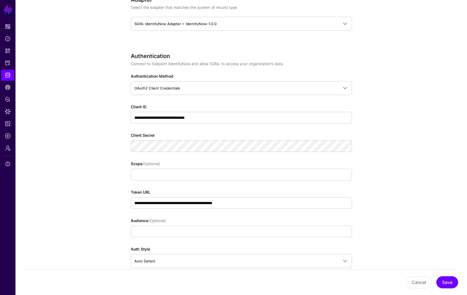
scroll to position [304, 0]
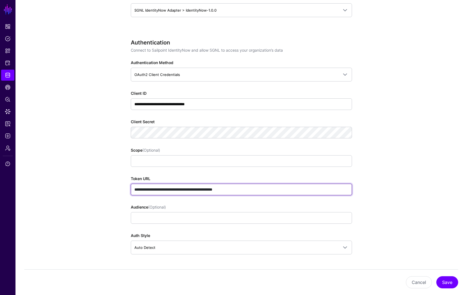
click at [179, 190] on input "**********" at bounding box center [241, 190] width 221 height 12
type input "**********"
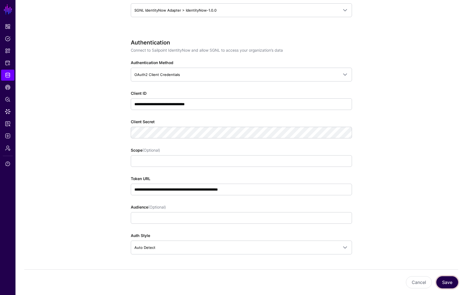
click at [454, 285] on button "Save" at bounding box center [447, 283] width 22 height 12
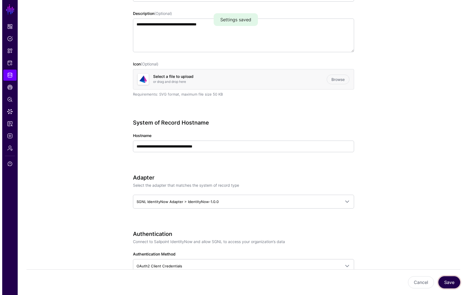
scroll to position [0, 0]
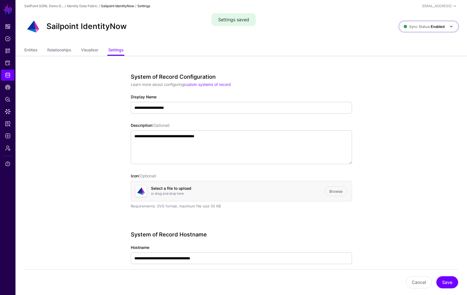
click at [439, 27] on strong "Enabled" at bounding box center [438, 26] width 14 height 4
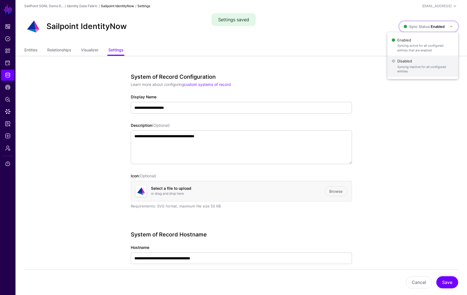
click at [426, 64] on span "Disabled Syncing inactive for all configured entities" at bounding box center [423, 66] width 62 height 18
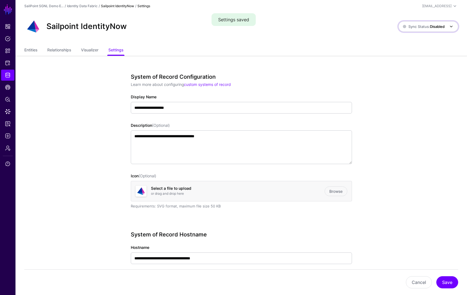
click at [430, 27] on strong "Disabled" at bounding box center [437, 26] width 15 height 4
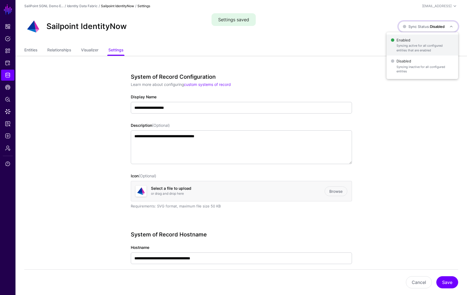
click at [427, 51] on span "Syncing active for all configured entities that are enabled" at bounding box center [425, 47] width 57 height 9
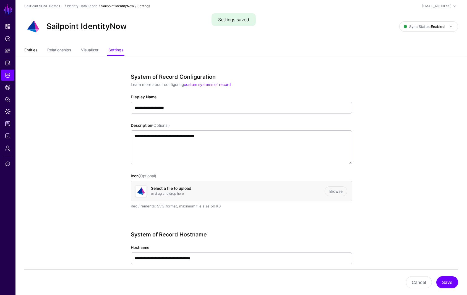
click at [29, 51] on link "Entities" at bounding box center [30, 50] width 13 height 11
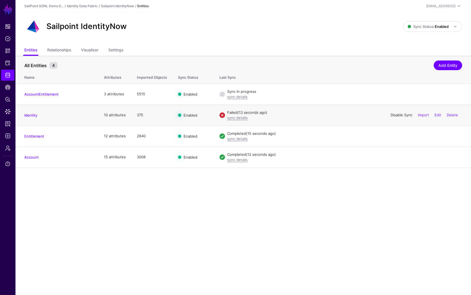
click at [403, 114] on link "Disable Sync" at bounding box center [402, 115] width 22 height 4
click at [398, 116] on link "Enable Sync" at bounding box center [402, 115] width 21 height 4
click at [240, 119] on link "sync details" at bounding box center [237, 118] width 20 height 4
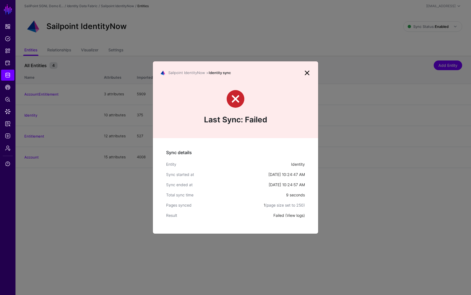
click at [293, 217] on link "View logs" at bounding box center [295, 215] width 17 height 5
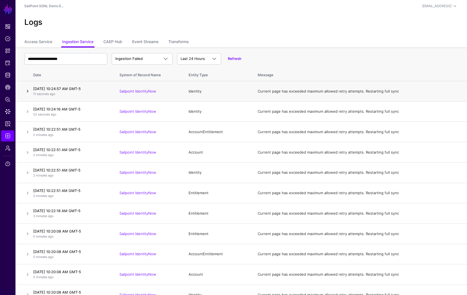
click at [27, 92] on link at bounding box center [27, 91] width 7 height 7
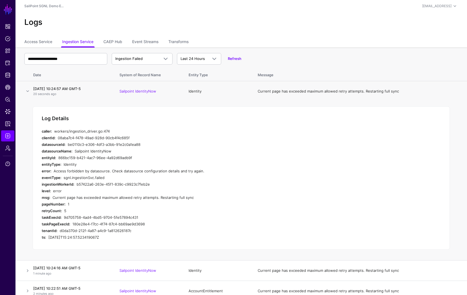
drag, startPoint x: 53, startPoint y: 170, endPoint x: 200, endPoint y: 173, distance: 146.9
click at [200, 173] on div "Access forbidden by datasource. Check datasource configuration details and try …" at bounding box center [158, 171] width 209 height 7
click at [27, 92] on link at bounding box center [27, 91] width 7 height 7
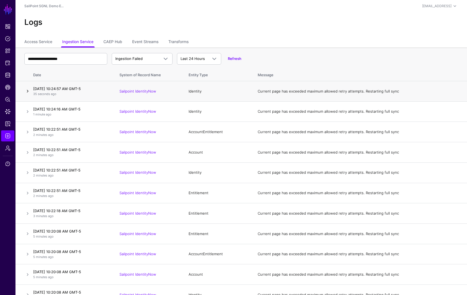
click at [27, 92] on link at bounding box center [27, 91] width 7 height 7
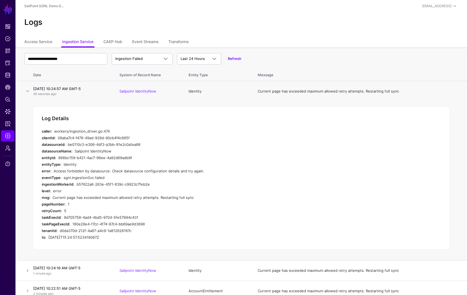
drag, startPoint x: 77, startPoint y: 149, endPoint x: 78, endPoint y: 146, distance: 3.1
click at [77, 149] on div "Sailpoint IdentityNow" at bounding box center [169, 151] width 188 height 7
click at [48, 41] on link "Access Service" at bounding box center [38, 42] width 28 height 11
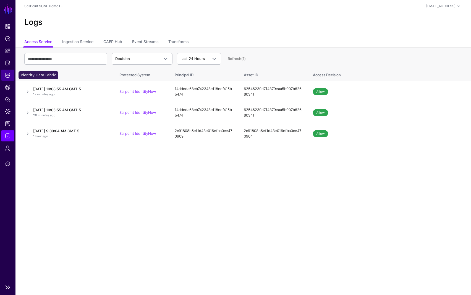
click at [8, 72] on span "Identity Data Fabric" at bounding box center [8, 75] width 6 height 6
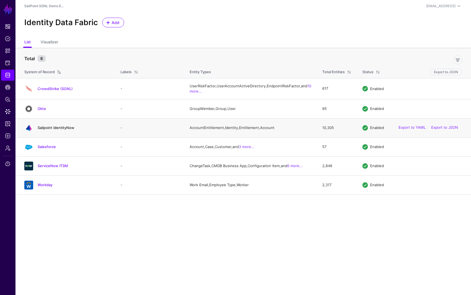
click at [53, 130] on link "Sailpoint IdentityNow" at bounding box center [56, 128] width 37 height 4
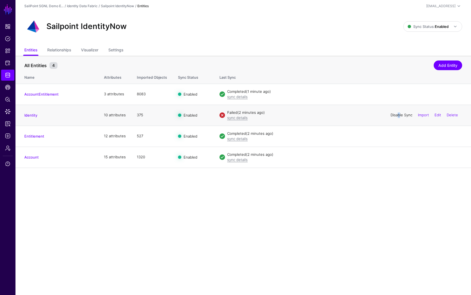
click at [394, 115] on link "Disable Sync" at bounding box center [402, 115] width 22 height 4
click at [395, 115] on link "Enable Sync" at bounding box center [402, 115] width 21 height 4
click at [240, 119] on link "sync details" at bounding box center [237, 118] width 20 height 4
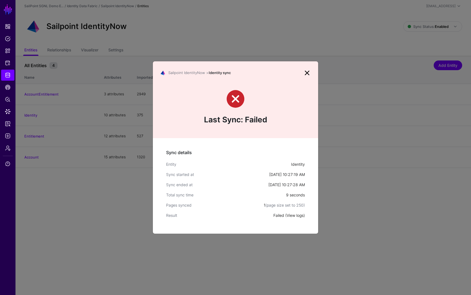
click at [294, 215] on link "View logs" at bounding box center [295, 215] width 17 height 5
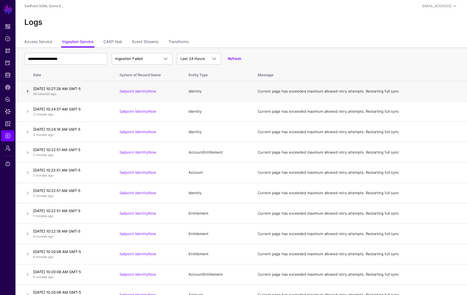
click at [28, 90] on link at bounding box center [27, 91] width 7 height 7
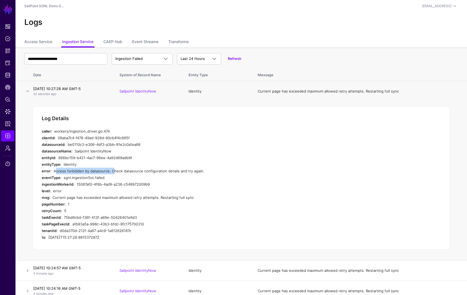
drag, startPoint x: 53, startPoint y: 171, endPoint x: 110, endPoint y: 172, distance: 57.5
click at [110, 172] on div "error: Access forbidden by datasource. Check datasource configuration details a…" at bounding box center [152, 171] width 221 height 7
click at [8, 75] on span "Identity Data Fabric" at bounding box center [8, 75] width 6 height 6
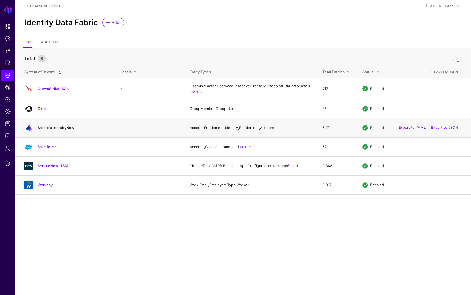
click at [48, 130] on link "Sailpoint IdentityNow" at bounding box center [56, 128] width 37 height 4
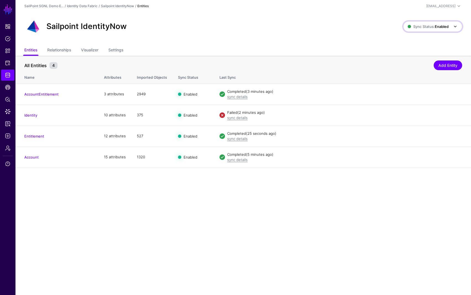
click at [427, 25] on span "Sync Status: Enabled" at bounding box center [428, 26] width 41 height 4
click at [412, 64] on span "Disabled Syncing inactive for all configured entities" at bounding box center [427, 66] width 62 height 18
click at [432, 27] on span "Sync Status: Disabled" at bounding box center [428, 26] width 42 height 4
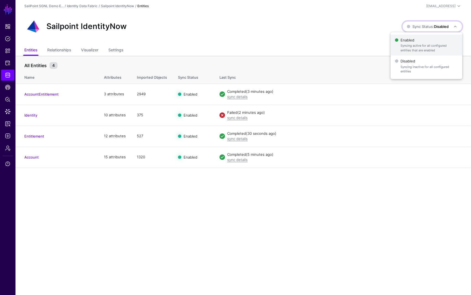
click at [421, 42] on span "Enabled Syncing active for all configured entities that are enabled" at bounding box center [426, 45] width 63 height 18
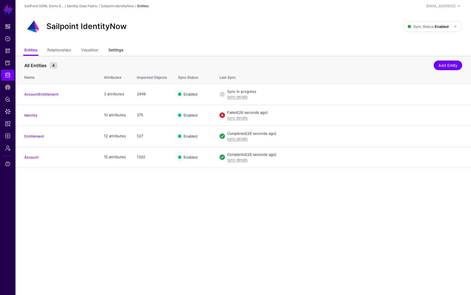
click at [116, 50] on link "Settings" at bounding box center [115, 50] width 15 height 11
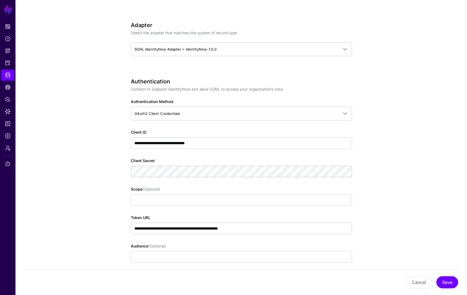
scroll to position [265, 0]
click at [79, 165] on app-datasources-details-form "**********" at bounding box center [241, 230] width 452 height 879
click at [454, 284] on button "Save" at bounding box center [447, 283] width 22 height 12
click at [430, 212] on app-datasources-details-form "**********" at bounding box center [241, 230] width 452 height 879
click at [64, 58] on app-datasources-details-form "**********" at bounding box center [241, 230] width 452 height 879
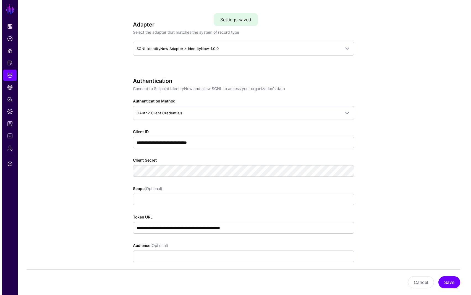
scroll to position [0, 0]
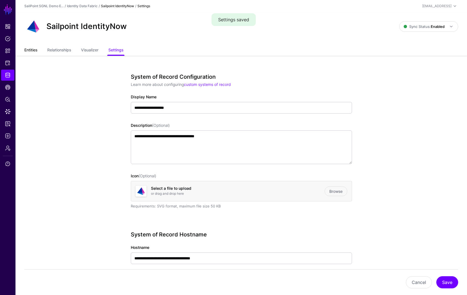
click at [31, 50] on link "Entities" at bounding box center [30, 50] width 13 height 11
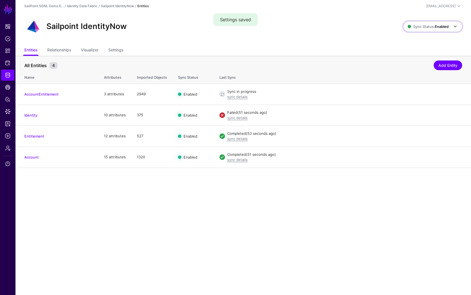
click at [441, 27] on strong "Enabled" at bounding box center [442, 26] width 14 height 4
click at [426, 62] on span "Disabled Syncing inactive for all configured entities" at bounding box center [427, 66] width 62 height 18
click at [434, 25] on strong "Disabled" at bounding box center [441, 26] width 15 height 4
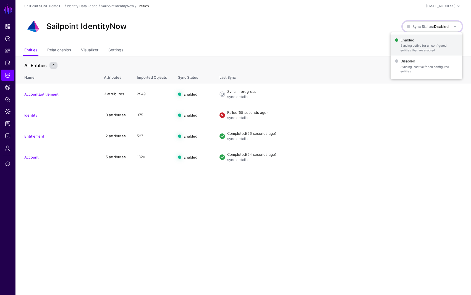
click at [422, 44] on span "Syncing active for all configured entities that are enabled" at bounding box center [429, 47] width 57 height 9
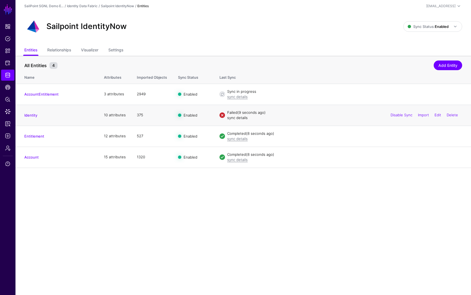
click at [236, 119] on link "sync details" at bounding box center [237, 118] width 20 height 4
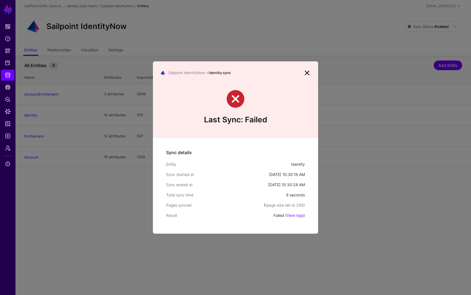
click at [293, 218] on div "Sync details Entity Identity Sync started at [DATE] 10:30:19 AM Sync ended at […" at bounding box center [235, 186] width 165 height 96
click at [293, 216] on link "View logs" at bounding box center [295, 215] width 17 height 5
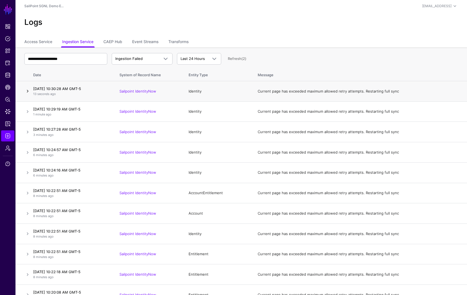
click at [28, 91] on link at bounding box center [27, 91] width 7 height 7
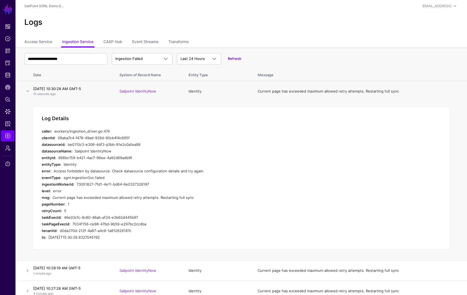
drag, startPoint x: 54, startPoint y: 170, endPoint x: 95, endPoint y: 172, distance: 40.1
click at [94, 172] on div "Access forbidden by datasource. Check datasource configuration details and try …" at bounding box center [158, 171] width 209 height 7
click at [95, 172] on div "Access forbidden by datasource. Check datasource configuration details and try …" at bounding box center [158, 171] width 209 height 7
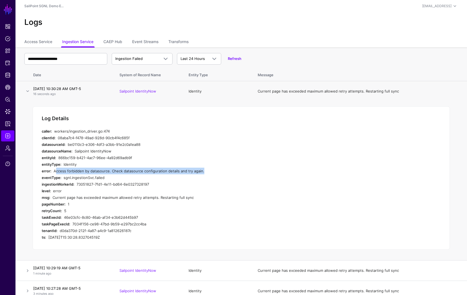
click at [95, 172] on div "Access forbidden by datasource. Check datasource configuration details and try …" at bounding box center [158, 171] width 209 height 7
click at [104, 172] on div "Access forbidden by datasource. Check datasource configuration details and try …" at bounding box center [158, 171] width 209 height 7
drag, startPoint x: 106, startPoint y: 172, endPoint x: 54, endPoint y: 172, distance: 52.5
click at [54, 172] on div "Access forbidden by datasource. Check datasource configuration details and try …" at bounding box center [158, 171] width 209 height 7
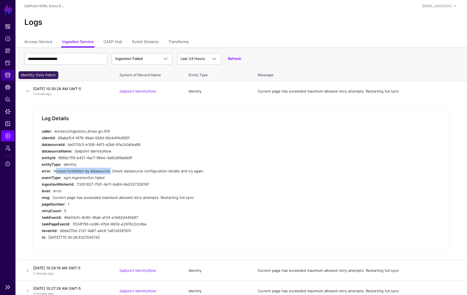
click at [7, 78] on span "Identity Data Fabric" at bounding box center [8, 75] width 6 height 6
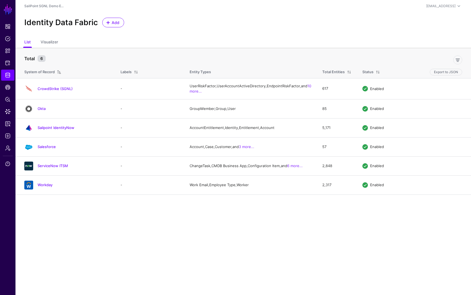
click at [53, 130] on link "Sailpoint IdentityNow" at bounding box center [56, 128] width 37 height 4
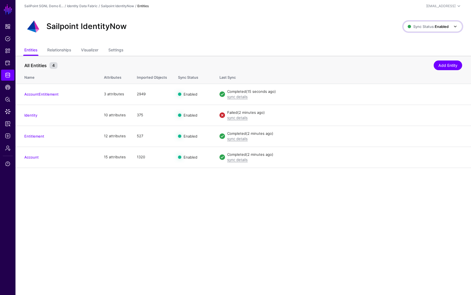
click at [444, 25] on strong "Enabled" at bounding box center [442, 26] width 14 height 4
click at [418, 61] on span "Disabled Syncing inactive for all configured entities" at bounding box center [427, 66] width 62 height 18
click at [442, 27] on strong "Disabled" at bounding box center [441, 26] width 15 height 4
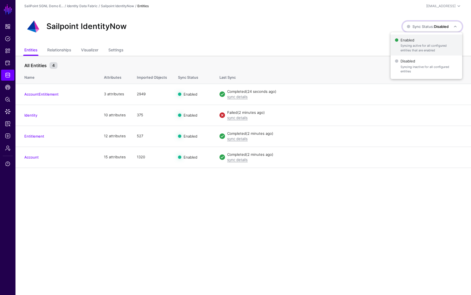
click at [431, 43] on span "Syncing active for all configured entities that are enabled" at bounding box center [429, 47] width 57 height 9
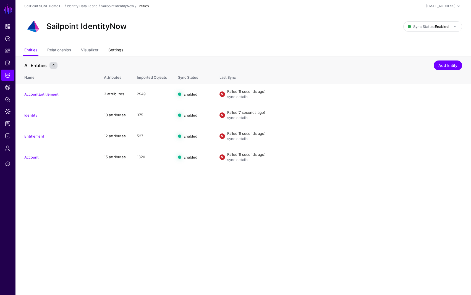
click at [117, 49] on link "Settings" at bounding box center [115, 50] width 15 height 11
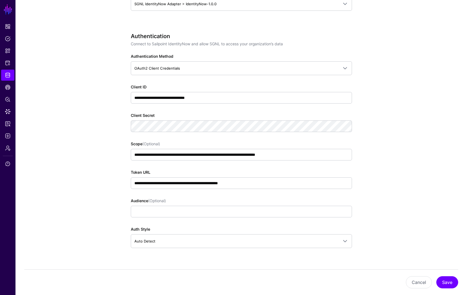
scroll to position [309, 0]
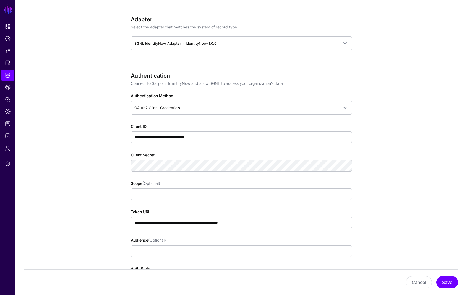
scroll to position [273, 0]
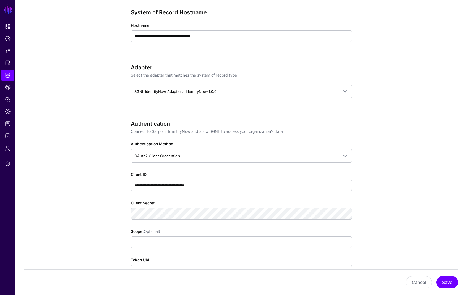
scroll to position [280, 0]
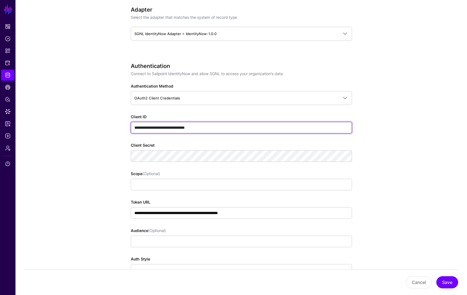
click at [226, 128] on input "**********" at bounding box center [241, 128] width 221 height 12
click at [226, 127] on input "**********" at bounding box center [241, 128] width 221 height 12
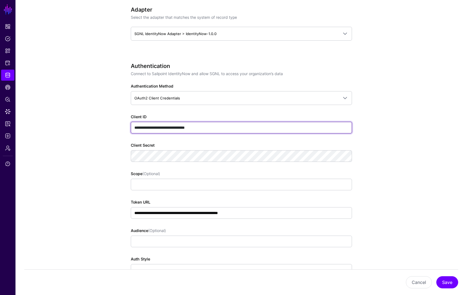
paste input "text"
type input "**********"
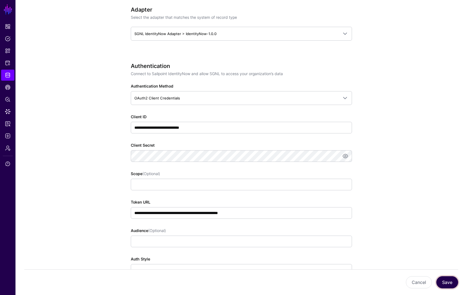
click at [447, 279] on button "Save" at bounding box center [447, 283] width 22 height 12
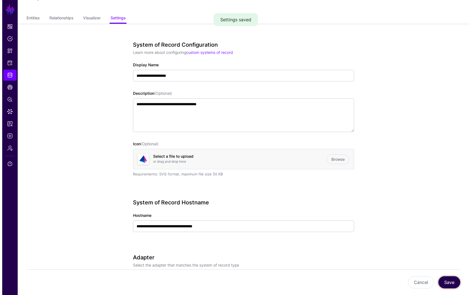
scroll to position [0, 0]
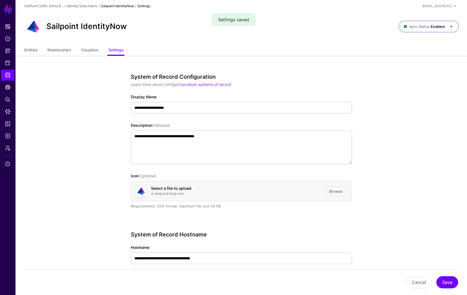
click at [426, 27] on span "Sync Status: Enabled" at bounding box center [424, 26] width 41 height 4
click at [421, 64] on span "Disabled Syncing inactive for all configured entities" at bounding box center [423, 66] width 62 height 18
click at [423, 27] on span "Sync Status: Disabled" at bounding box center [424, 26] width 42 height 4
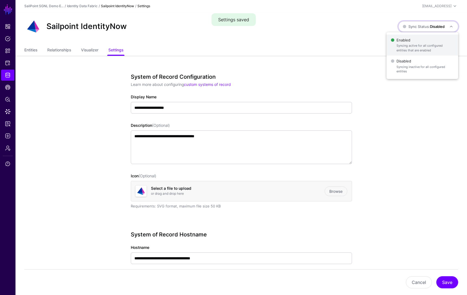
click at [422, 40] on span "Enabled Syncing active for all configured entities that are enabled" at bounding box center [422, 45] width 63 height 18
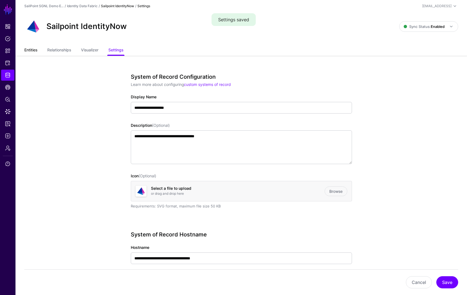
click at [35, 53] on link "Entities" at bounding box center [30, 50] width 13 height 11
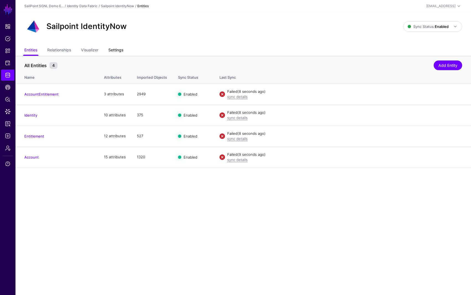
click at [116, 52] on link "Settings" at bounding box center [115, 50] width 15 height 11
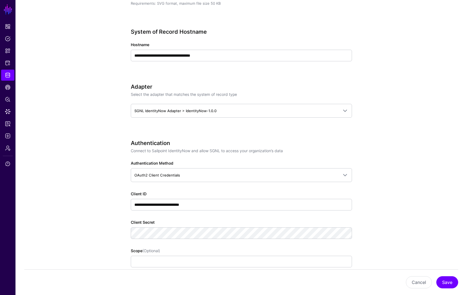
scroll to position [210, 0]
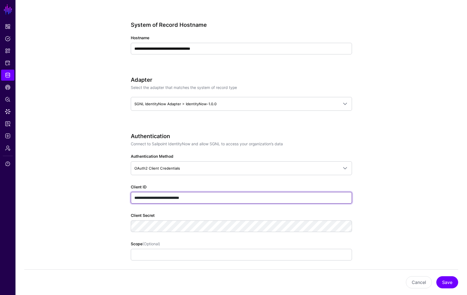
click at [173, 197] on input "**********" at bounding box center [241, 198] width 221 height 12
click at [172, 197] on input "**********" at bounding box center [241, 198] width 221 height 12
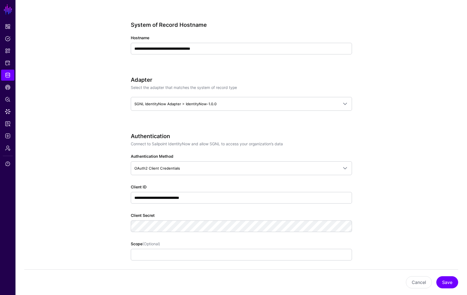
click at [97, 205] on app-datasources-details-form "**********" at bounding box center [241, 285] width 452 height 879
click at [79, 168] on app-datasources-details-form "**********" at bounding box center [241, 289] width 452 height 886
click at [443, 283] on button "Save" at bounding box center [447, 283] width 22 height 12
click at [402, 169] on app-datasources-details-form "**********" at bounding box center [241, 285] width 452 height 879
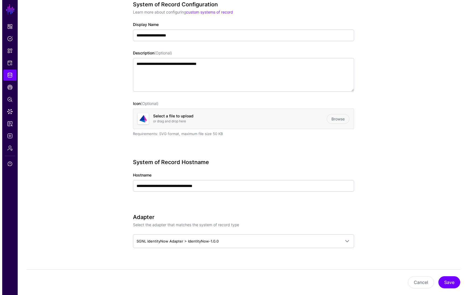
scroll to position [0, 0]
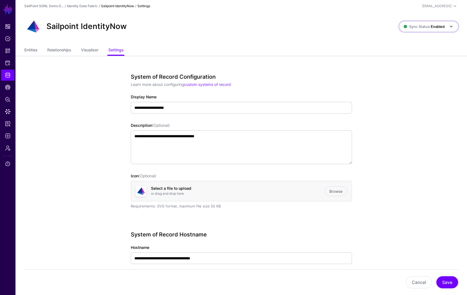
click at [432, 27] on strong "Enabled" at bounding box center [438, 26] width 14 height 4
click at [444, 284] on button "Save" at bounding box center [447, 283] width 22 height 12
click at [431, 25] on strong "Enabled" at bounding box center [438, 26] width 14 height 4
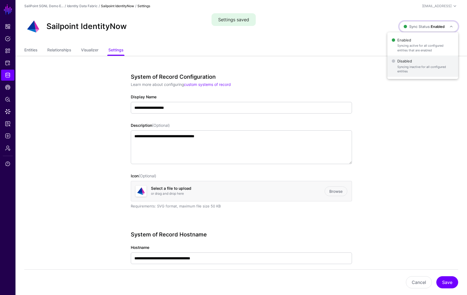
click at [427, 70] on span "Syncing inactive for all configured entities" at bounding box center [425, 69] width 56 height 9
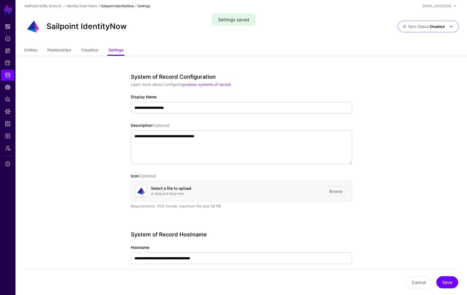
click at [435, 27] on strong "Disabled" at bounding box center [437, 26] width 15 height 4
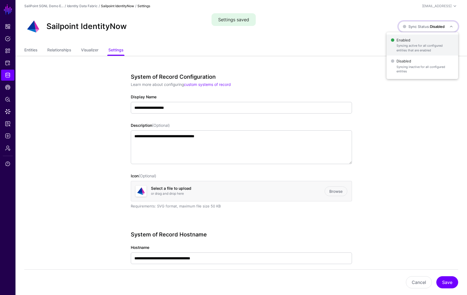
click at [430, 45] on span "Syncing active for all configured entities that are enabled" at bounding box center [425, 47] width 57 height 9
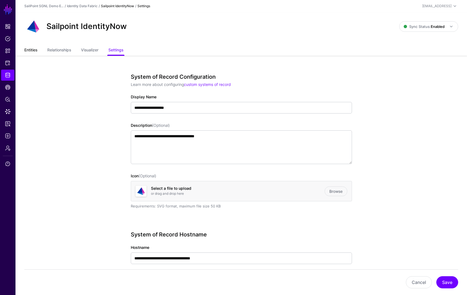
click at [29, 50] on link "Entities" at bounding box center [30, 50] width 13 height 11
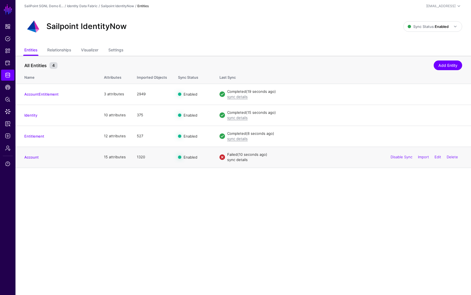
click at [235, 160] on link "sync details" at bounding box center [237, 160] width 20 height 4
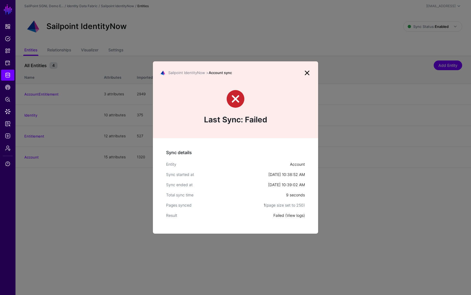
click at [295, 216] on link "View logs" at bounding box center [295, 215] width 17 height 5
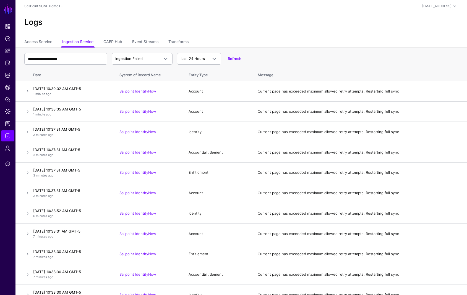
click at [131, 18] on h2 "Logs" at bounding box center [241, 22] width 434 height 9
click at [8, 135] on span "Logs" at bounding box center [8, 136] width 6 height 6
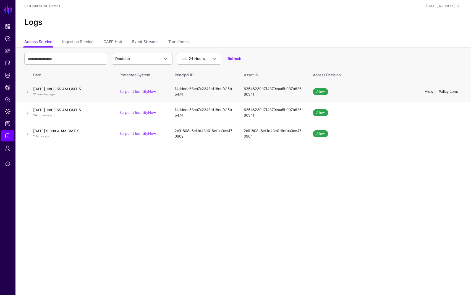
click at [440, 93] on link "View in Policy Lens" at bounding box center [441, 91] width 33 height 4
click at [8, 111] on span "Data Lens" at bounding box center [8, 112] width 6 height 6
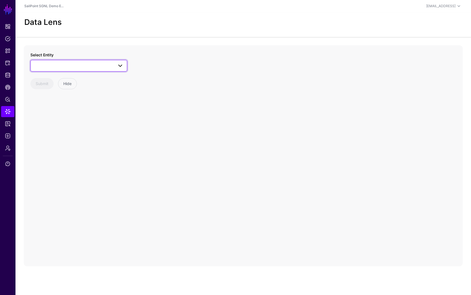
click at [101, 66] on span at bounding box center [79, 66] width 90 height 7
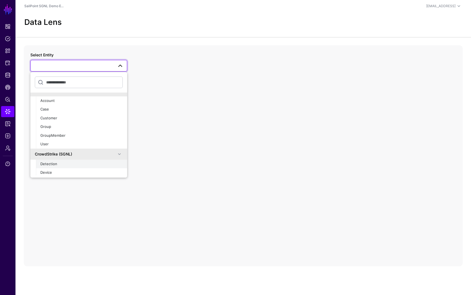
scroll to position [14, 0]
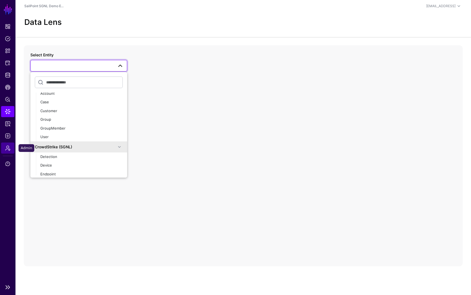
click at [8, 148] on span "Admin" at bounding box center [8, 148] width 6 height 6
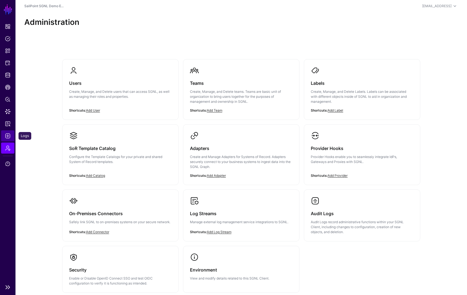
click at [4, 136] on link "Logs" at bounding box center [7, 136] width 13 height 11
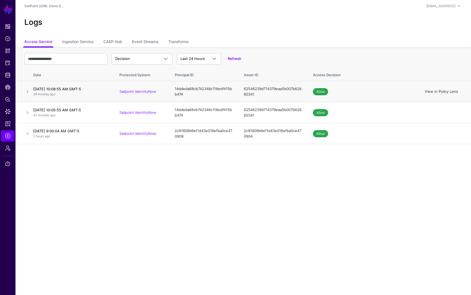
click at [439, 91] on link "View in Policy Lens" at bounding box center [441, 91] width 33 height 4
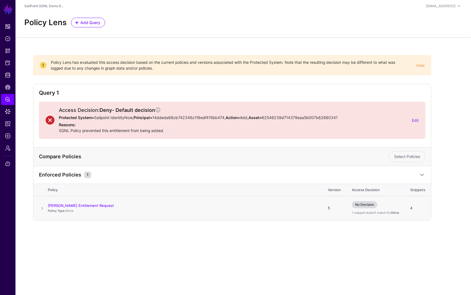
click at [41, 208] on span at bounding box center [42, 208] width 7 height 7
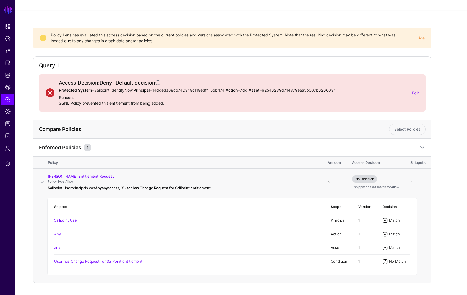
scroll to position [42, 0]
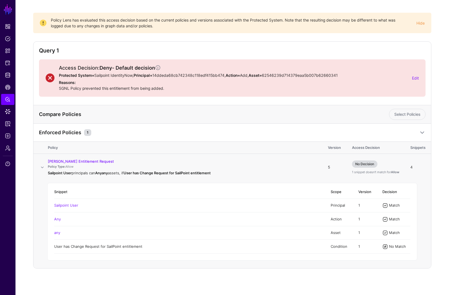
click at [127, 246] on link "User has Change Request for SailPoint entitlement" at bounding box center [98, 246] width 88 height 4
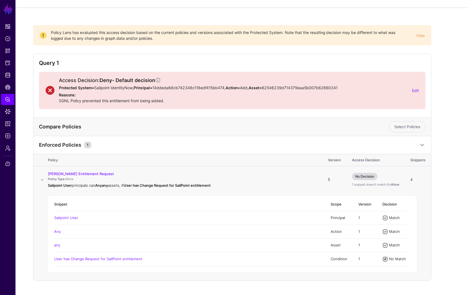
scroll to position [17, 0]
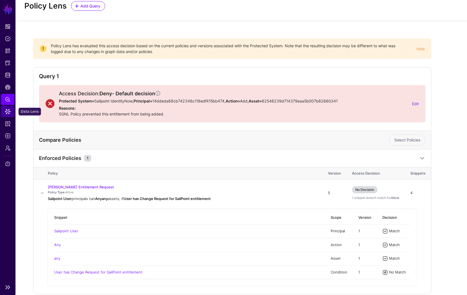
click at [10, 113] on span "Data Lens" at bounding box center [8, 112] width 6 height 6
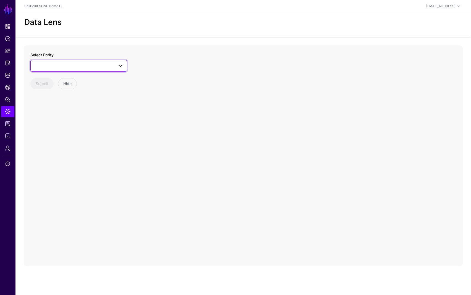
click at [84, 65] on span at bounding box center [79, 66] width 90 height 7
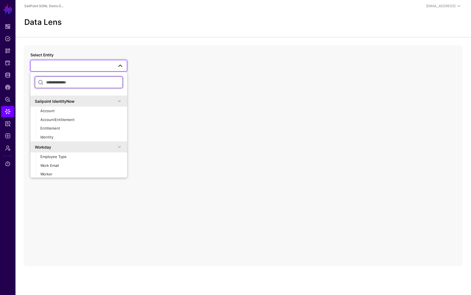
scroll to position [314, 0]
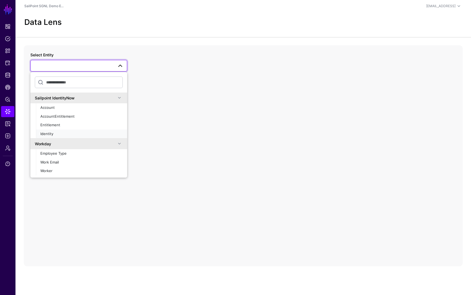
click at [51, 133] on span "Identity" at bounding box center [46, 134] width 13 height 4
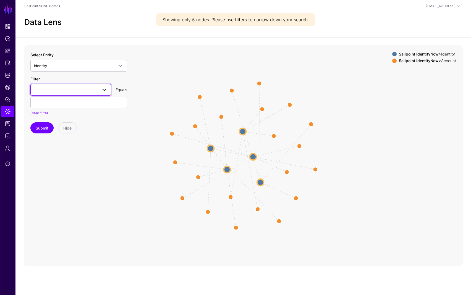
click at [103, 90] on span at bounding box center [104, 90] width 7 height 7
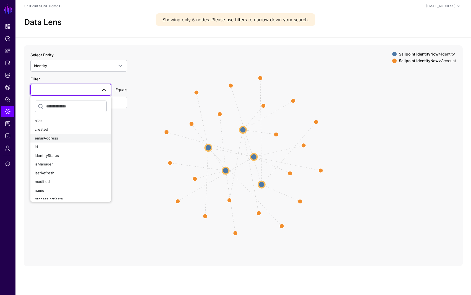
click at [54, 137] on span "emailAddress" at bounding box center [46, 138] width 23 height 4
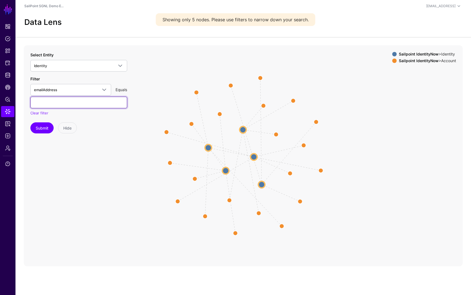
click at [60, 106] on input "text" at bounding box center [78, 103] width 97 height 12
type input "***"
type input "**********"
click at [30, 123] on button "Submit" at bounding box center [41, 128] width 23 height 11
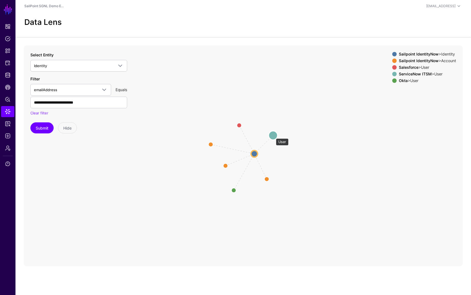
click at [273, 136] on circle at bounding box center [273, 135] width 9 height 9
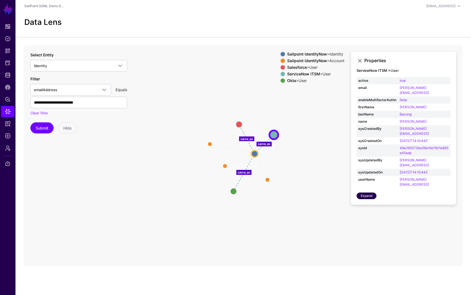
click at [367, 193] on link "Expand" at bounding box center [367, 196] width 20 height 7
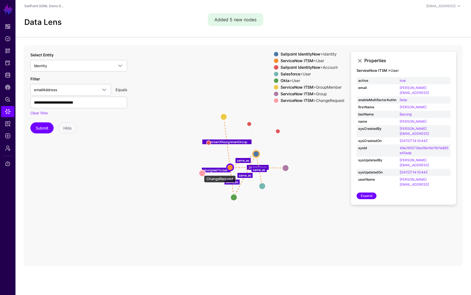
click at [201, 173] on circle at bounding box center [202, 173] width 7 height 7
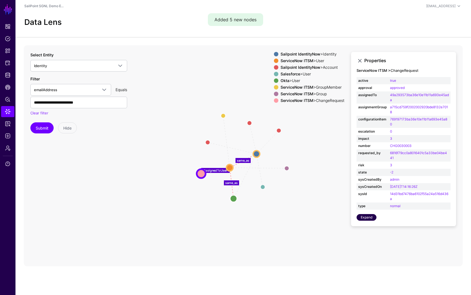
click at [368, 216] on link "Expand" at bounding box center [367, 217] width 20 height 7
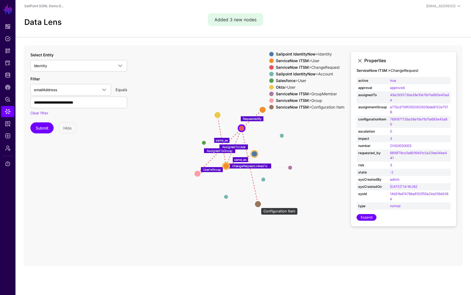
click at [258, 205] on circle at bounding box center [258, 204] width 7 height 7
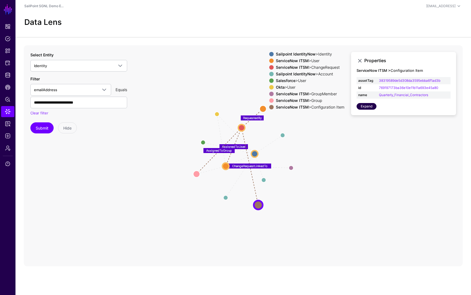
click at [368, 107] on link "Expand" at bounding box center [367, 106] width 20 height 7
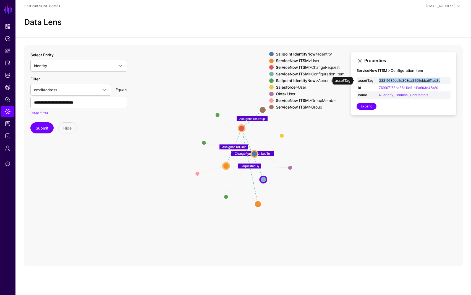
click at [386, 79] on link "38319589de5d308da3595ebba6f1ad3b" at bounding box center [409, 81] width 61 height 4
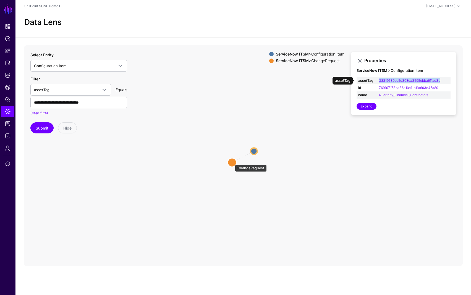
click at [232, 162] on circle at bounding box center [232, 162] width 9 height 9
click at [254, 151] on circle at bounding box center [254, 151] width 7 height 7
click at [239, 137] on icon "ChangeRequestLinkedTo Configuration Item Configuration Item ChangeRequest Chang…" at bounding box center [243, 155] width 439 height 221
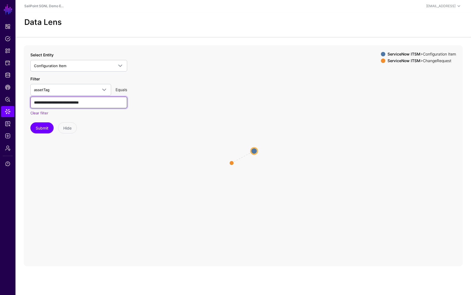
drag, startPoint x: 35, startPoint y: 103, endPoint x: 107, endPoint y: 106, distance: 72.5
click at [107, 106] on input "**********" at bounding box center [78, 103] width 97 height 12
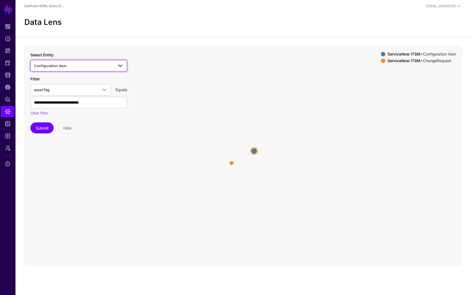
click at [62, 63] on span "Configuration Item" at bounding box center [74, 66] width 80 height 6
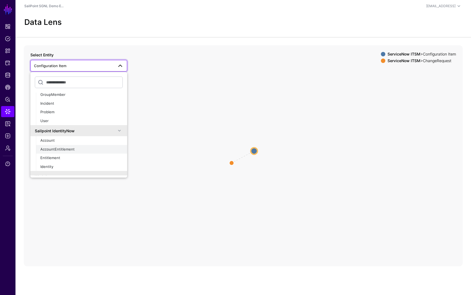
scroll to position [282, 0]
click at [57, 155] on span "Entitlement" at bounding box center [50, 157] width 20 height 4
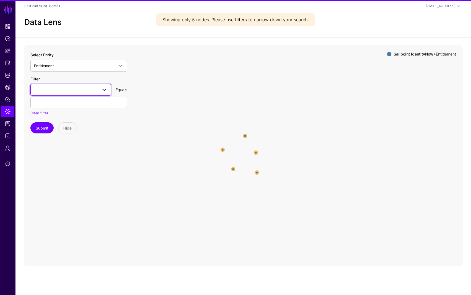
click at [69, 90] on span at bounding box center [71, 90] width 74 height 7
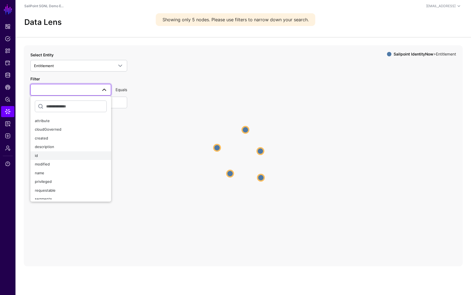
click at [56, 154] on div "id" at bounding box center [71, 156] width 72 height 6
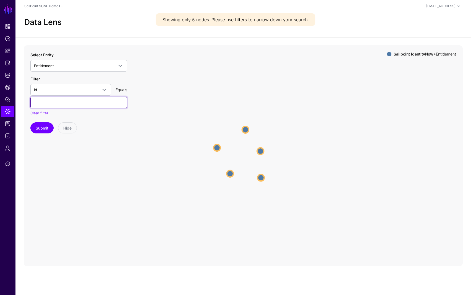
click at [62, 103] on input "text" at bounding box center [78, 103] width 97 height 12
paste input "**********"
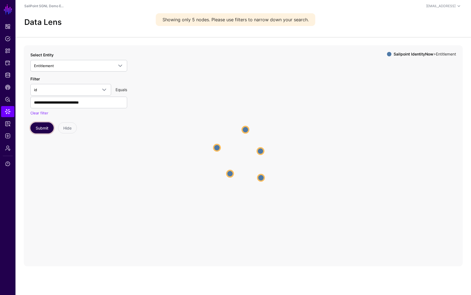
click at [42, 128] on button "Submit" at bounding box center [41, 128] width 23 height 11
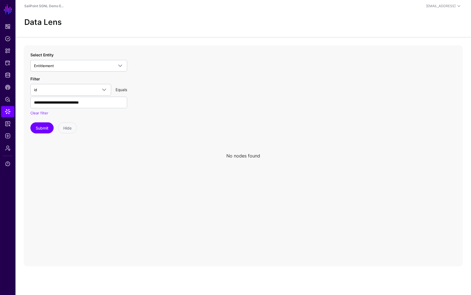
click at [157, 110] on icon at bounding box center [243, 155] width 439 height 221
click at [93, 92] on span "id" at bounding box center [66, 90] width 64 height 6
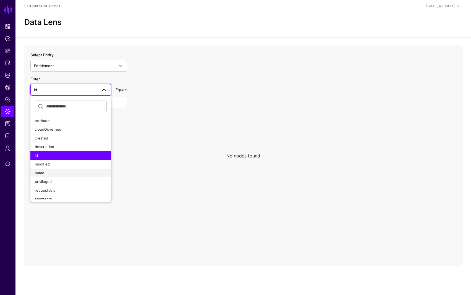
drag, startPoint x: 52, startPoint y: 170, endPoint x: 54, endPoint y: 152, distance: 18.1
click at [52, 171] on div "name" at bounding box center [71, 174] width 72 height 6
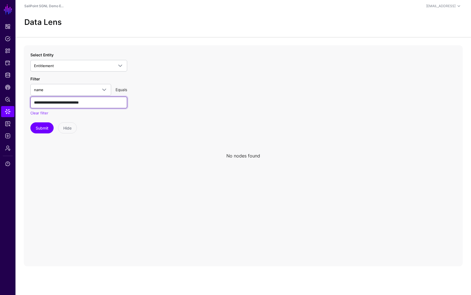
click at [54, 99] on input "**********" at bounding box center [78, 103] width 97 height 12
click at [54, 100] on input "**********" at bounding box center [78, 103] width 97 height 12
click at [53, 100] on input "**********" at bounding box center [78, 103] width 97 height 12
type input "**********"
click at [47, 126] on button "Submit" at bounding box center [41, 128] width 23 height 11
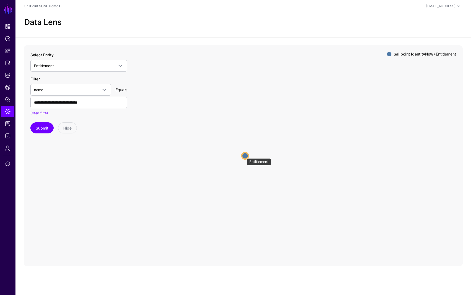
click at [244, 156] on circle at bounding box center [245, 156] width 7 height 7
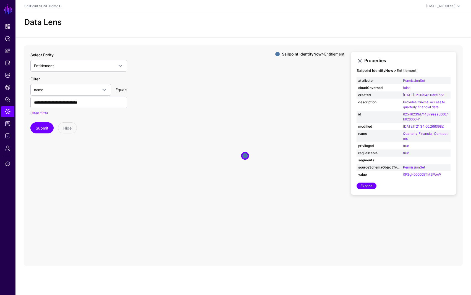
drag, startPoint x: 286, startPoint y: 95, endPoint x: 270, endPoint y: 70, distance: 29.8
click at [286, 95] on icon "Entitlement Entitlement" at bounding box center [243, 155] width 439 height 221
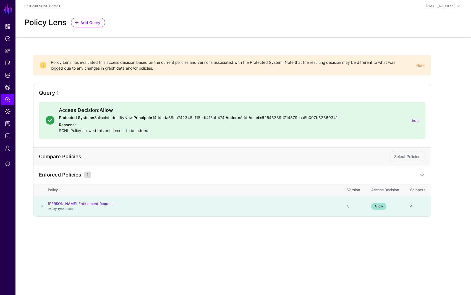
click at [43, 206] on span at bounding box center [42, 206] width 7 height 7
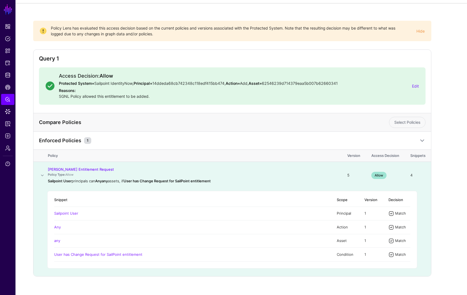
scroll to position [42, 0]
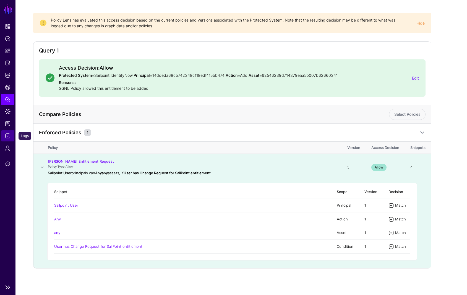
click at [9, 138] on span "Logs" at bounding box center [8, 136] width 6 height 6
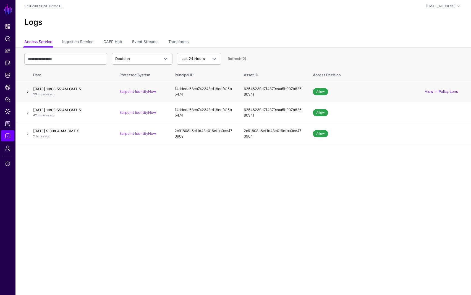
click at [27, 92] on link at bounding box center [27, 91] width 7 height 7
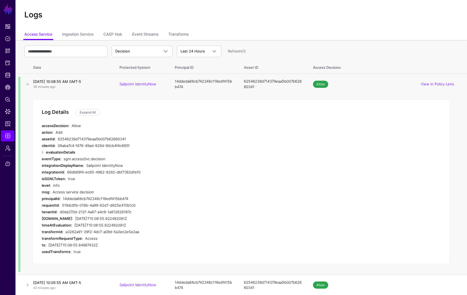
scroll to position [8, 0]
click at [425, 85] on link "View in Policy Lens" at bounding box center [437, 83] width 33 height 4
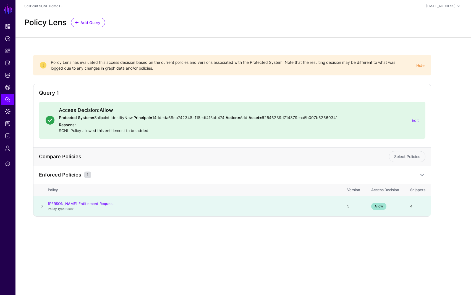
click at [41, 207] on span at bounding box center [42, 206] width 7 height 7
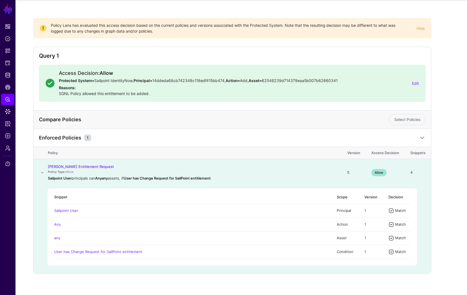
scroll to position [42, 0]
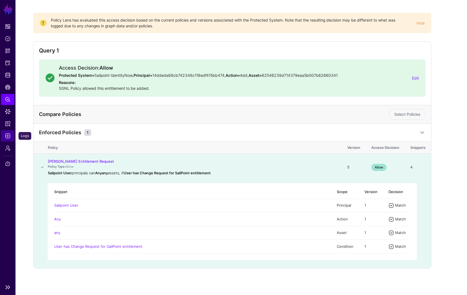
click at [6, 138] on span "Logs" at bounding box center [8, 136] width 6 height 6
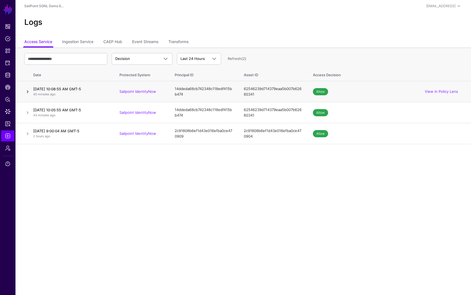
click at [26, 92] on link at bounding box center [27, 91] width 7 height 7
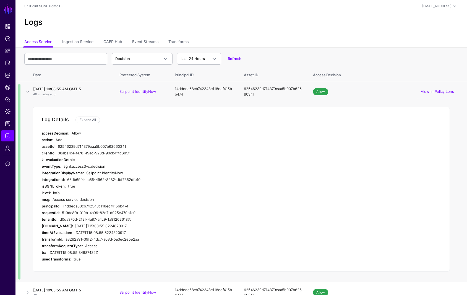
click at [41, 159] on link at bounding box center [42, 160] width 7 height 7
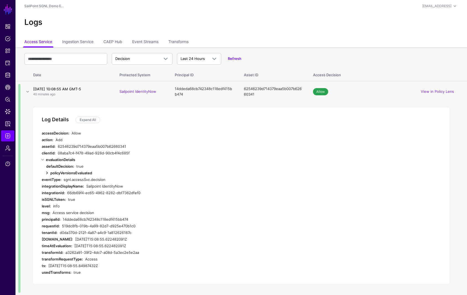
click at [47, 174] on link at bounding box center [47, 173] width 7 height 7
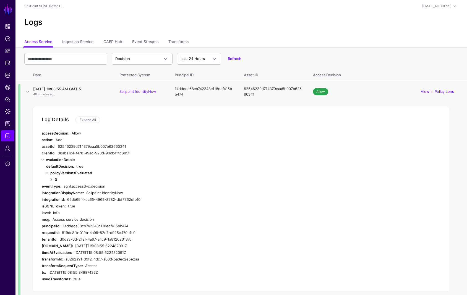
click at [52, 181] on link at bounding box center [51, 179] width 7 height 7
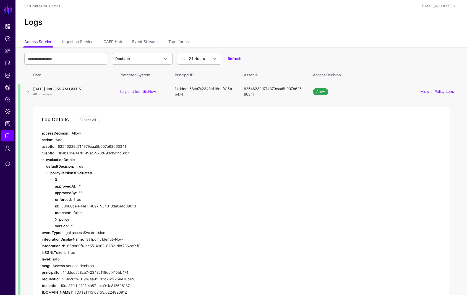
click at [56, 219] on link at bounding box center [56, 219] width 7 height 7
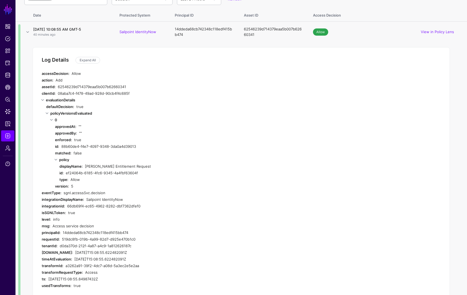
scroll to position [6, 0]
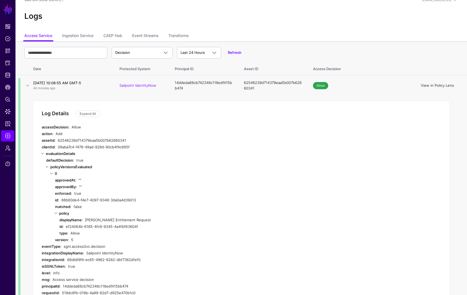
click at [424, 86] on link "View in Policy Lens" at bounding box center [437, 85] width 33 height 4
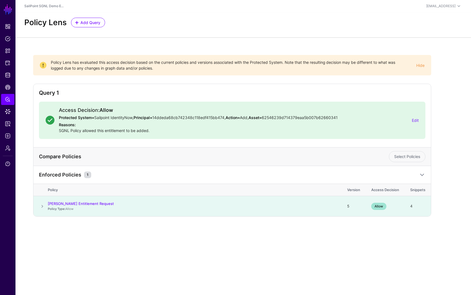
click at [43, 205] on span at bounding box center [42, 206] width 7 height 7
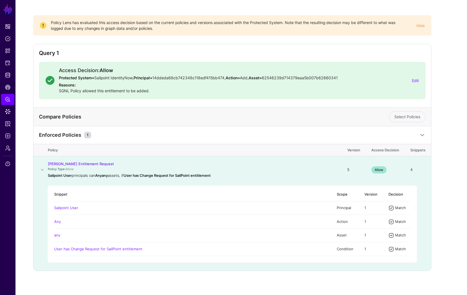
scroll to position [42, 0]
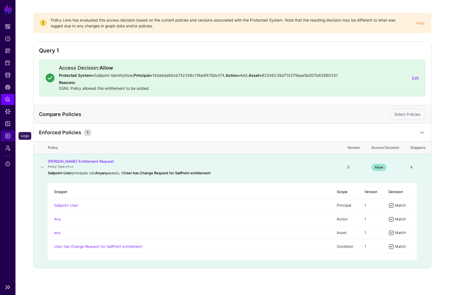
click at [9, 136] on span "Logs" at bounding box center [8, 136] width 6 height 6
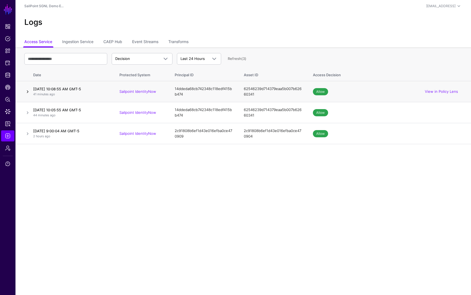
click at [25, 92] on link at bounding box center [27, 91] width 7 height 7
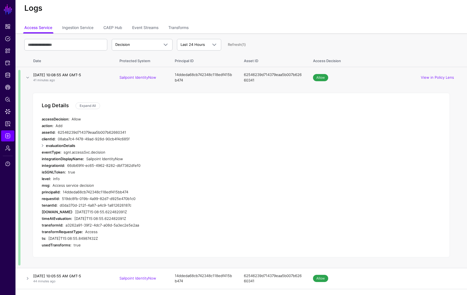
scroll to position [14, 0]
click at [89, 103] on link "Expand All" at bounding box center [87, 105] width 25 height 7
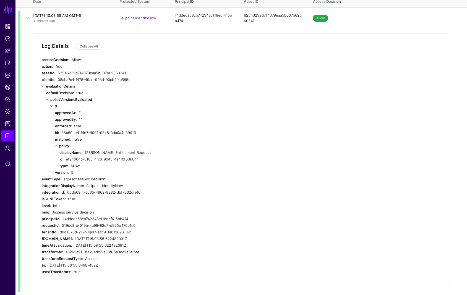
scroll to position [8, 0]
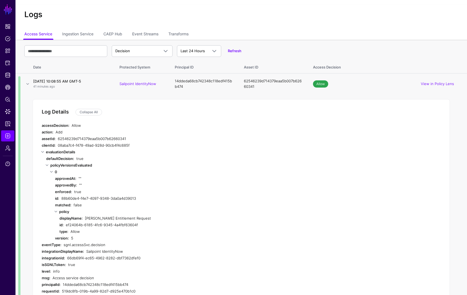
click at [27, 81] on link at bounding box center [27, 84] width 7 height 7
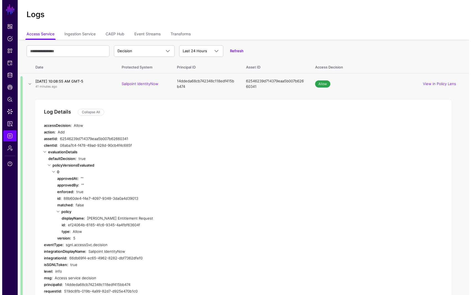
scroll to position [0, 0]
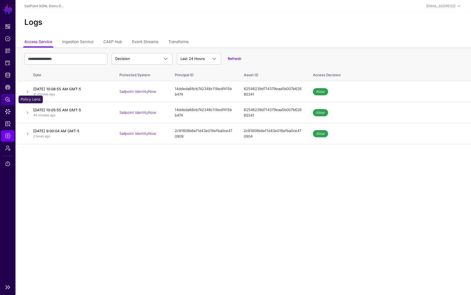
click at [8, 99] on span "Policy Lens" at bounding box center [8, 100] width 6 height 6
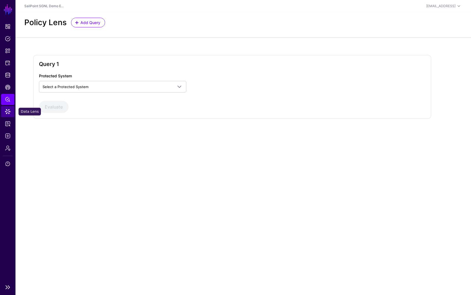
click at [9, 110] on span "Data Lens" at bounding box center [8, 112] width 6 height 6
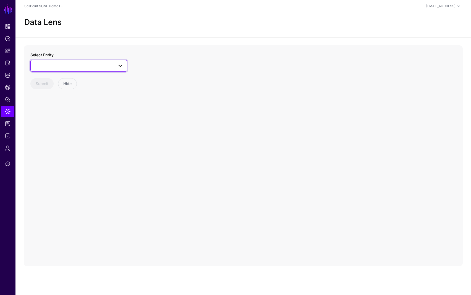
click at [75, 66] on span at bounding box center [79, 66] width 90 height 7
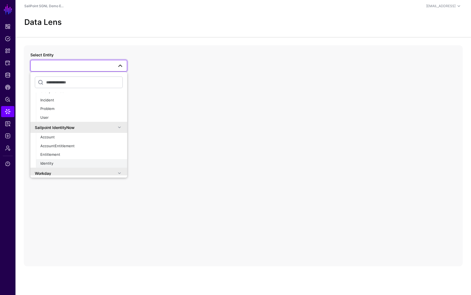
click at [69, 163] on div "Identity" at bounding box center [81, 164] width 82 height 6
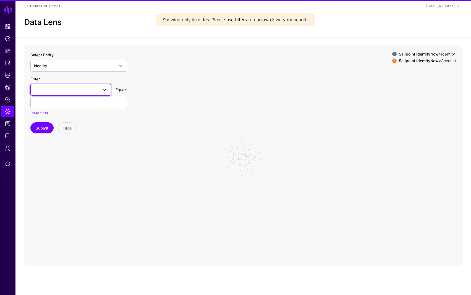
click at [51, 90] on span at bounding box center [71, 90] width 74 height 7
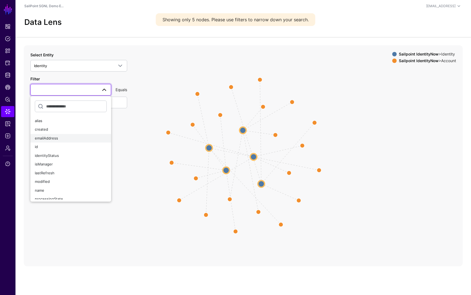
drag, startPoint x: 46, startPoint y: 140, endPoint x: 47, endPoint y: 132, distance: 8.1
click at [46, 140] on span "emailAddress" at bounding box center [46, 138] width 23 height 4
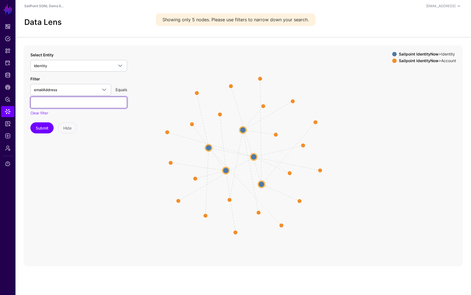
click at [47, 106] on input "text" at bounding box center [78, 103] width 97 height 12
click at [30, 123] on button "Submit" at bounding box center [41, 128] width 23 height 11
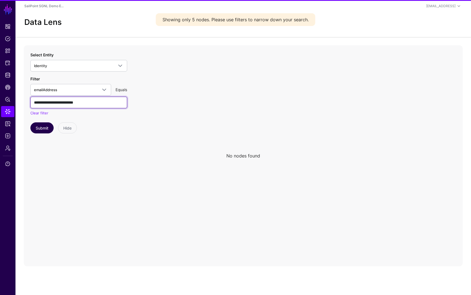
type input "**********"
click at [37, 127] on button "Submit" at bounding box center [41, 128] width 23 height 11
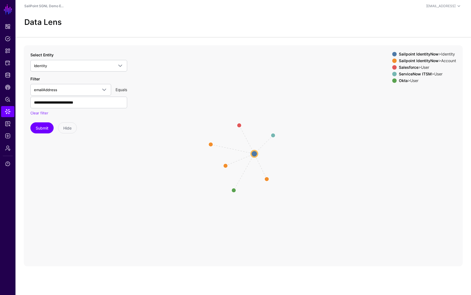
click at [412, 73] on strong "ServiceNow ITSM" at bounding box center [415, 74] width 33 height 5
click at [273, 135] on circle at bounding box center [273, 135] width 9 height 9
click at [274, 135] on circle at bounding box center [274, 134] width 9 height 9
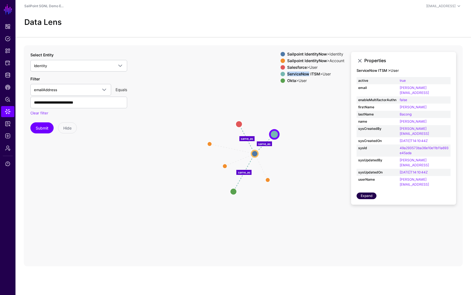
click at [364, 193] on link "Expand" at bounding box center [367, 196] width 20 height 7
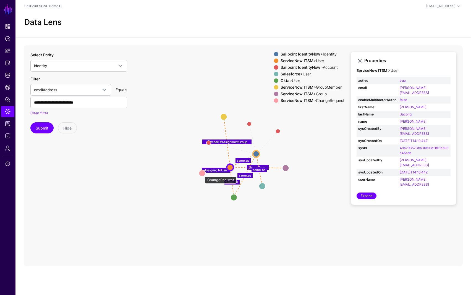
click at [202, 174] on circle at bounding box center [202, 173] width 7 height 7
click at [200, 173] on circle at bounding box center [201, 173] width 7 height 7
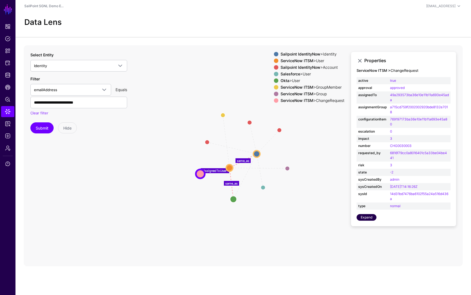
click at [359, 218] on link "Expand" at bounding box center [367, 217] width 20 height 7
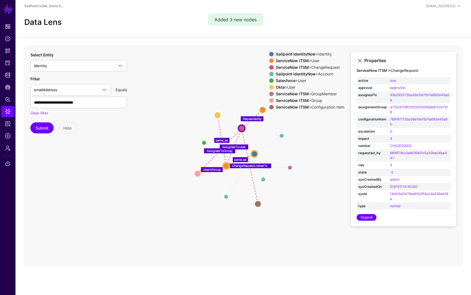
click at [270, 107] on span at bounding box center [271, 107] width 4 height 4
click at [258, 205] on circle at bounding box center [258, 204] width 7 height 7
click at [258, 203] on circle at bounding box center [258, 204] width 7 height 7
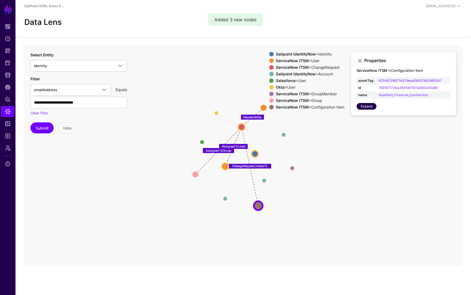
click at [370, 108] on link "Expand" at bounding box center [367, 106] width 20 height 7
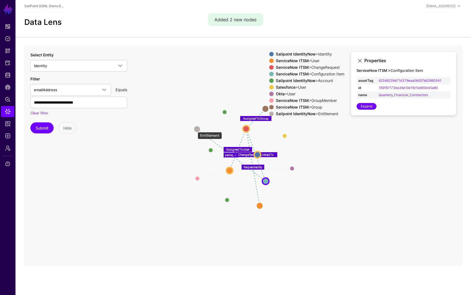
click at [195, 129] on circle at bounding box center [197, 129] width 7 height 7
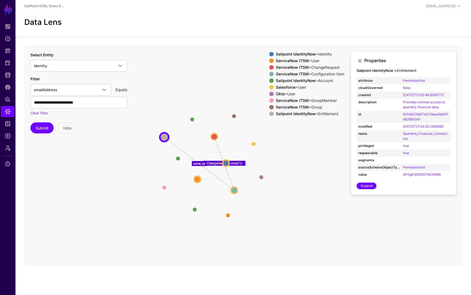
drag, startPoint x: 287, startPoint y: 151, endPoint x: 256, endPoint y: 158, distance: 32.5
click at [254, 159] on icon "AssignedToUser AssignedToGroup RequestedBy AccountIdentity AccountIdentity Acco…" at bounding box center [243, 155] width 439 height 221
click at [6, 40] on span "Policies" at bounding box center [8, 39] width 6 height 6
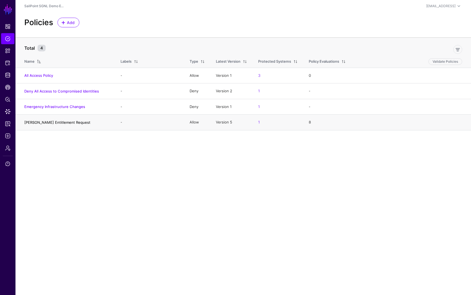
click at [55, 123] on link "Valid Sailpoint Entitlement Request" at bounding box center [57, 122] width 66 height 4
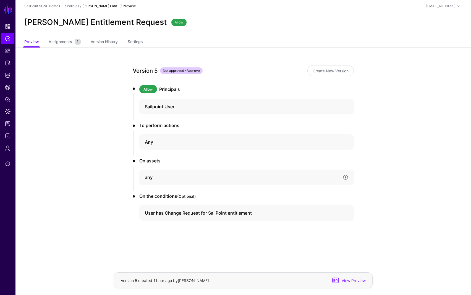
click at [197, 180] on h4 "any" at bounding box center [242, 177] width 194 height 7
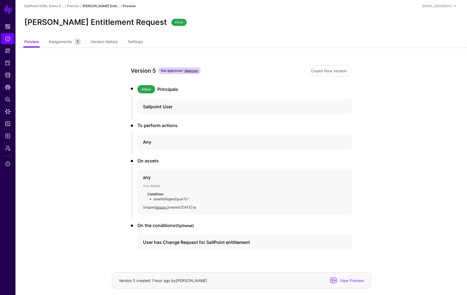
click at [392, 102] on app-policies-v2-item-preview "Version 5 Not approved - Approve Create New Version Allow Principals Sailpoint …" at bounding box center [241, 177] width 452 height 259
click at [327, 71] on link "Create New Version" at bounding box center [329, 70] width 46 height 11
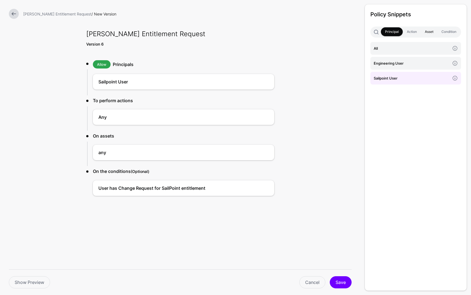
click at [429, 32] on link "Asset" at bounding box center [429, 31] width 17 height 9
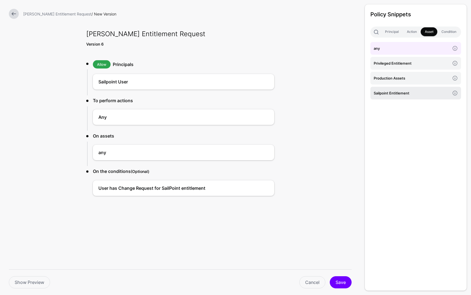
click at [409, 92] on h4 "Sailpoint Entitlement" at bounding box center [412, 93] width 76 height 6
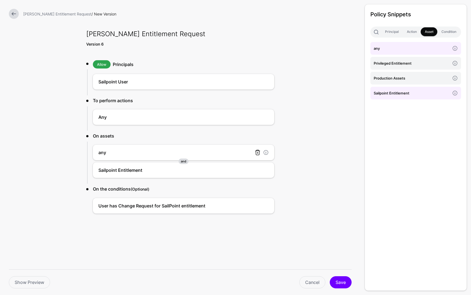
click at [257, 152] on link at bounding box center [257, 152] width 7 height 7
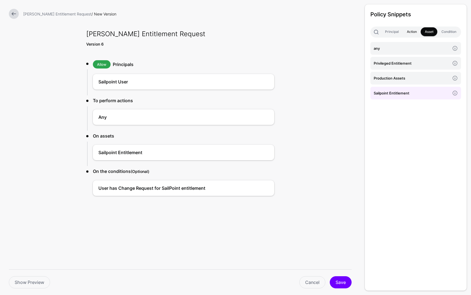
click at [413, 30] on link "Action" at bounding box center [412, 31] width 18 height 9
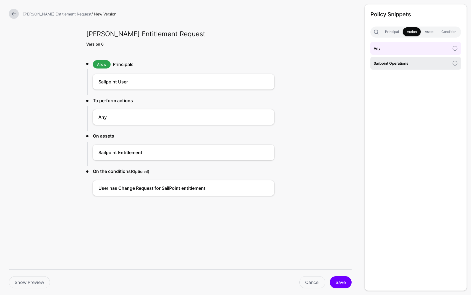
click at [394, 64] on h4 "Sailpoint Operations" at bounding box center [412, 63] width 76 height 6
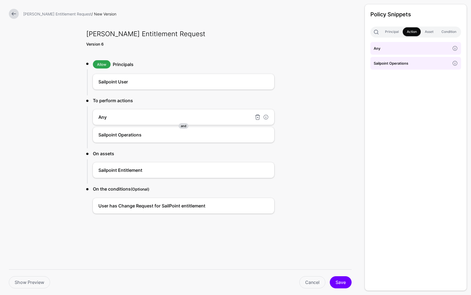
drag, startPoint x: 183, startPoint y: 116, endPoint x: 189, endPoint y: 117, distance: 6.5
click at [185, 117] on h4 "Any" at bounding box center [175, 117] width 154 height 7
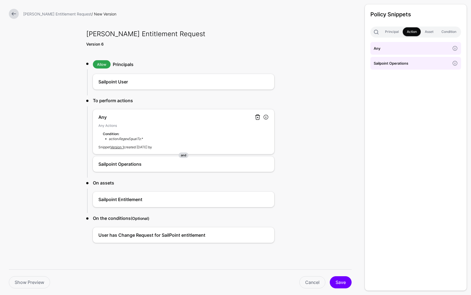
click at [255, 118] on link at bounding box center [257, 117] width 7 height 7
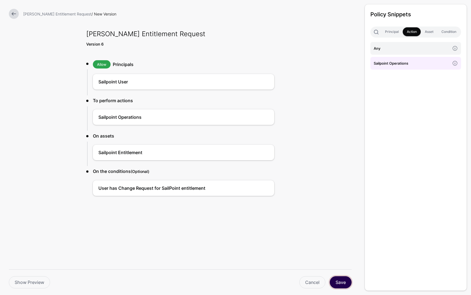
click at [341, 283] on button "Save" at bounding box center [341, 283] width 22 height 12
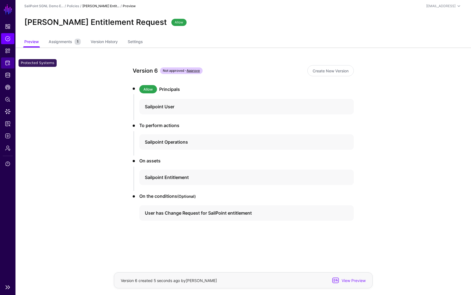
click at [4, 62] on link "Protected Systems" at bounding box center [7, 63] width 13 height 11
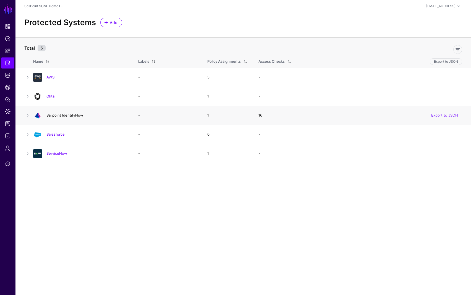
click at [60, 115] on link "Sailpoint IdentityNow" at bounding box center [64, 115] width 37 height 4
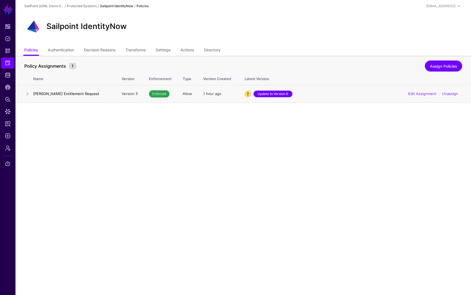
click at [262, 95] on link "Update to Version 6" at bounding box center [273, 94] width 39 height 7
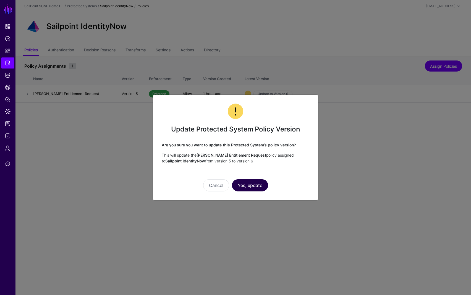
click at [253, 184] on button "Yes, update" at bounding box center [250, 185] width 36 height 12
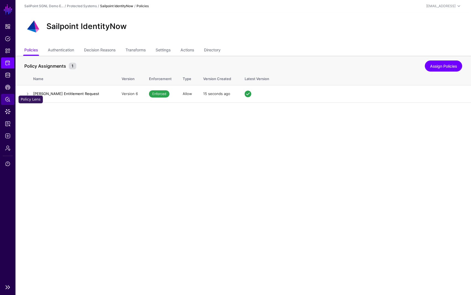
click at [7, 99] on span "Policy Lens" at bounding box center [8, 100] width 6 height 6
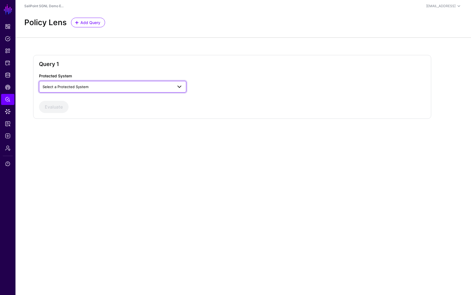
click at [130, 86] on span "Select a Protected System" at bounding box center [108, 87] width 130 height 6
click at [79, 116] on span "Sailpoint IdentityNow" at bounding box center [61, 117] width 37 height 4
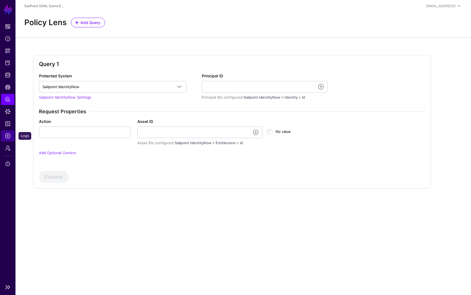
click at [7, 136] on span "Logs" at bounding box center [8, 136] width 6 height 6
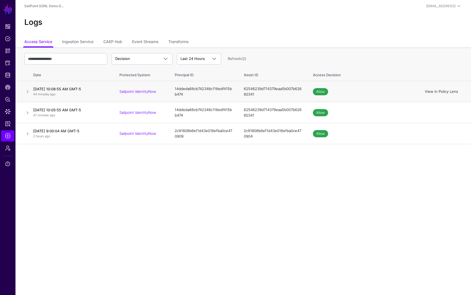
click at [450, 93] on link "View in Policy Lens" at bounding box center [441, 91] width 33 height 4
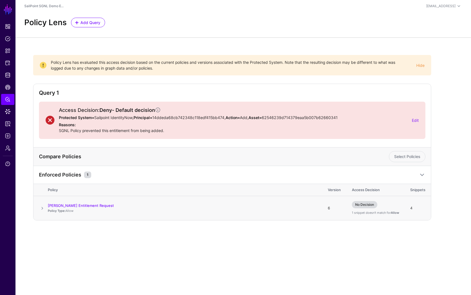
click at [43, 207] on span at bounding box center [42, 208] width 7 height 7
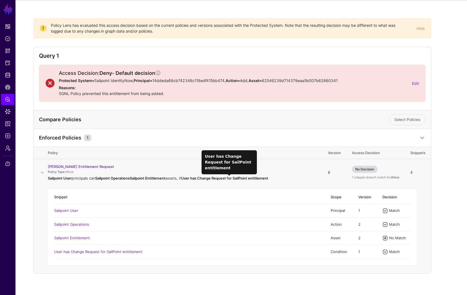
scroll to position [42, 0]
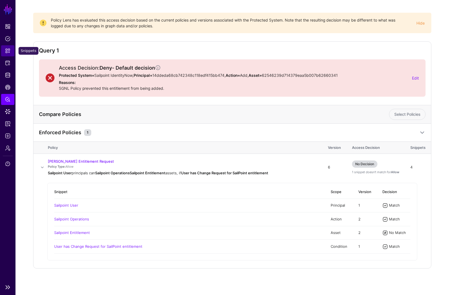
click at [9, 50] on span "Snippets" at bounding box center [8, 51] width 6 height 6
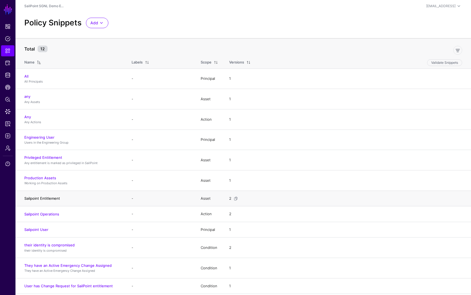
click at [48, 200] on link "Sailpoint Entitlement" at bounding box center [42, 198] width 36 height 4
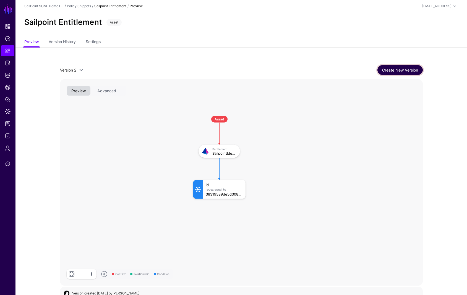
click at [399, 66] on link "Create New Version" at bounding box center [399, 70] width 45 height 10
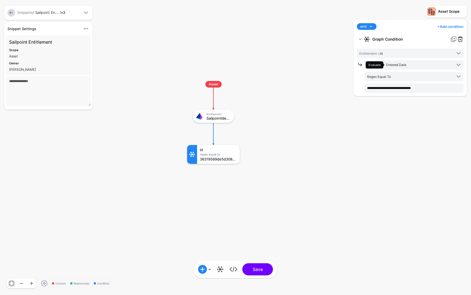
click at [460, 40] on link at bounding box center [460, 39] width 7 height 7
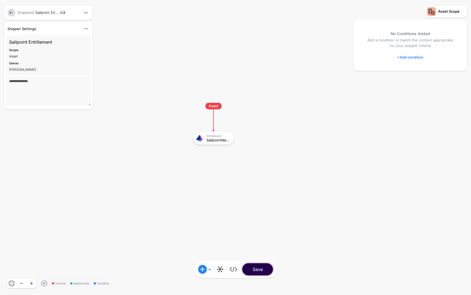
click at [258, 270] on button "Save" at bounding box center [258, 270] width 31 height 12
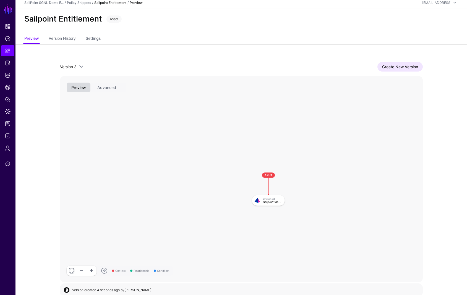
scroll to position [8, 0]
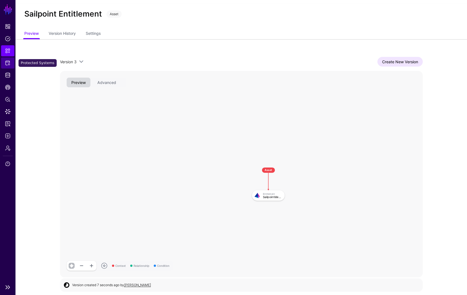
click at [9, 65] on span "Protected Systems" at bounding box center [8, 63] width 6 height 6
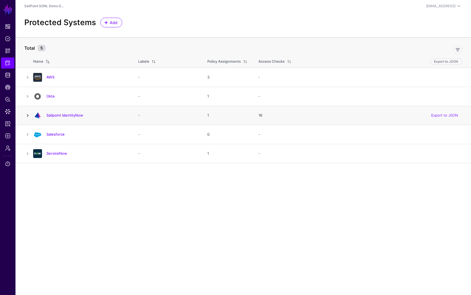
click at [27, 117] on link at bounding box center [27, 115] width 7 height 7
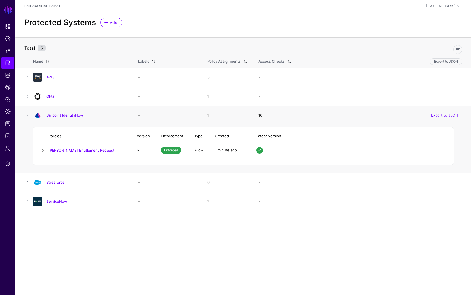
click at [42, 149] on link at bounding box center [43, 150] width 7 height 7
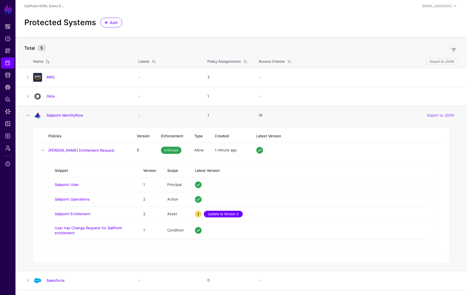
click at [231, 215] on link "Update to Version 3" at bounding box center [223, 214] width 39 height 7
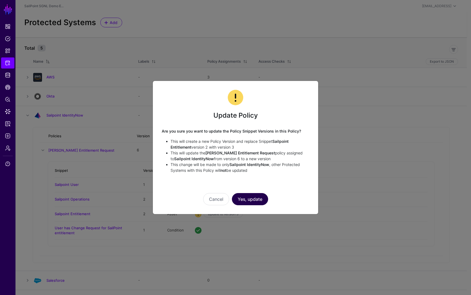
click at [248, 204] on button "Yes, update" at bounding box center [250, 199] width 36 height 12
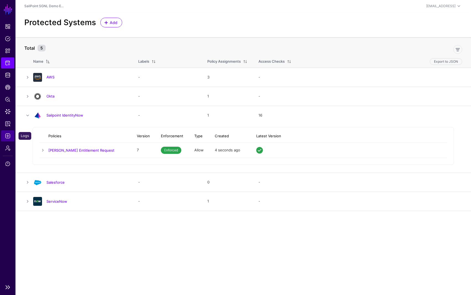
click at [7, 138] on span "Logs" at bounding box center [8, 136] width 6 height 6
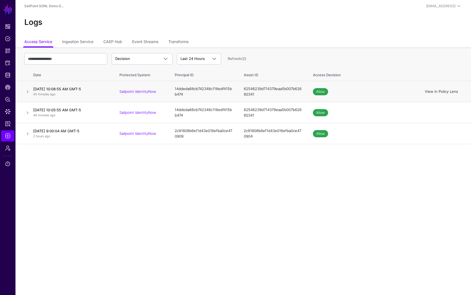
click at [442, 92] on link "View in Policy Lens" at bounding box center [441, 91] width 33 height 4
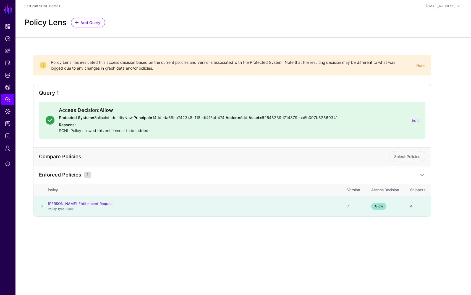
click at [44, 205] on span at bounding box center [42, 206] width 7 height 7
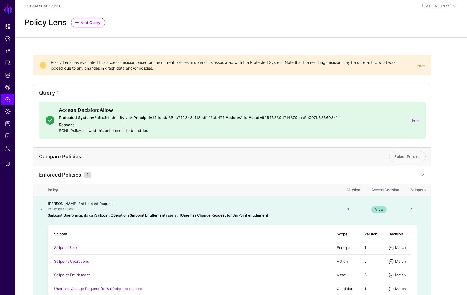
click at [78, 203] on link "Valid Sailpoint Entitlement Request" at bounding box center [81, 204] width 66 height 4
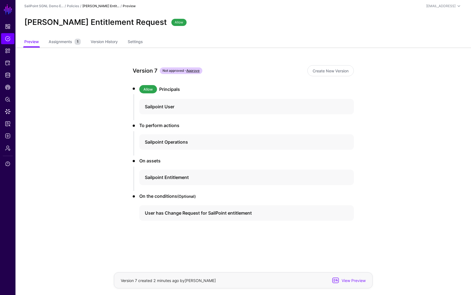
click at [127, 42] on ul "Preview Assignments 1 Version History Settings" at bounding box center [243, 42] width 438 height 11
click at [134, 42] on link "Settings" at bounding box center [135, 42] width 15 height 11
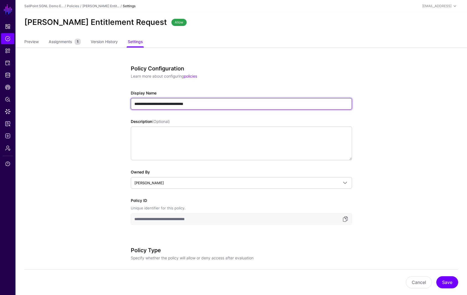
click at [158, 102] on input "**********" at bounding box center [241, 104] width 221 height 12
drag, startPoint x: 134, startPoint y: 105, endPoint x: 205, endPoint y: 103, distance: 71.1
click at [205, 103] on input "**********" at bounding box center [241, 104] width 221 height 12
click at [152, 103] on input "**********" at bounding box center [241, 104] width 221 height 12
type input "**********"
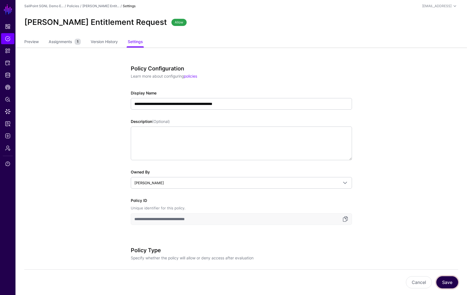
click at [452, 282] on button "Save" at bounding box center [447, 283] width 22 height 12
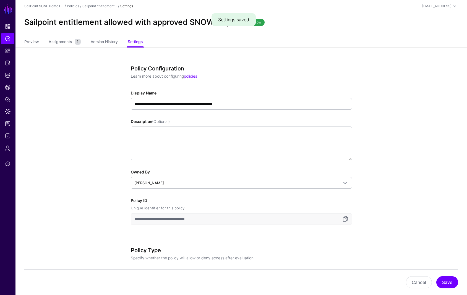
drag, startPoint x: 94, startPoint y: 121, endPoint x: 89, endPoint y: 109, distance: 12.6
click at [94, 121] on app-policies-v2-item-details "**********" at bounding box center [241, 287] width 452 height 479
click at [34, 43] on link "Preview" at bounding box center [31, 42] width 14 height 11
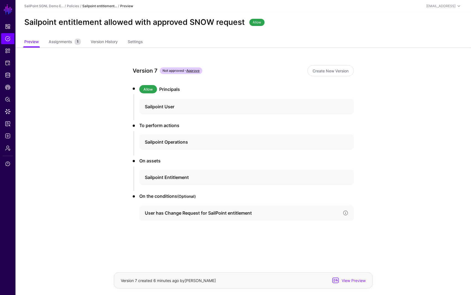
click at [196, 216] on h4 "User has Change Request for SailPoint entitlement" at bounding box center [242, 213] width 194 height 7
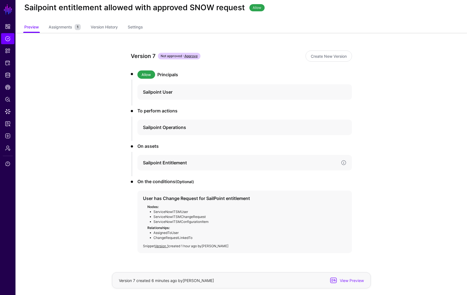
scroll to position [15, 0]
click at [9, 51] on span "Snippets" at bounding box center [8, 51] width 6 height 6
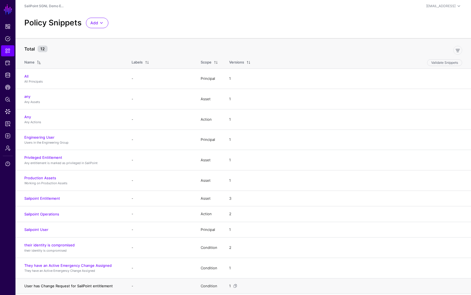
click at [81, 287] on link "User has Change Request for SailPoint entitlement" at bounding box center [68, 286] width 88 height 4
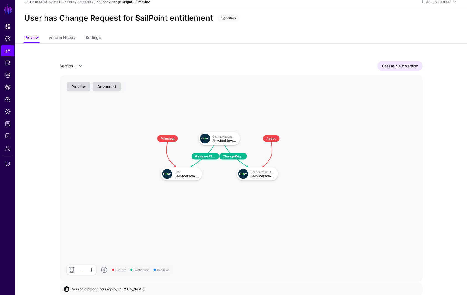
scroll to position [8, 0]
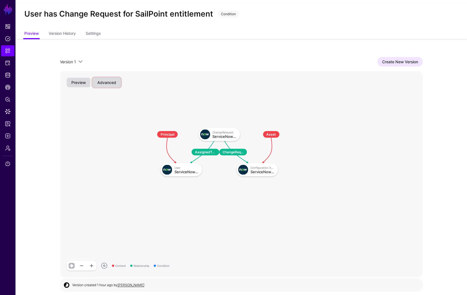
click at [103, 85] on button "Advanced" at bounding box center [107, 83] width 28 height 10
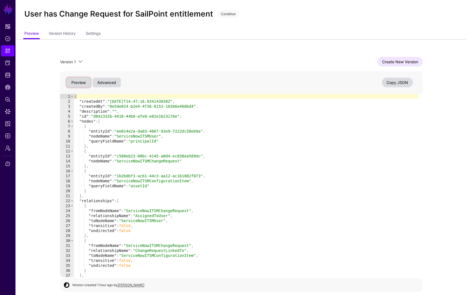
click at [75, 82] on button "Preview" at bounding box center [79, 83] width 24 height 10
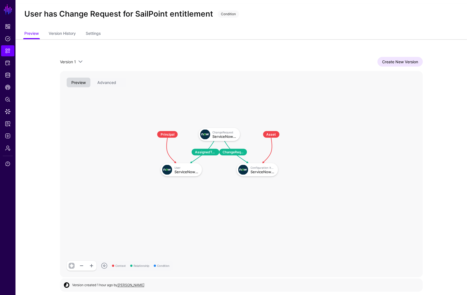
click at [306, 53] on div "Version 1 Version 1 Create New Version Context Relationship Condition AssignedT…" at bounding box center [241, 167] width 398 height 256
click at [7, 51] on span "Snippets" at bounding box center [8, 51] width 6 height 6
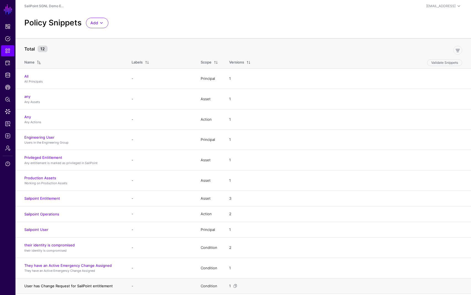
click at [72, 286] on link "User has Change Request for SailPoint entitlement" at bounding box center [68, 286] width 88 height 4
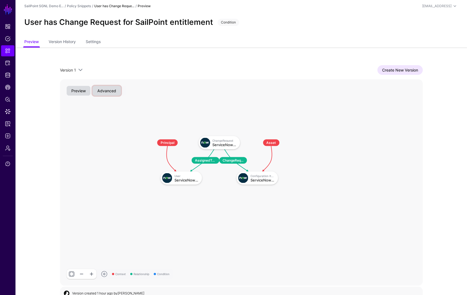
click at [105, 95] on button "Advanced" at bounding box center [107, 91] width 28 height 10
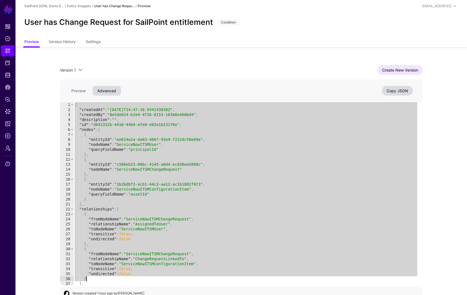
scroll to position [15, 0]
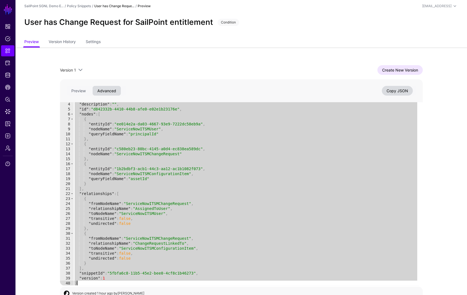
drag, startPoint x: 75, startPoint y: 104, endPoint x: 118, endPoint y: 288, distance: 188.8
click at [118, 286] on div "* 4 5 6 7 8 9 10 11 12 13 14 15 16 17 18 19 20 21 22 23 24 25 26 27 28 29 30 31…" at bounding box center [241, 182] width 363 height 207
type textarea "**********"
click at [385, 92] on button "Copy JSON" at bounding box center [397, 91] width 31 height 10
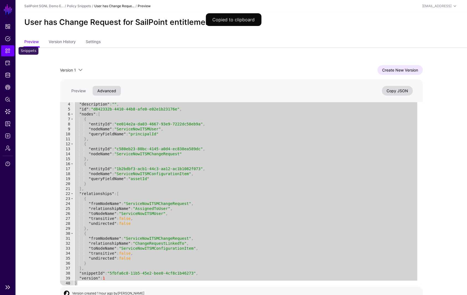
click at [8, 50] on span "Snippets" at bounding box center [8, 51] width 6 height 6
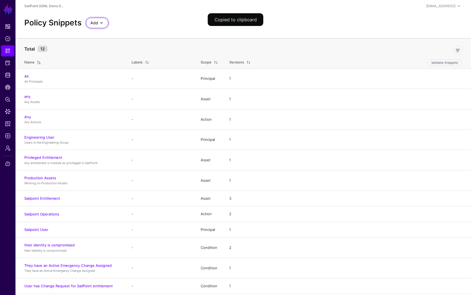
click at [88, 25] on link "Add" at bounding box center [97, 23] width 22 height 11
click at [109, 43] on span "Start from a Blank Snippet" at bounding box center [112, 44] width 45 height 4
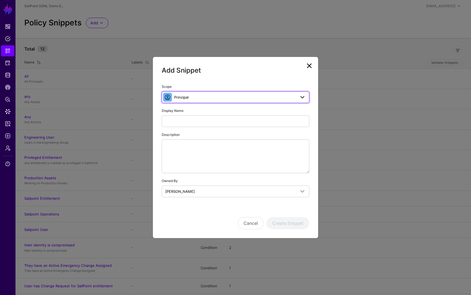
click at [201, 98] on span "Principal" at bounding box center [235, 97] width 122 height 6
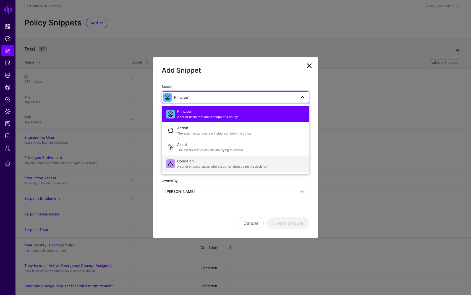
click at [200, 164] on span "Condition A set of circumstances where a policy should return a decision" at bounding box center [241, 163] width 128 height 13
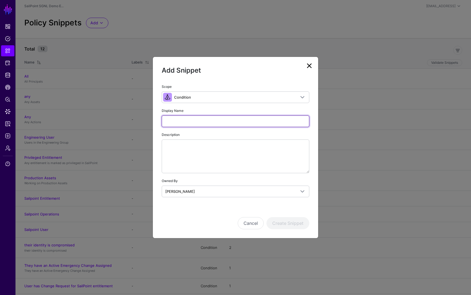
click at [192, 124] on input "Display Name" at bounding box center [236, 122] width 148 height 12
type input "**********"
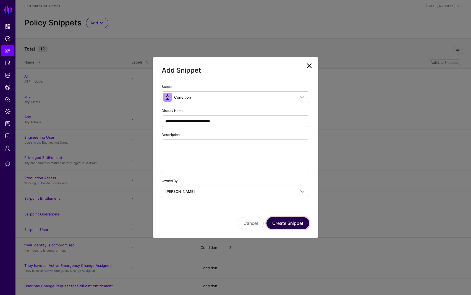
click at [294, 225] on button "Create Snippet" at bounding box center [288, 223] width 43 height 12
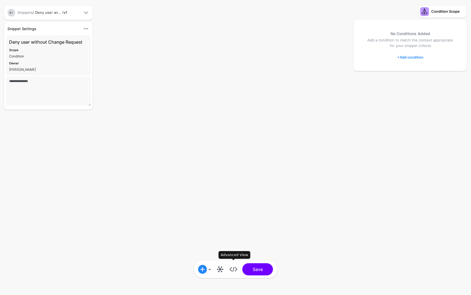
click at [232, 270] on link at bounding box center [233, 269] width 9 height 9
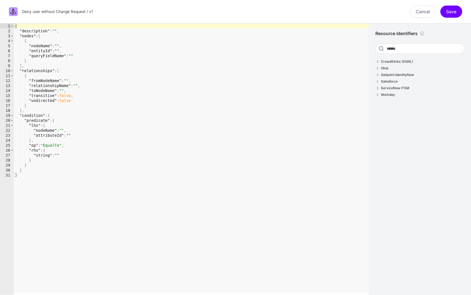
click at [25, 35] on div "{ "description" : "" , "nodes" : [ { "nodeName" : "" , "entityId" : "" , "query…" at bounding box center [191, 165] width 355 height 282
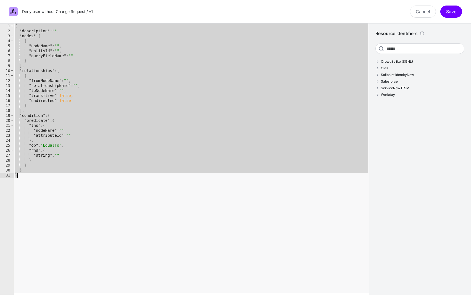
drag, startPoint x: 16, startPoint y: 25, endPoint x: 59, endPoint y: 177, distance: 158.7
click at [58, 178] on div "{ "description" : "" , "nodes" : [ { "nodeName" : "" , "entityId" : "" , "query…" at bounding box center [191, 165] width 355 height 282
paste textarea "Cursor at row 31"
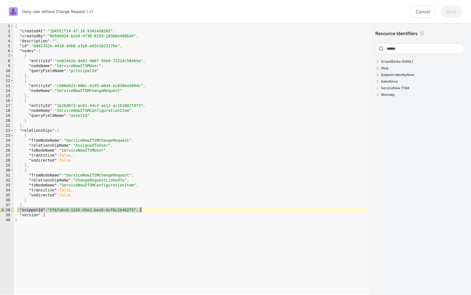
drag, startPoint x: 20, startPoint y: 210, endPoint x: 153, endPoint y: 210, distance: 133.6
click at [152, 211] on div "{ "createdAt" : "2025-08-29T14:47:16.934143038Z" , "createdBy" : "8e5de024-b2e4…" at bounding box center [191, 165] width 355 height 282
type textarea "**********"
type textarea "**"
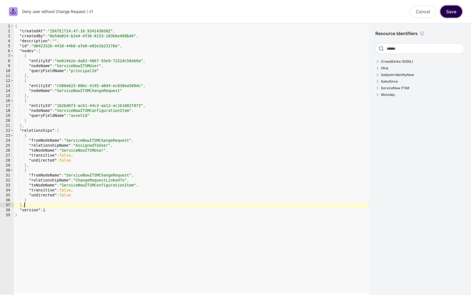
click at [450, 10] on button "Save" at bounding box center [452, 12] width 22 height 12
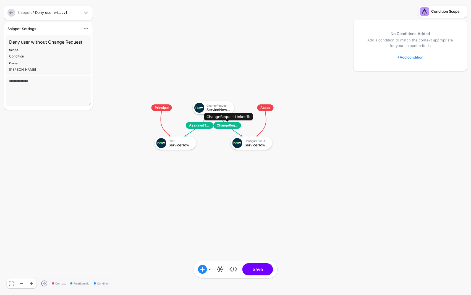
click at [228, 127] on span "ChangeRequestLinkedTo" at bounding box center [227, 125] width 28 height 7
click at [201, 126] on span "AssignedToUser" at bounding box center [200, 125] width 28 height 7
click at [163, 107] on span "Principal" at bounding box center [162, 108] width 20 height 7
click at [269, 106] on span "Asset" at bounding box center [265, 108] width 16 height 7
click at [233, 270] on link at bounding box center [233, 269] width 9 height 9
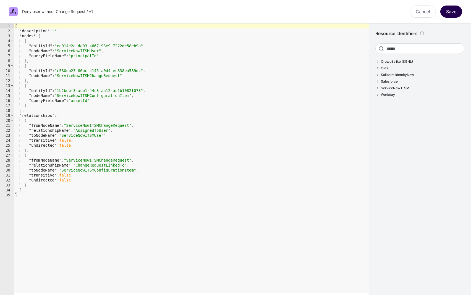
click at [445, 9] on button "Save" at bounding box center [452, 12] width 22 height 12
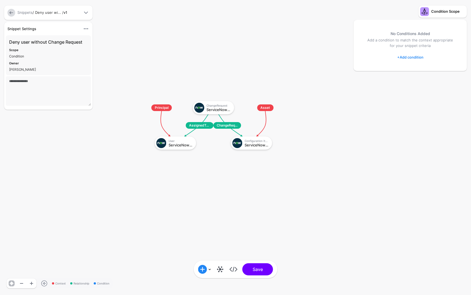
click at [32, 31] on div "Snippet Settings" at bounding box center [42, 29] width 75 height 6
click at [86, 28] on span at bounding box center [86, 28] width 7 height 7
click at [73, 49] on div "Edit Settings" at bounding box center [67, 48] width 35 height 6
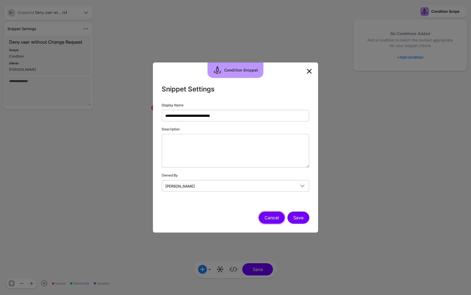
click at [267, 217] on button "Cancel" at bounding box center [272, 218] width 26 height 12
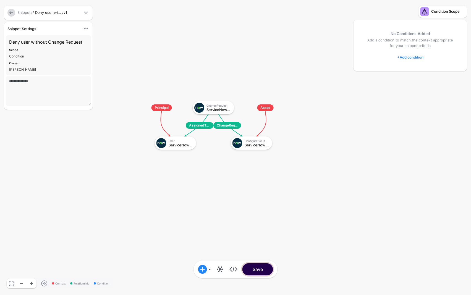
click at [252, 271] on button "Save" at bounding box center [258, 270] width 31 height 12
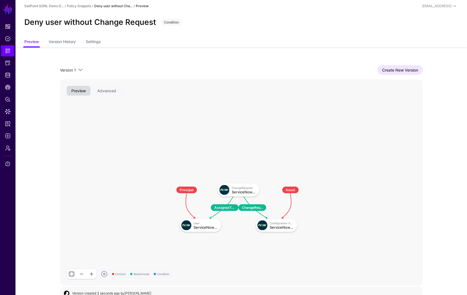
drag, startPoint x: 201, startPoint y: 95, endPoint x: 126, endPoint y: 91, distance: 74.3
click at [126, 91] on rect at bounding box center [167, 178] width 36284 height 20658
click at [97, 43] on link "Settings" at bounding box center [93, 42] width 15 height 11
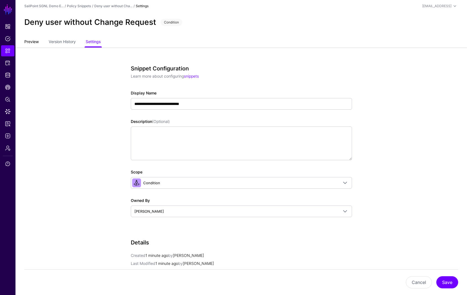
click at [31, 41] on link "Preview" at bounding box center [31, 42] width 14 height 11
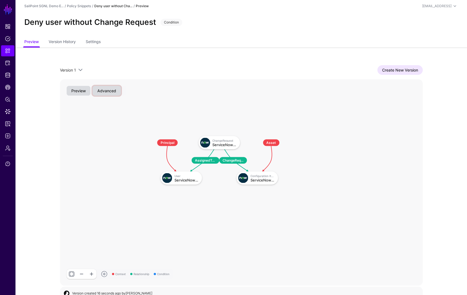
click at [102, 91] on button "Advanced" at bounding box center [107, 91] width 28 height 10
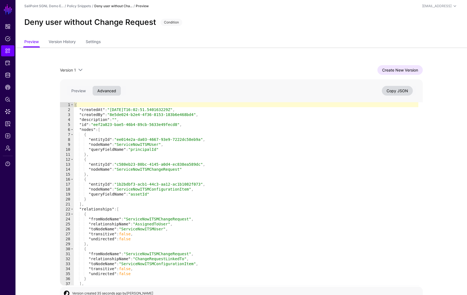
click at [181, 68] on div "Create New Version" at bounding box center [253, 70] width 339 height 10
click at [61, 41] on link "Version History" at bounding box center [62, 42] width 27 height 11
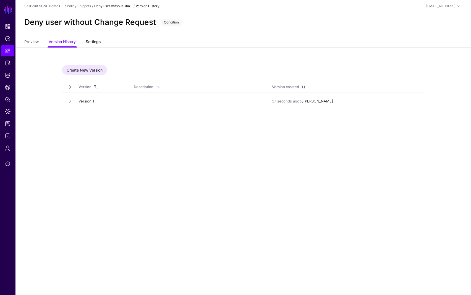
click at [87, 43] on link "Settings" at bounding box center [93, 42] width 15 height 11
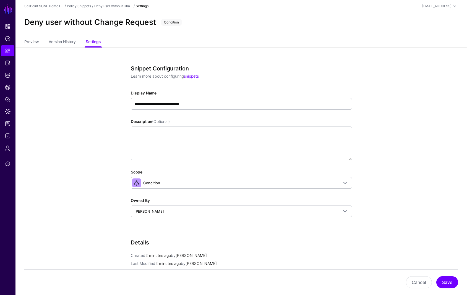
click at [77, 163] on app-snippets-details-form "**********" at bounding box center [241, 227] width 452 height 358
click at [9, 39] on span "Policies" at bounding box center [8, 39] width 6 height 6
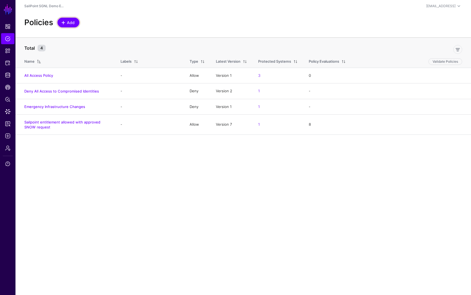
click at [67, 23] on span "Add" at bounding box center [70, 23] width 9 height 6
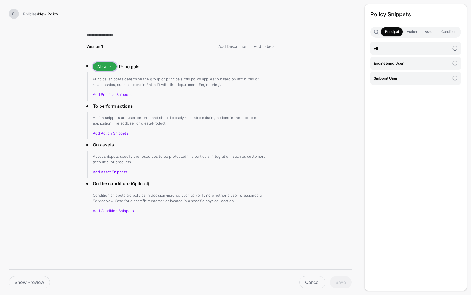
click at [111, 67] on span at bounding box center [111, 66] width 7 height 7
click at [111, 66] on span at bounding box center [111, 66] width 7 height 7
click at [108, 87] on div "Deny" at bounding box center [114, 87] width 35 height 6
click at [122, 95] on link "Add Principal Snippets" at bounding box center [112, 94] width 39 height 4
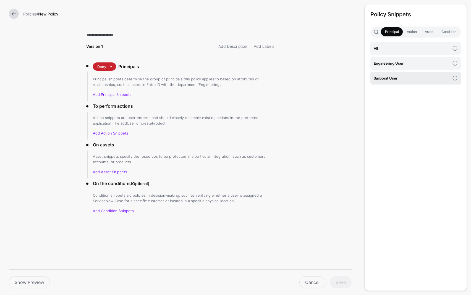
click at [392, 75] on h4 "Sailpoint User" at bounding box center [412, 78] width 76 height 6
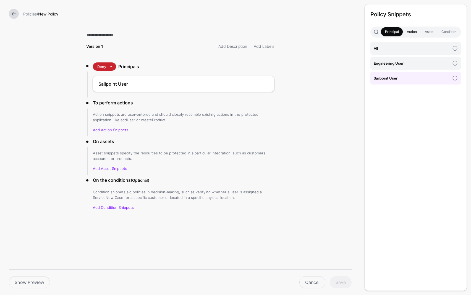
click at [412, 33] on link "Action" at bounding box center [412, 31] width 18 height 9
click at [397, 64] on h4 "Sailpoint Operations" at bounding box center [412, 63] width 76 height 6
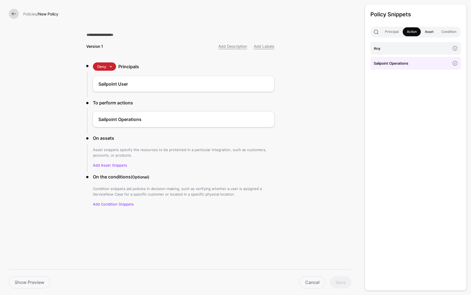
click at [430, 30] on link "Asset" at bounding box center [429, 31] width 17 height 9
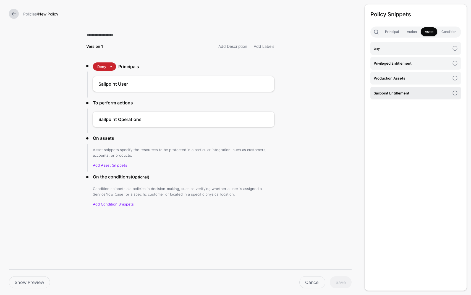
click at [399, 94] on h4 "Sailpoint Entitlement" at bounding box center [412, 93] width 76 height 6
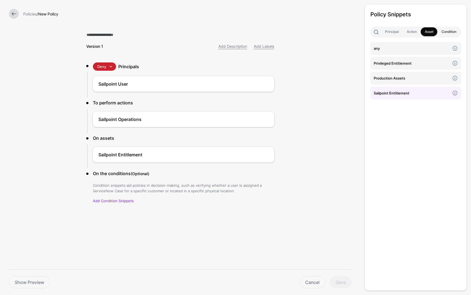
click at [446, 29] on link "Condition" at bounding box center [449, 31] width 23 height 9
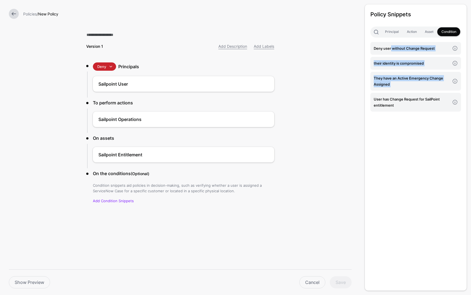
drag, startPoint x: 391, startPoint y: 50, endPoint x: 361, endPoint y: 94, distance: 52.5
click at [361, 94] on div "Policy Snippets Principal Action Asset Condition Deny user without Change Reque…" at bounding box center [416, 147] width 111 height 295
click at [384, 48] on h4 "Deny user without Change Request" at bounding box center [412, 48] width 76 height 6
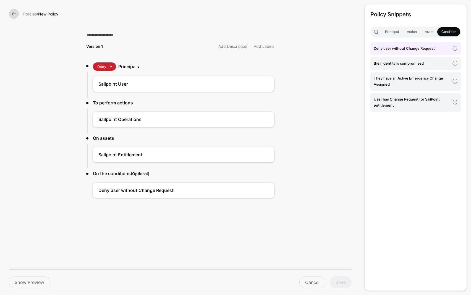
click at [344, 236] on form "Policies / New Policy Version 1 Add Description Add Labels Deny Allow Deny Prin…" at bounding box center [180, 126] width 361 height 252
click at [386, 30] on link "Principal" at bounding box center [392, 31] width 22 height 9
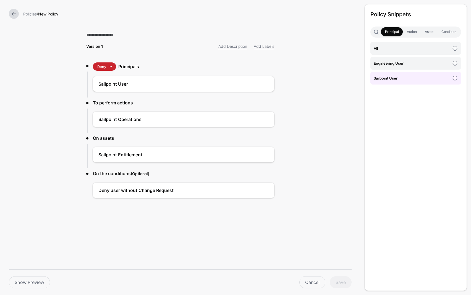
click at [191, 64] on h3 "Principals" at bounding box center [196, 66] width 156 height 7
click at [103, 34] on input "text" at bounding box center [180, 35] width 188 height 12
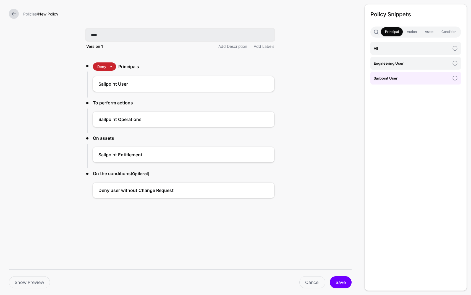
click at [113, 37] on input "****" at bounding box center [180, 35] width 188 height 12
type input "**********"
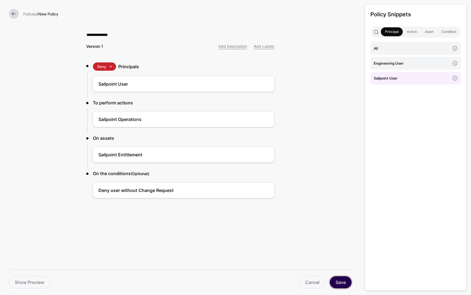
click at [339, 284] on button "Save" at bounding box center [341, 283] width 22 height 12
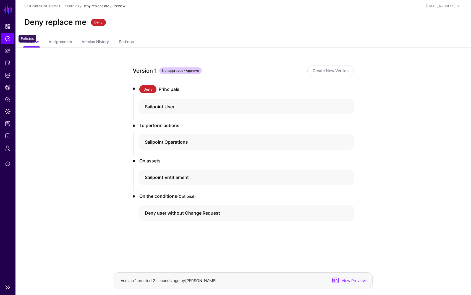
click at [7, 39] on span "Policies" at bounding box center [8, 39] width 6 height 6
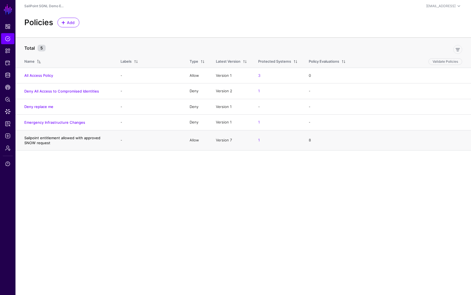
drag, startPoint x: 24, startPoint y: 137, endPoint x: 48, endPoint y: 142, distance: 24.0
click at [34, 140] on link "Sailpoint entitlement allowed with approved SNOW request" at bounding box center [62, 140] width 76 height 9
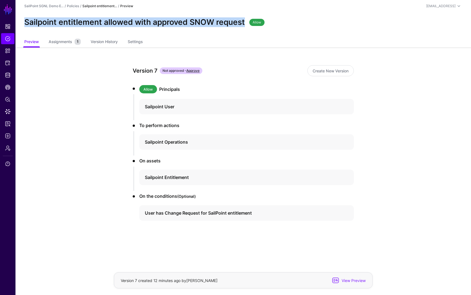
drag, startPoint x: 25, startPoint y: 23, endPoint x: 243, endPoint y: 21, distance: 217.9
click at [243, 21] on h2 "Sailpoint entitlement allowed with approved SNOW request" at bounding box center [134, 22] width 221 height 9
copy h2 "Sailpoint entitlement allowed with approved SNOW request"
click at [8, 40] on span "Policies" at bounding box center [8, 39] width 6 height 6
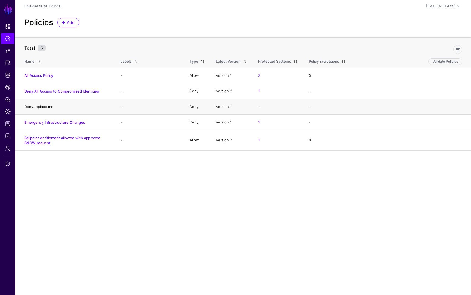
click at [50, 105] on link "Deny replace me" at bounding box center [38, 107] width 29 height 4
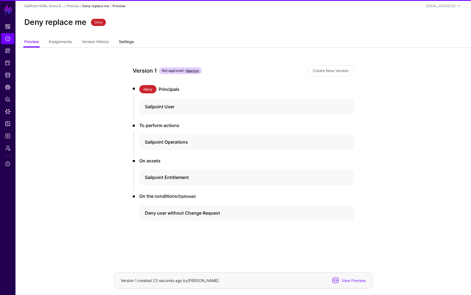
click at [131, 42] on link "Settings" at bounding box center [126, 42] width 15 height 11
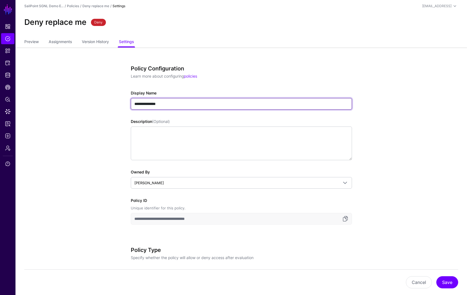
click at [161, 107] on input "**********" at bounding box center [241, 104] width 221 height 12
click at [161, 106] on input "**********" at bounding box center [241, 104] width 221 height 12
click at [159, 105] on input "**********" at bounding box center [241, 104] width 221 height 12
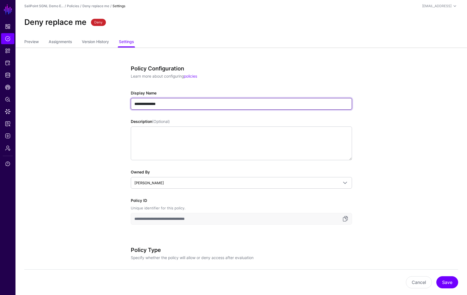
click at [159, 105] on input "**********" at bounding box center [241, 104] width 221 height 12
click at [159, 104] on input "**********" at bounding box center [241, 104] width 221 height 12
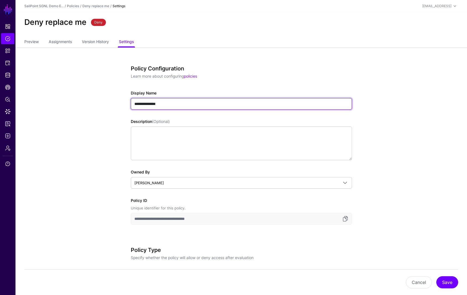
drag, startPoint x: 163, startPoint y: 105, endPoint x: 138, endPoint y: 103, distance: 25.0
click at [138, 103] on input "**********" at bounding box center [241, 104] width 221 height 12
paste input "**********"
click at [135, 104] on input "**********" at bounding box center [241, 104] width 221 height 12
type input "**********"
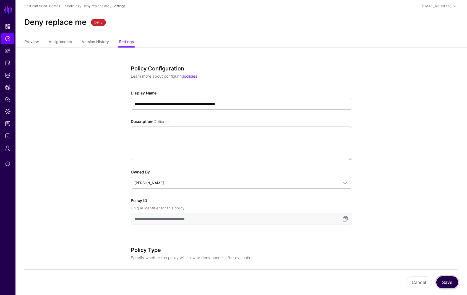
click at [444, 283] on button "Save" at bounding box center [447, 283] width 22 height 12
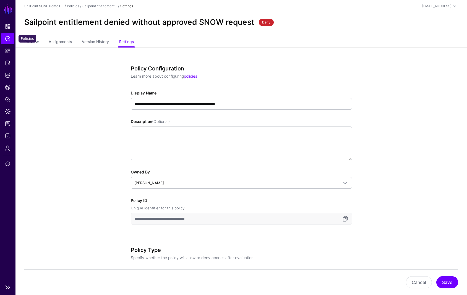
click at [7, 41] on span "Policies" at bounding box center [8, 39] width 6 height 6
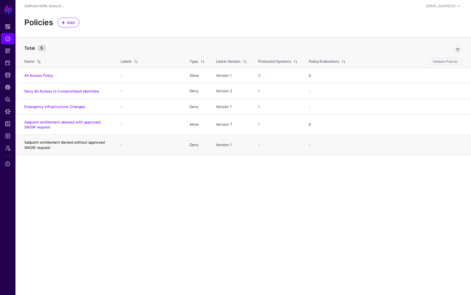
click at [52, 143] on link "Sailpoint entitlement denied without approved SNOW request" at bounding box center [64, 144] width 80 height 9
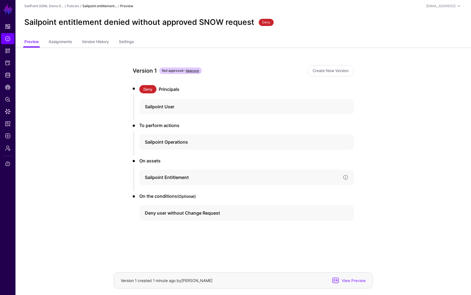
click at [162, 179] on h4 "Sailpoint Entitlement" at bounding box center [242, 177] width 194 height 7
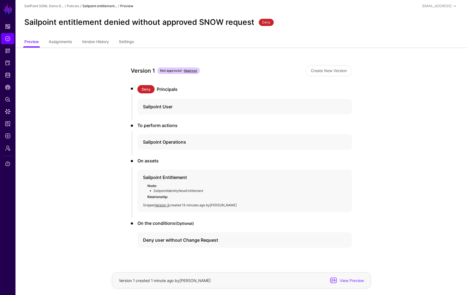
click at [75, 145] on app-policies-v2-item-preview "Version 1 Not approved - Approve Create New Version Deny Principals Sailpoint U…" at bounding box center [241, 176] width 452 height 257
click at [9, 52] on span "Snippets" at bounding box center [8, 51] width 6 height 6
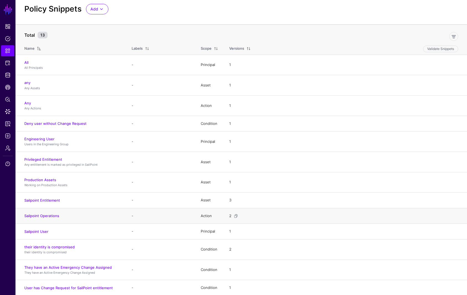
scroll to position [15, 0]
click at [69, 122] on link "Deny user without Change Request" at bounding box center [55, 123] width 62 height 4
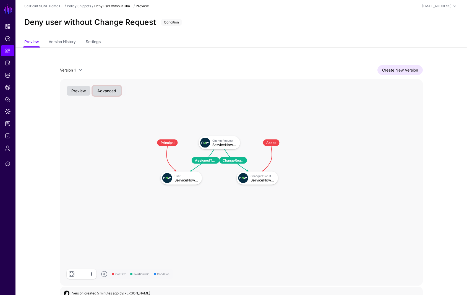
click at [104, 89] on button "Advanced" at bounding box center [107, 91] width 28 height 10
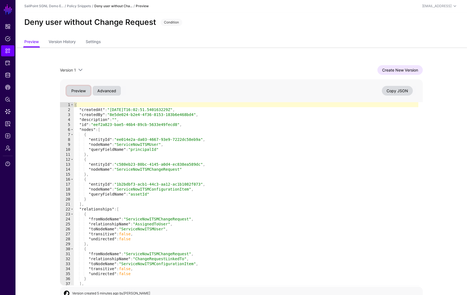
click at [80, 90] on button "Preview" at bounding box center [79, 91] width 24 height 10
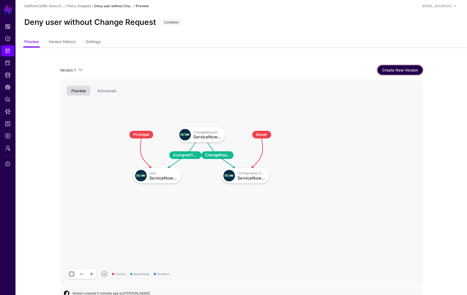
click at [407, 74] on link "Create New Version" at bounding box center [399, 70] width 45 height 10
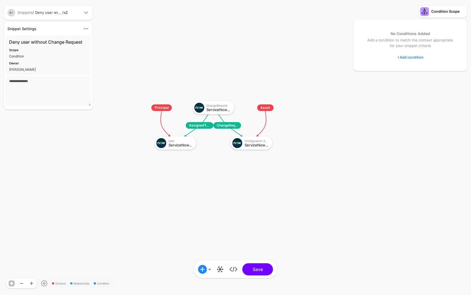
click at [416, 57] on link "+ Add condition" at bounding box center [410, 57] width 26 height 9
click at [423, 80] on div "Graph Condition" at bounding box center [432, 80] width 43 height 5
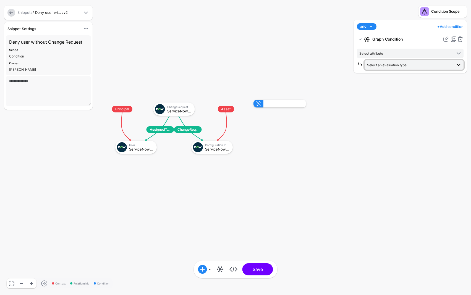
click at [390, 64] on span "Select an evaluation type" at bounding box center [387, 65] width 40 height 4
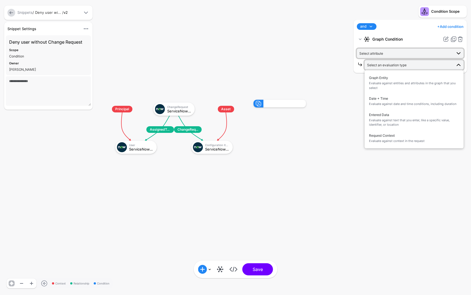
click at [382, 52] on span "Select attribute" at bounding box center [372, 53] width 24 height 4
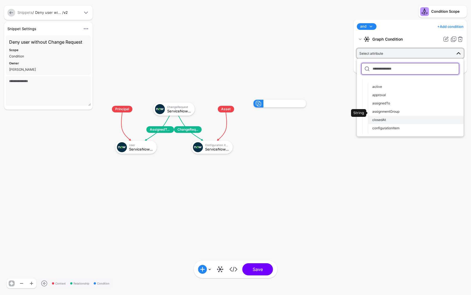
scroll to position [20, 0]
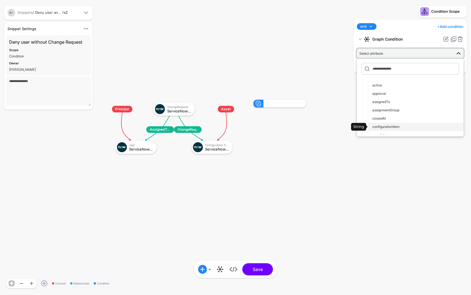
click at [390, 124] on div "configurationItem" at bounding box center [416, 126] width 87 height 5
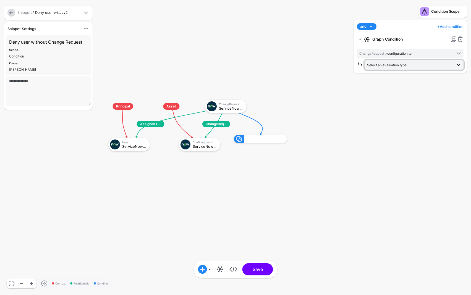
click at [381, 64] on span "Select an evaluation type" at bounding box center [387, 65] width 40 height 4
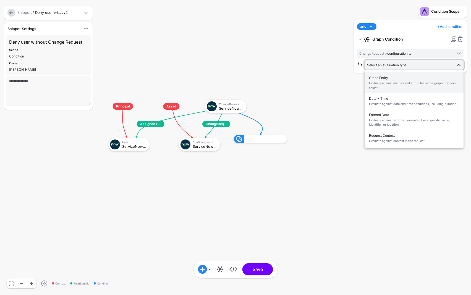
click at [390, 82] on span "Evaluate against entities and attributes in the graph that you select" at bounding box center [414, 85] width 90 height 9
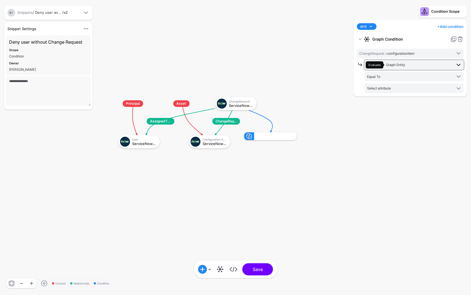
click at [403, 66] on span "Graph Entity" at bounding box center [395, 65] width 19 height 4
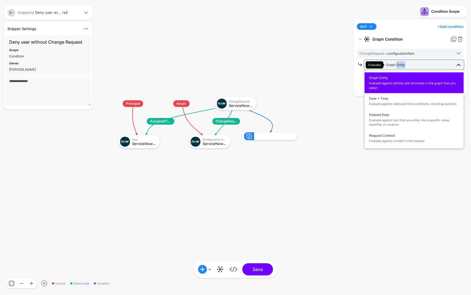
click at [403, 66] on span "Graph Entity" at bounding box center [395, 65] width 19 height 4
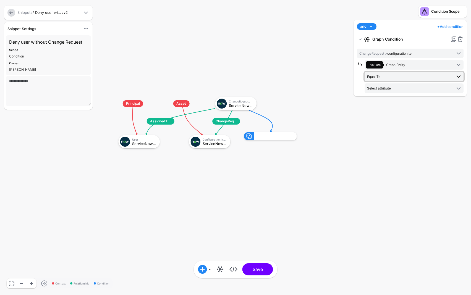
click at [398, 76] on span "Equal To" at bounding box center [409, 77] width 85 height 6
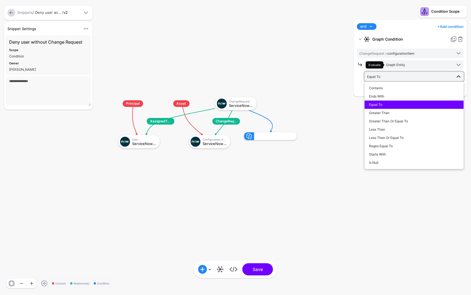
click at [398, 76] on span "Equal To" at bounding box center [409, 77] width 85 height 6
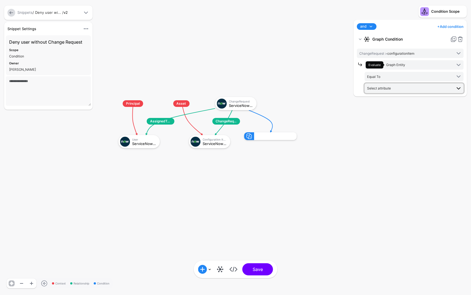
click at [393, 88] on span "Select attribute" at bounding box center [409, 88] width 85 height 6
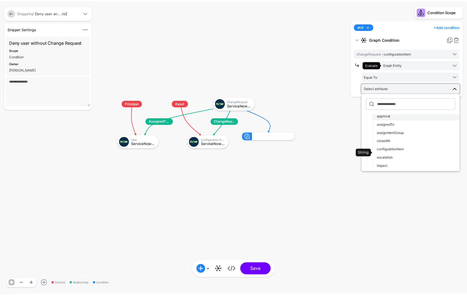
scroll to position [0, 0]
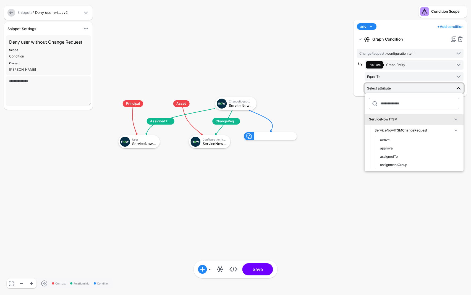
click at [350, 79] on div "Condition Scope and and not or + Add condition Add Condition Graph Condition Ti…" at bounding box center [411, 147] width 122 height 295
click at [462, 40] on link at bounding box center [460, 39] width 7 height 7
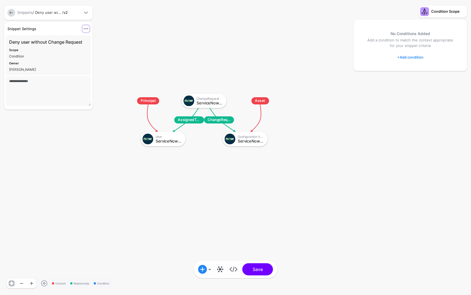
click at [85, 28] on span at bounding box center [86, 28] width 7 height 7
click at [72, 47] on div "Edit Settings" at bounding box center [67, 48] width 35 height 6
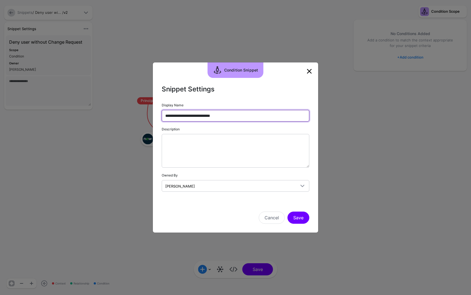
click at [176, 117] on input "**********" at bounding box center [236, 116] width 148 height 12
click at [186, 116] on input "**********" at bounding box center [236, 116] width 148 height 12
drag, startPoint x: 231, startPoint y: 116, endPoint x: 162, endPoint y: 113, distance: 69.2
click at [162, 113] on input "**********" at bounding box center [236, 116] width 148 height 12
type input "**********"
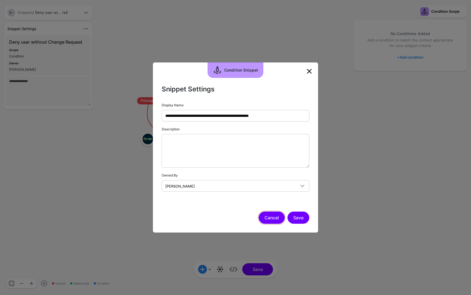
click at [273, 221] on button "Cancel" at bounding box center [272, 218] width 26 height 12
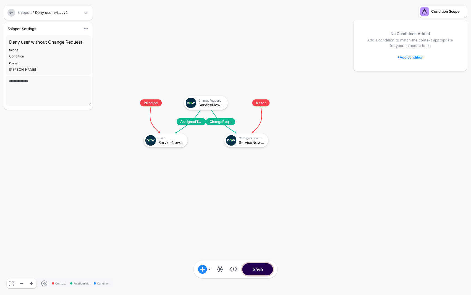
click at [268, 271] on button "Save" at bounding box center [258, 270] width 31 height 12
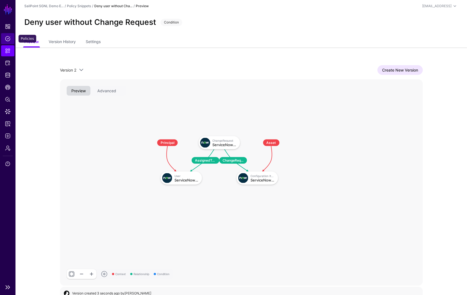
click at [6, 37] on span "Policies" at bounding box center [8, 39] width 6 height 6
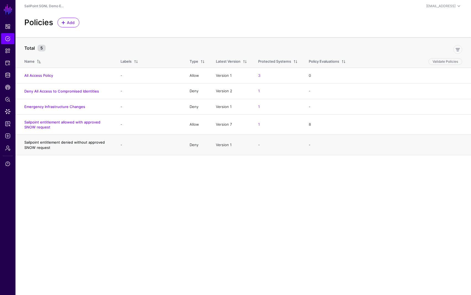
click at [34, 147] on link "Sailpoint entitlement denied without approved SNOW request" at bounding box center [64, 144] width 80 height 9
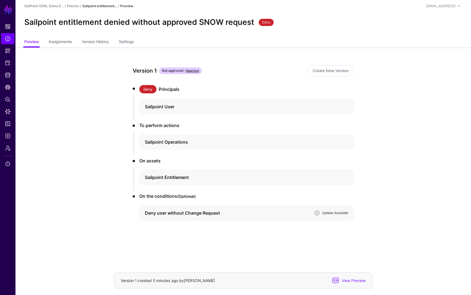
click at [332, 214] on link "Update Available" at bounding box center [335, 213] width 26 height 4
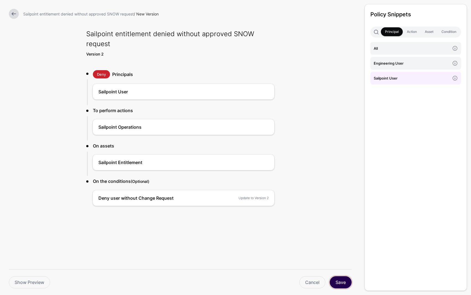
click at [338, 281] on button "Save" at bounding box center [341, 283] width 22 height 12
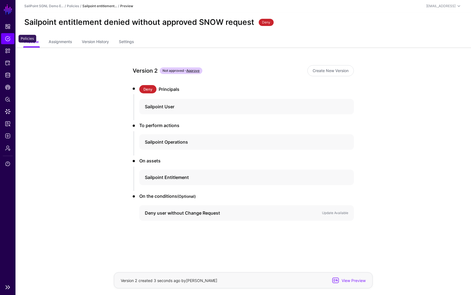
click at [9, 36] on span "Policies" at bounding box center [8, 39] width 6 height 6
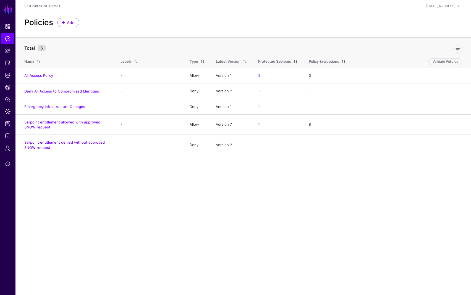
click at [45, 143] on link "Sailpoint entitlement denied without approved SNOW request" at bounding box center [64, 144] width 80 height 9
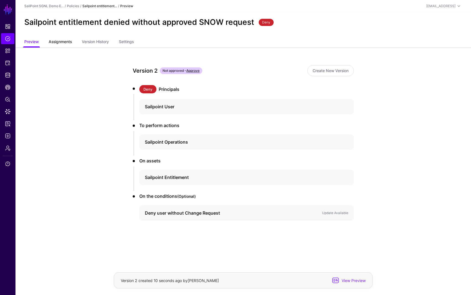
click at [64, 45] on link "Assignments" at bounding box center [60, 42] width 23 height 11
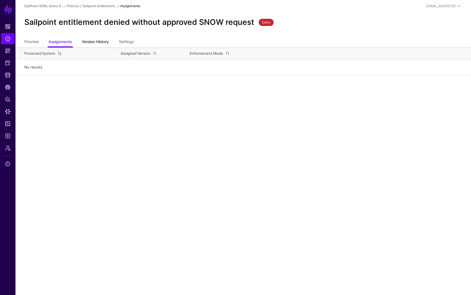
click at [93, 43] on link "Version History" at bounding box center [95, 42] width 27 height 11
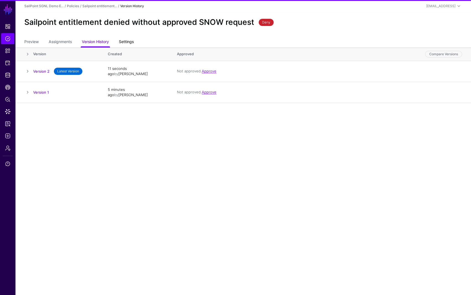
click at [123, 42] on link "Settings" at bounding box center [126, 42] width 15 height 11
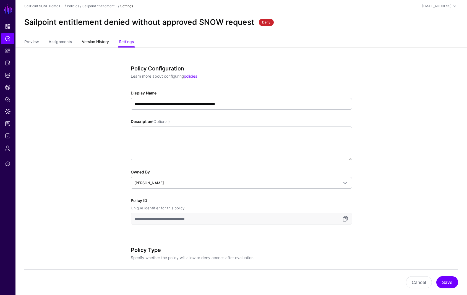
click at [99, 42] on link "Version History" at bounding box center [95, 42] width 27 height 11
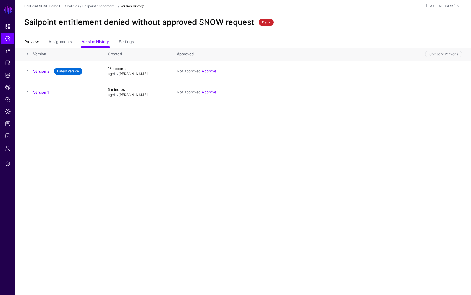
click at [30, 42] on link "Preview" at bounding box center [31, 42] width 14 height 11
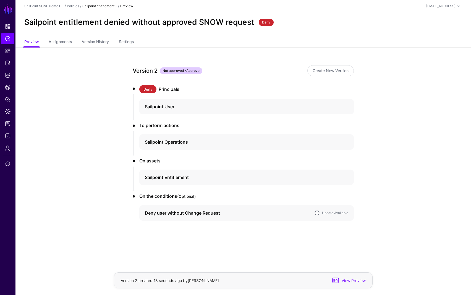
click at [170, 213] on h4 "Deny user without Change Request" at bounding box center [227, 213] width 165 height 7
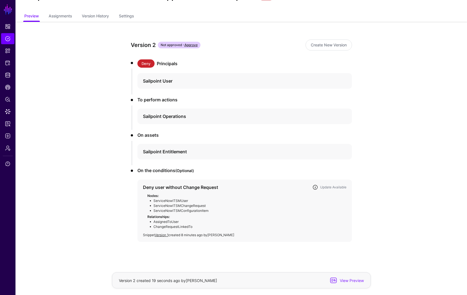
scroll to position [27, 0]
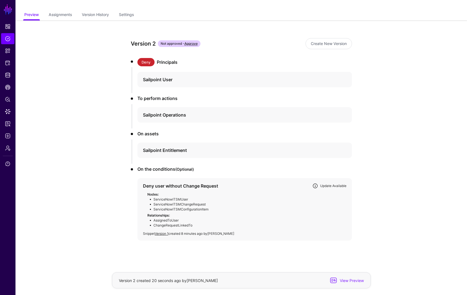
click at [330, 186] on link "Update Available" at bounding box center [333, 186] width 26 height 4
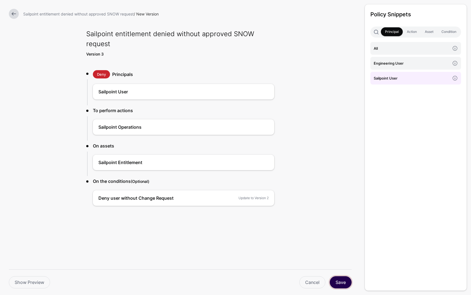
click at [342, 284] on button "Save" at bounding box center [341, 283] width 22 height 12
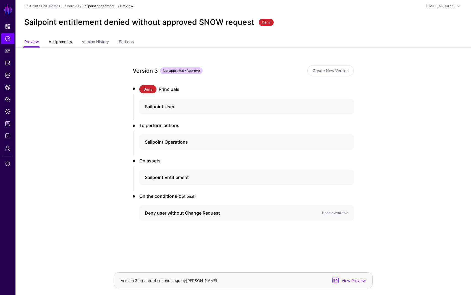
click at [61, 42] on span "Assignments" at bounding box center [60, 42] width 26 height 6
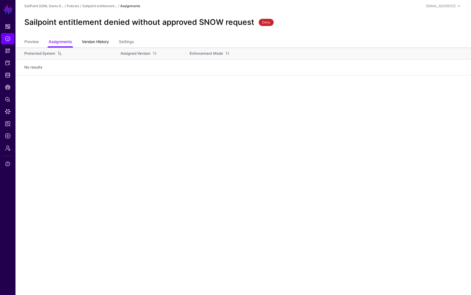
click at [102, 43] on link "Version History" at bounding box center [95, 42] width 27 height 11
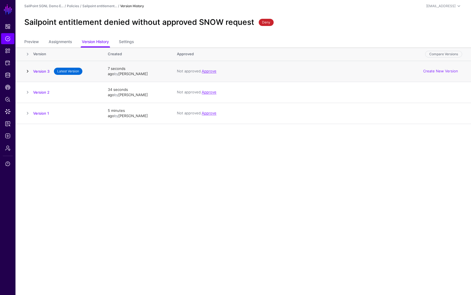
click at [28, 69] on link at bounding box center [27, 71] width 7 height 7
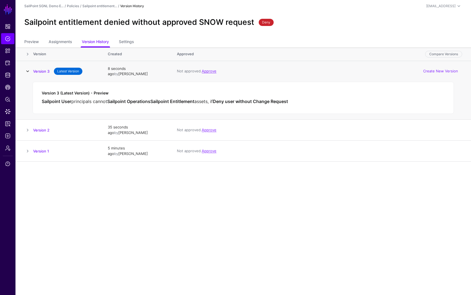
click at [28, 69] on link at bounding box center [27, 71] width 7 height 7
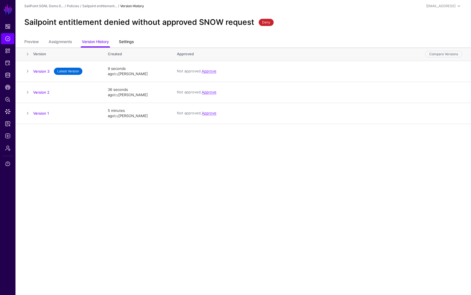
click at [134, 43] on link "Settings" at bounding box center [126, 42] width 15 height 11
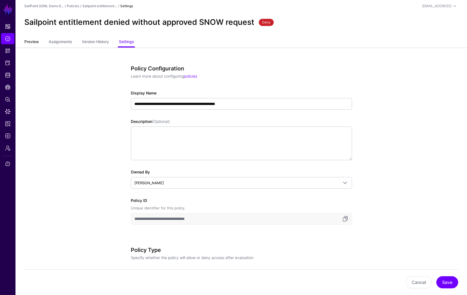
click at [35, 42] on link "Preview" at bounding box center [31, 42] width 14 height 11
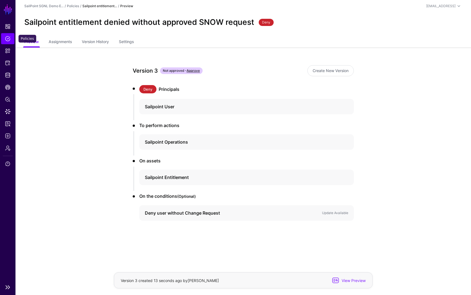
click at [9, 39] on span "Policies" at bounding box center [8, 39] width 6 height 6
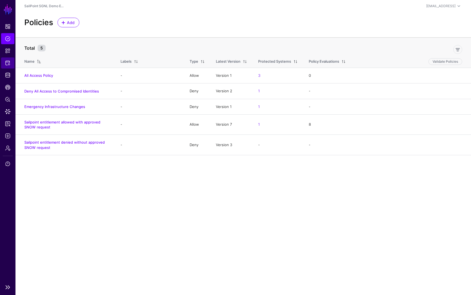
click at [8, 63] on span "Protected Systems" at bounding box center [8, 63] width 6 height 6
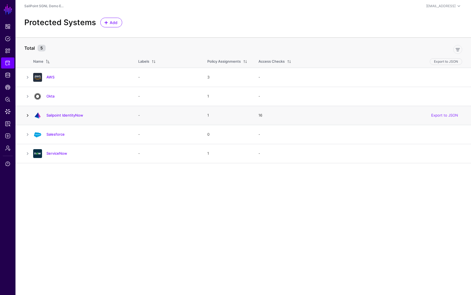
click at [28, 115] on link at bounding box center [27, 115] width 7 height 7
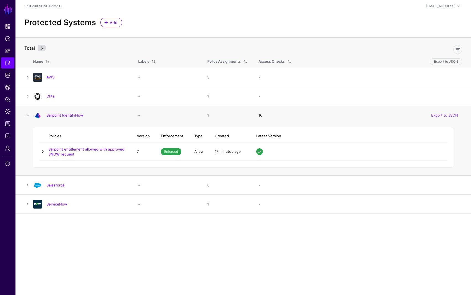
click at [43, 154] on link at bounding box center [43, 152] width 7 height 7
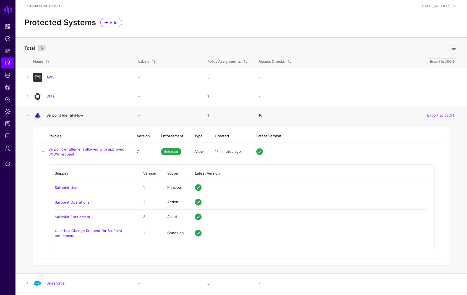
click at [60, 116] on link "Sailpoint IdentityNow" at bounding box center [64, 115] width 37 height 4
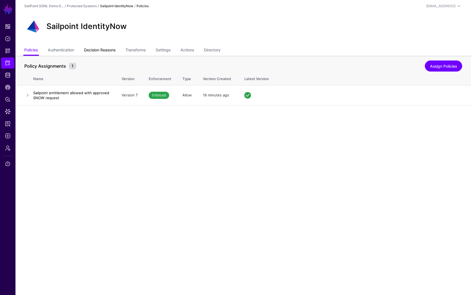
click at [112, 50] on link "Decision Reasons" at bounding box center [100, 50] width 32 height 11
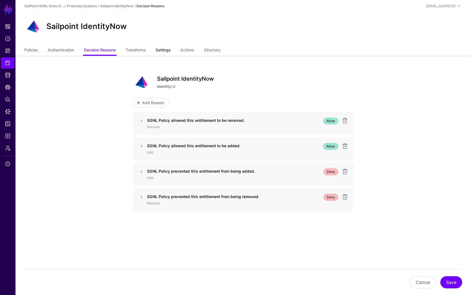
click at [158, 49] on link "Settings" at bounding box center [163, 50] width 15 height 11
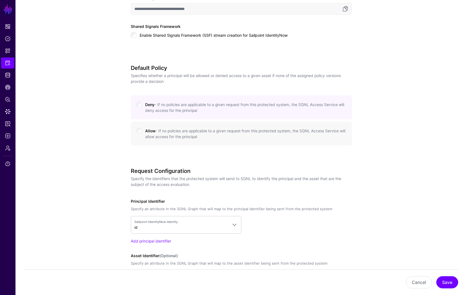
scroll to position [257, 0]
click at [448, 286] on button "Save" at bounding box center [447, 283] width 22 height 12
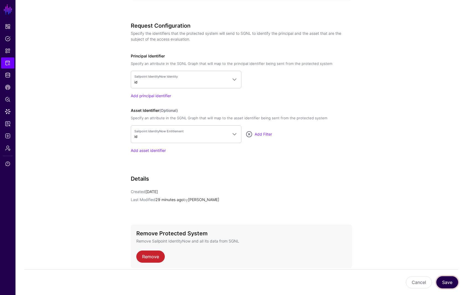
scroll to position [426, 0]
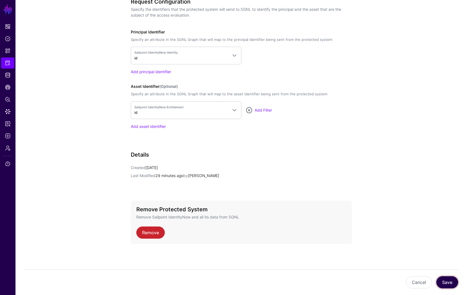
click at [448, 282] on button "Save" at bounding box center [447, 283] width 22 height 12
click at [447, 280] on button "Save" at bounding box center [447, 283] width 22 height 12
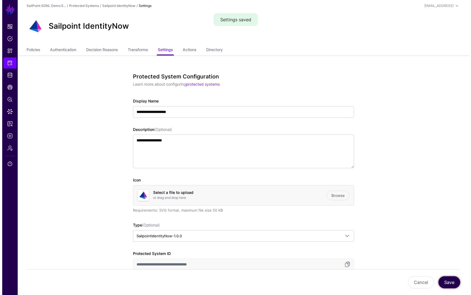
scroll to position [0, 0]
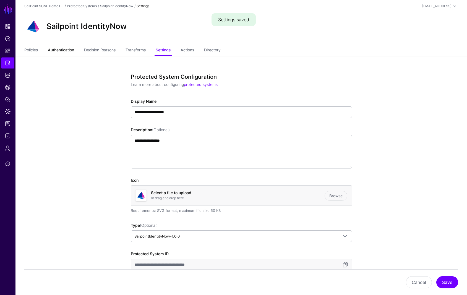
click at [70, 51] on link "Authentication" at bounding box center [61, 50] width 26 height 11
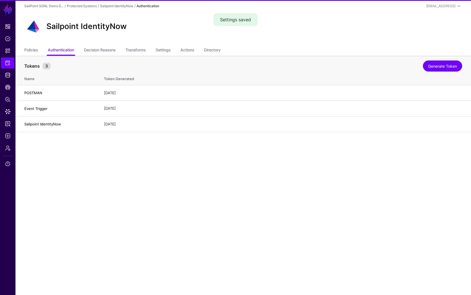
click at [17, 51] on div "Policies Authentication Decision Reasons Transforms Settings Actions Directory" at bounding box center [243, 50] width 456 height 11
click at [25, 52] on link "Policies" at bounding box center [31, 50] width 14 height 11
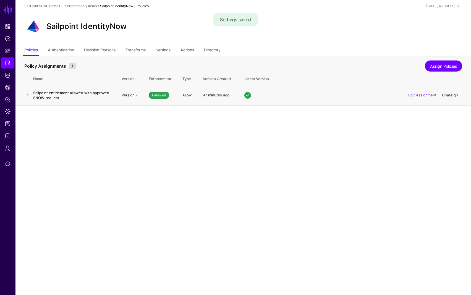
click at [451, 95] on link "Unassign" at bounding box center [450, 95] width 16 height 4
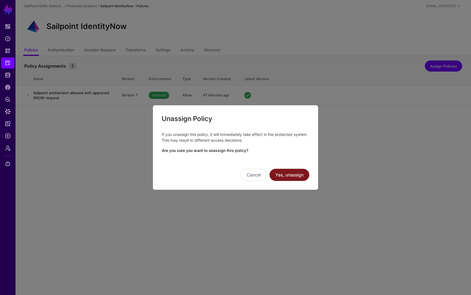
click at [288, 172] on button "Yes, unassign" at bounding box center [290, 175] width 40 height 12
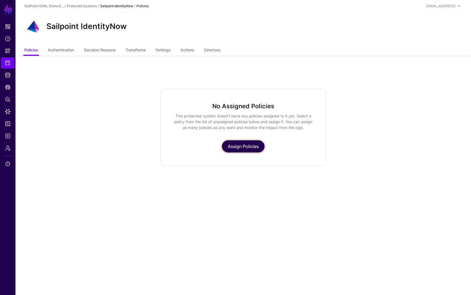
click at [245, 147] on link "Assign Policies" at bounding box center [243, 146] width 43 height 12
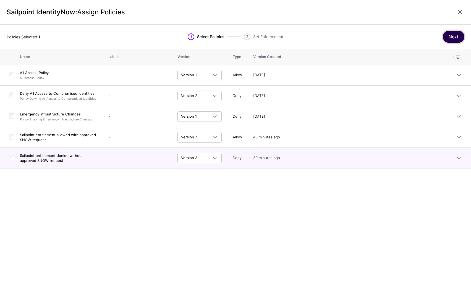
click at [454, 36] on button "Next" at bounding box center [454, 37] width 22 height 12
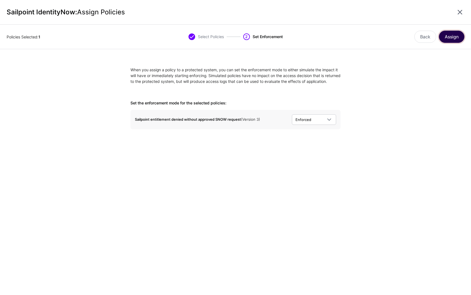
click at [450, 39] on button "Assign" at bounding box center [451, 37] width 25 height 12
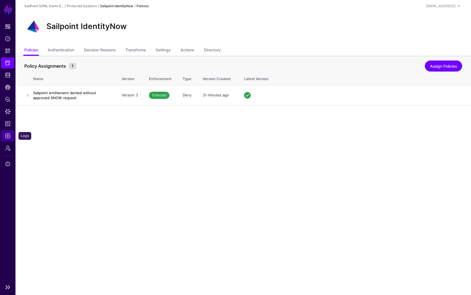
click at [11, 137] on link "Logs" at bounding box center [7, 136] width 13 height 11
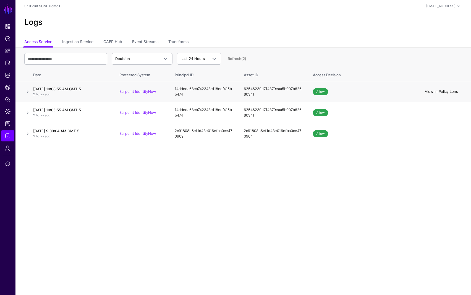
click at [438, 90] on link "View in Policy Lens" at bounding box center [441, 91] width 33 height 4
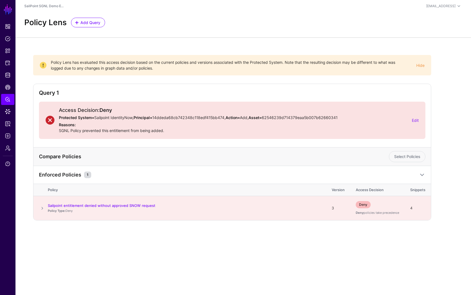
click at [43, 208] on span at bounding box center [42, 208] width 7 height 7
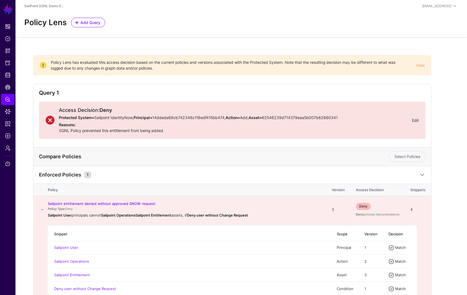
click at [416, 121] on link "Edit" at bounding box center [415, 120] width 7 height 5
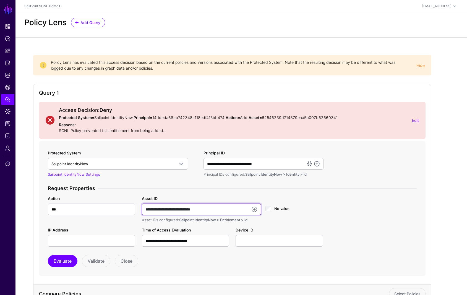
click at [229, 210] on input "**********" at bounding box center [201, 210] width 119 height 12
type input "**********"
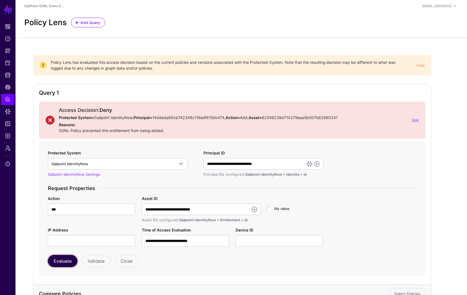
click at [68, 260] on button "Evaluate" at bounding box center [63, 261] width 30 height 12
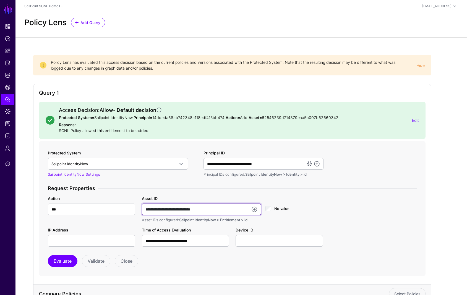
click at [231, 211] on input "**********" at bounding box center [201, 210] width 119 height 12
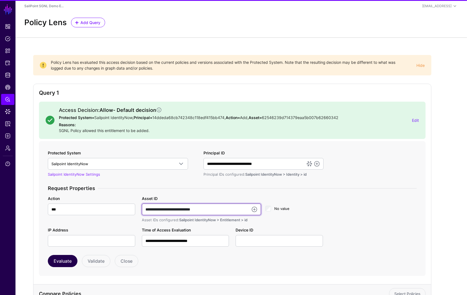
type input "**********"
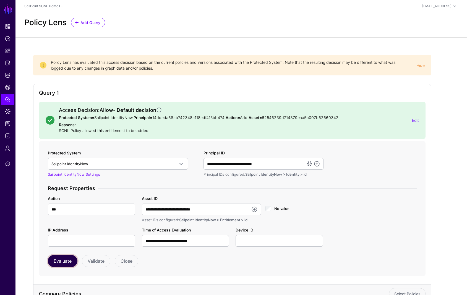
click at [61, 261] on button "Evaluate" at bounding box center [63, 261] width 30 height 12
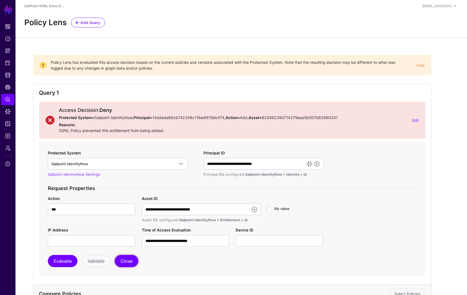
click at [128, 261] on button "Close" at bounding box center [127, 261] width 24 height 12
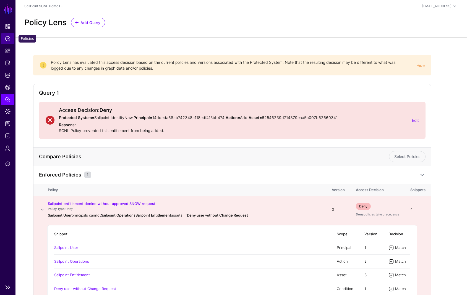
click at [8, 39] on span "Policies" at bounding box center [8, 39] width 6 height 6
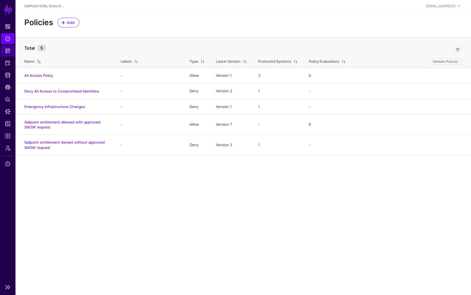
click at [6, 51] on span "Snippets" at bounding box center [8, 51] width 6 height 6
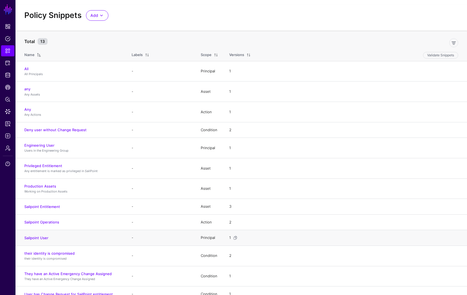
scroll to position [15, 0]
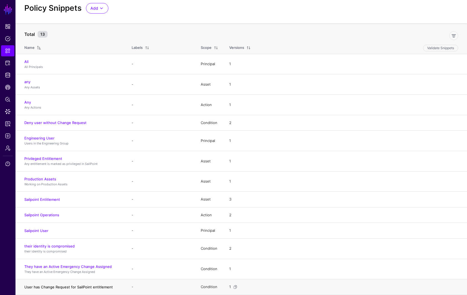
click at [90, 288] on link "User has Change Request for SailPoint entitlement" at bounding box center [68, 287] width 88 height 4
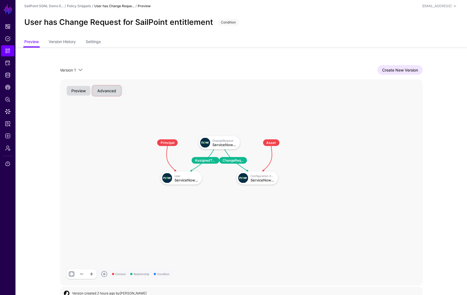
click at [108, 92] on button "Advanced" at bounding box center [107, 91] width 28 height 10
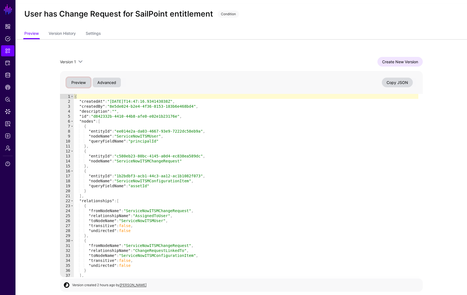
click at [83, 83] on button "Preview" at bounding box center [79, 83] width 24 height 10
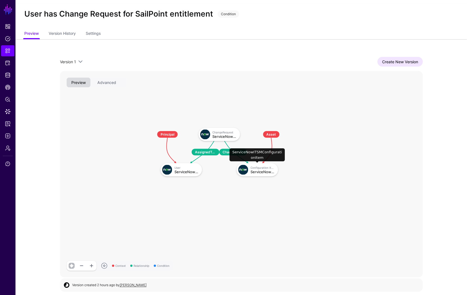
click at [255, 172] on div "ServiceNowITSMConfigurationItem" at bounding box center [262, 172] width 24 height 4
click at [255, 171] on div "ServiceNowITSMConfigurationItem" at bounding box center [262, 172] width 24 height 4
drag, startPoint x: 104, startPoint y: 84, endPoint x: 104, endPoint y: 93, distance: 8.8
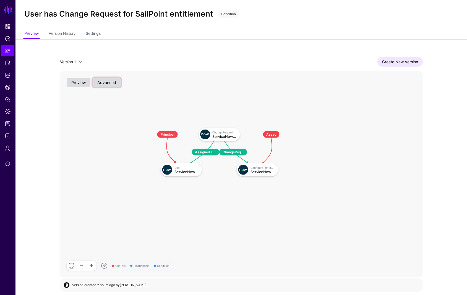
click at [104, 93] on div "Context Relationship Condition AssignedToUser ChangeRequestLinkedTo Principal U…" at bounding box center [241, 174] width 363 height 207
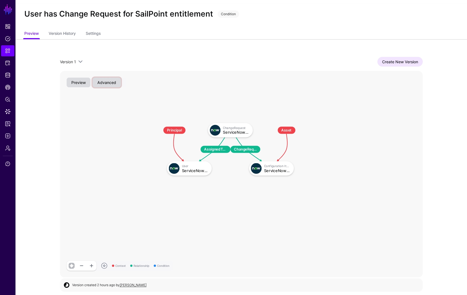
click at [101, 84] on button "Advanced" at bounding box center [107, 83] width 28 height 10
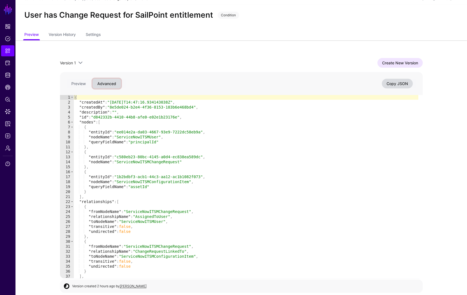
scroll to position [8, 0]
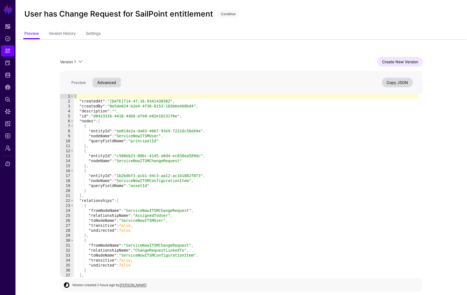
click at [41, 108] on app-snippets-item-preview "Version 1 Version 1 Create New Version 1 2 3 4 5 6 7 8 9 10 11 12 13 14 15 16 1…" at bounding box center [241, 167] width 452 height 256
click at [222, 58] on div "Create New Version" at bounding box center [253, 62] width 339 height 10
click at [9, 50] on span "Snippets" at bounding box center [8, 51] width 6 height 6
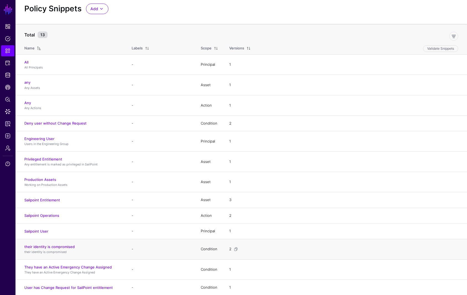
scroll to position [15, 0]
click at [9, 39] on span "Policies" at bounding box center [8, 39] width 6 height 6
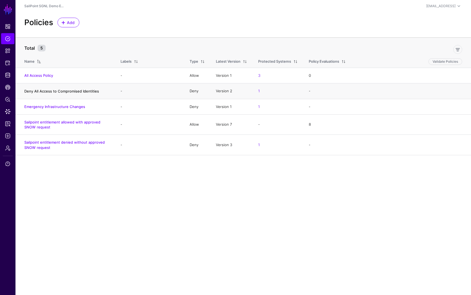
click at [43, 90] on link "Deny All Access to Compromised Identities" at bounding box center [61, 91] width 75 height 4
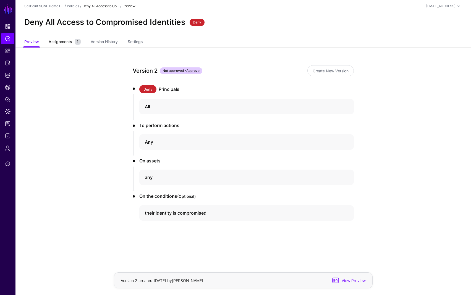
click at [58, 43] on span "Assignments" at bounding box center [60, 42] width 26 height 6
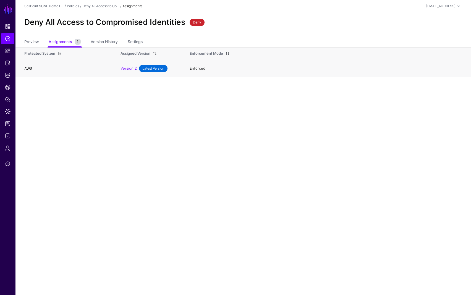
click link "AWS"
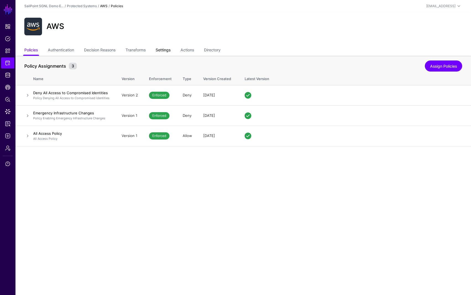
click link "Settings"
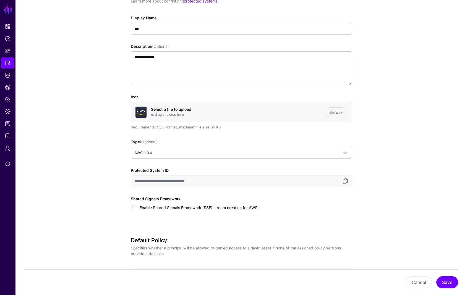
scroll to position [262, 0]
